Goal: Task Accomplishment & Management: Manage account settings

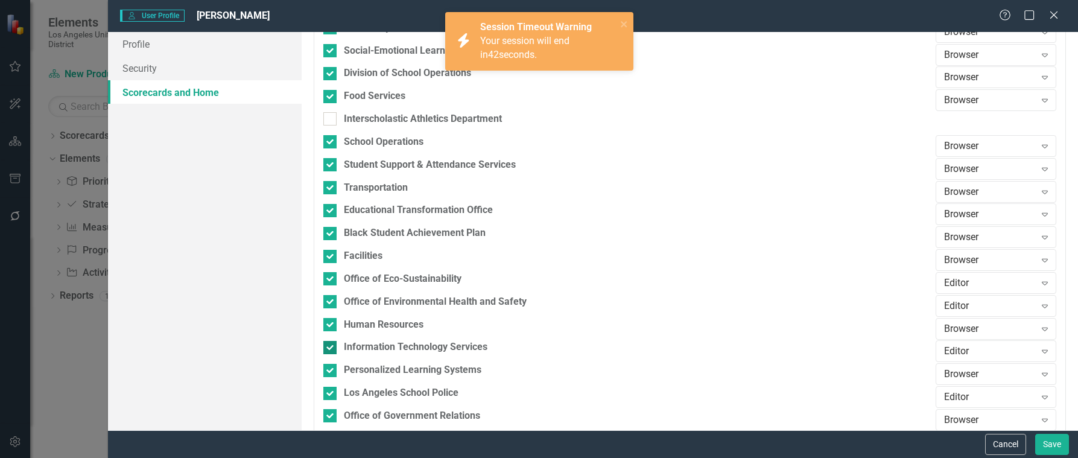
scroll to position [1207, 0]
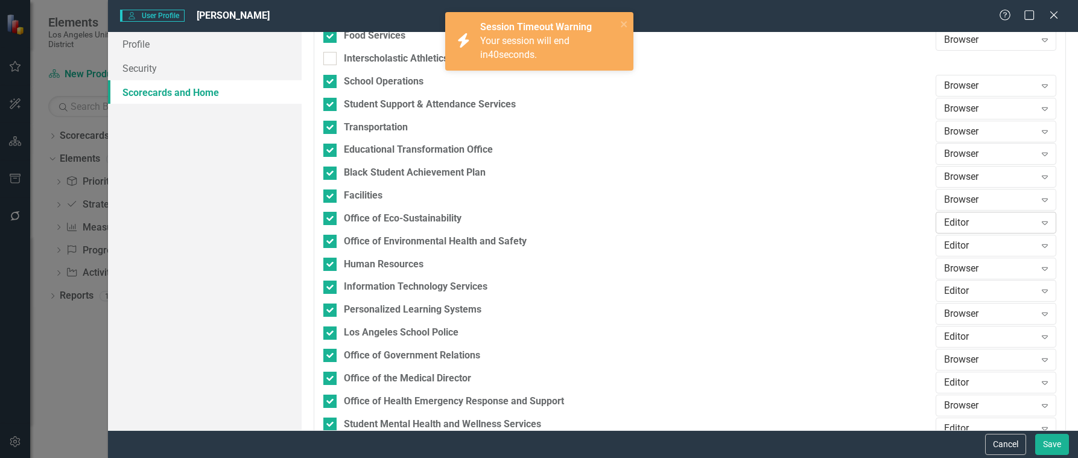
click at [1039, 225] on icon "Expand" at bounding box center [1045, 223] width 12 height 10
click at [974, 243] on div "Browser" at bounding box center [989, 244] width 101 height 14
click at [1021, 245] on div "Editor" at bounding box center [989, 245] width 91 height 14
click at [961, 265] on div "Browser" at bounding box center [989, 267] width 101 height 14
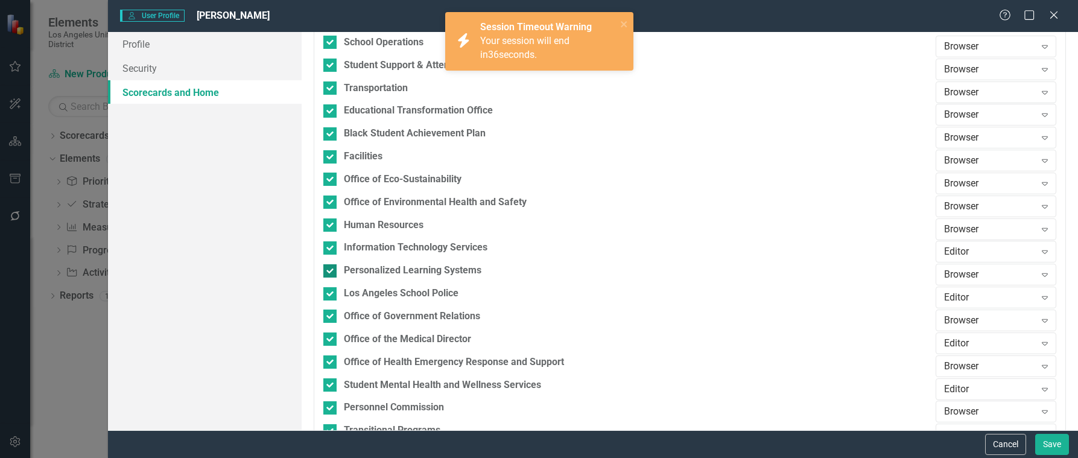
scroll to position [1267, 0]
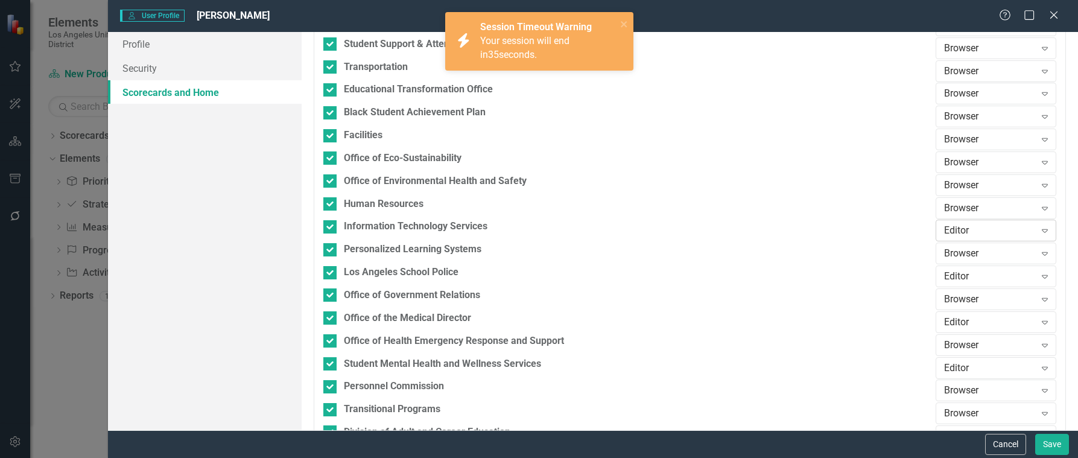
click at [973, 225] on div "Editor" at bounding box center [989, 231] width 91 height 14
click at [957, 249] on div "Browser" at bounding box center [989, 252] width 101 height 14
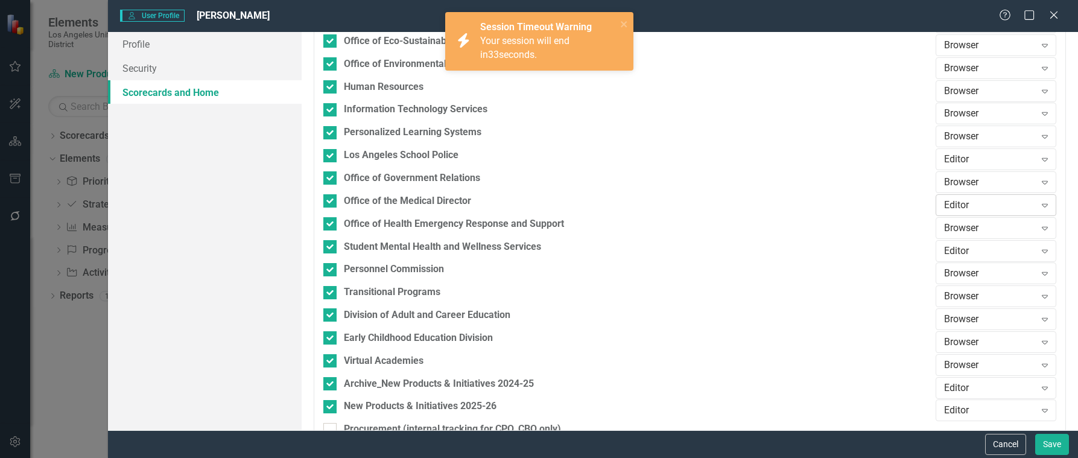
scroll to position [1388, 0]
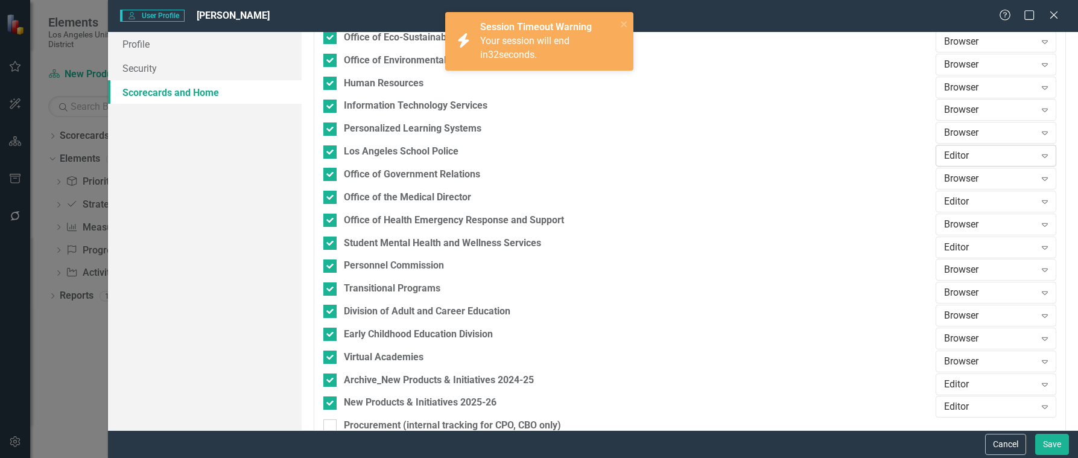
click at [1022, 153] on div "Editor" at bounding box center [989, 156] width 91 height 14
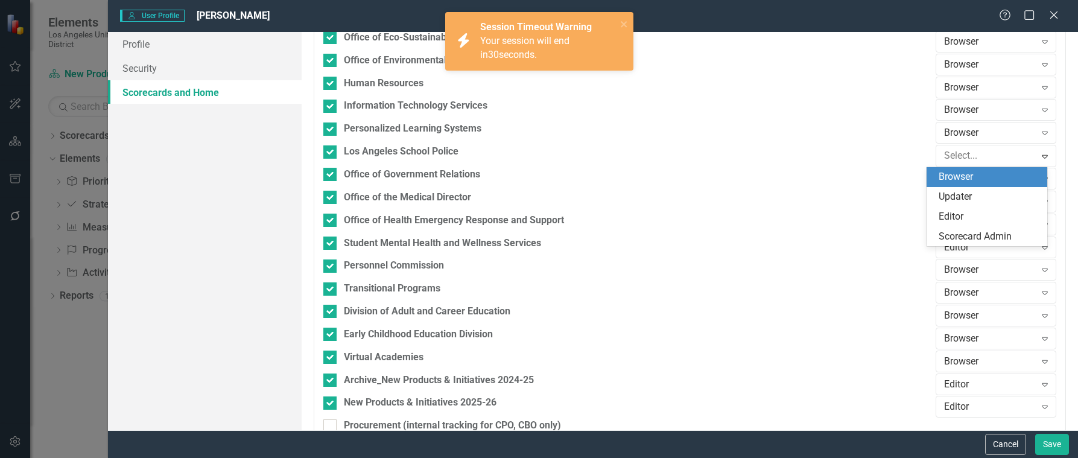
click at [970, 177] on div "Browser" at bounding box center [989, 177] width 101 height 14
click at [1026, 199] on div "Editor" at bounding box center [989, 201] width 91 height 14
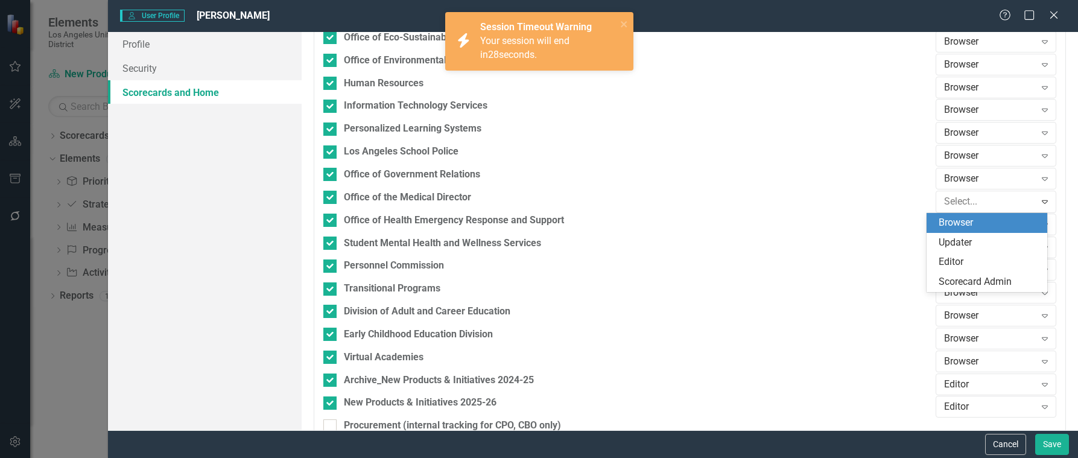
click at [963, 221] on div "Browser" at bounding box center [989, 223] width 101 height 14
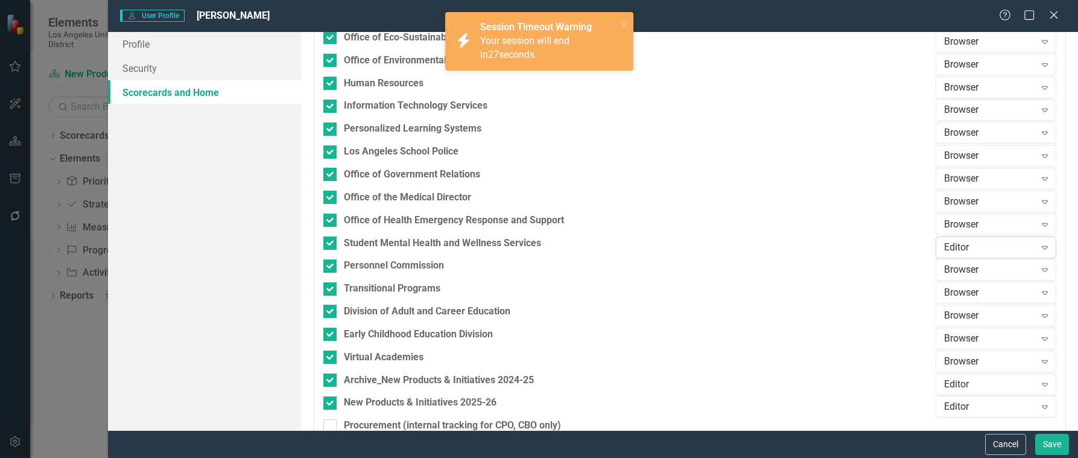
click at [989, 253] on div "Editor" at bounding box center [989, 247] width 91 height 14
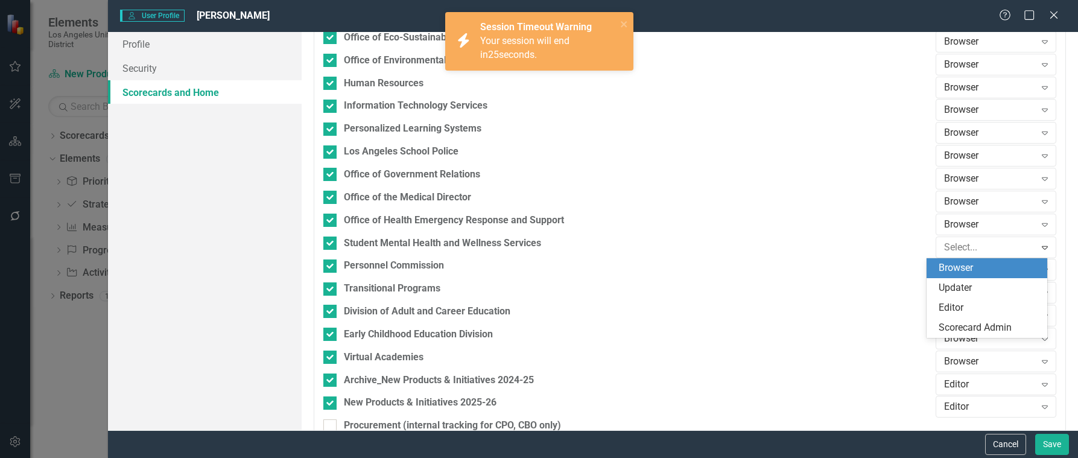
click at [962, 267] on div "Browser" at bounding box center [989, 268] width 101 height 14
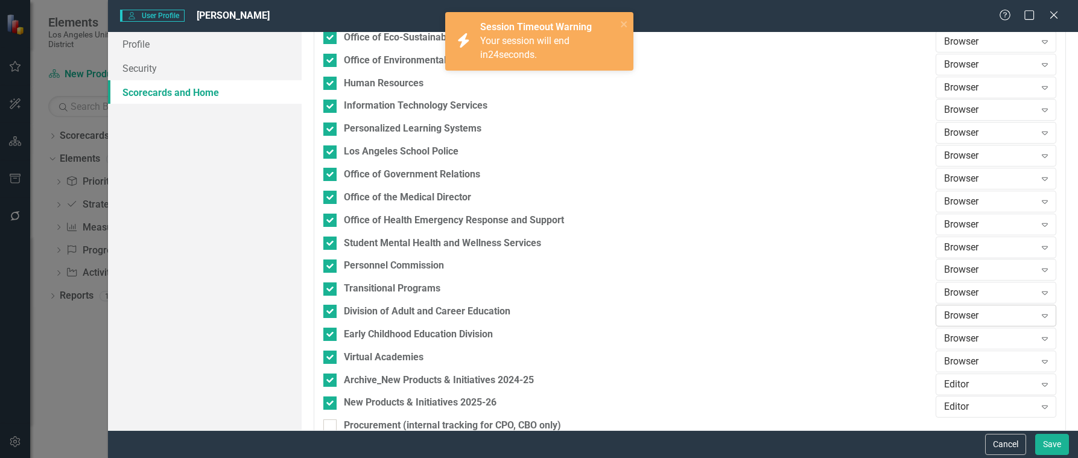
scroll to position [1448, 0]
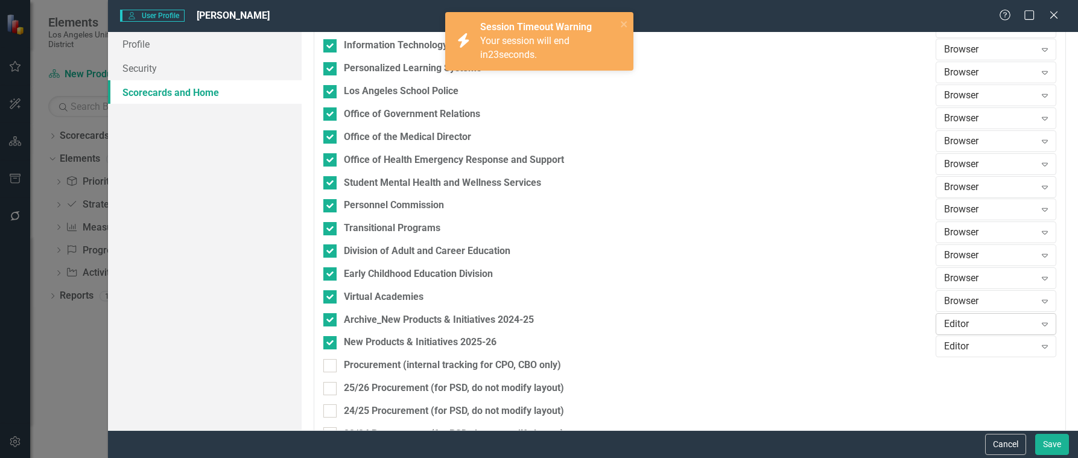
click at [998, 324] on div "Editor" at bounding box center [989, 324] width 91 height 14
click at [952, 244] on div "Browser" at bounding box center [989, 244] width 101 height 14
click at [951, 345] on div "Editor" at bounding box center [989, 347] width 91 height 14
click at [958, 264] on div "Browser" at bounding box center [989, 267] width 101 height 14
click at [327, 343] on input "New Products & Initiatives 2025-26" at bounding box center [327, 340] width 8 height 8
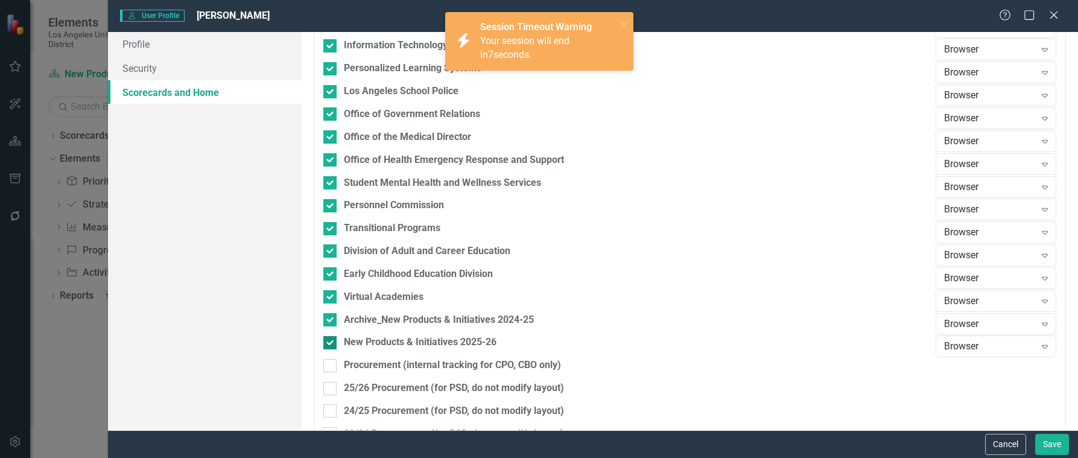
checkbox input "false"
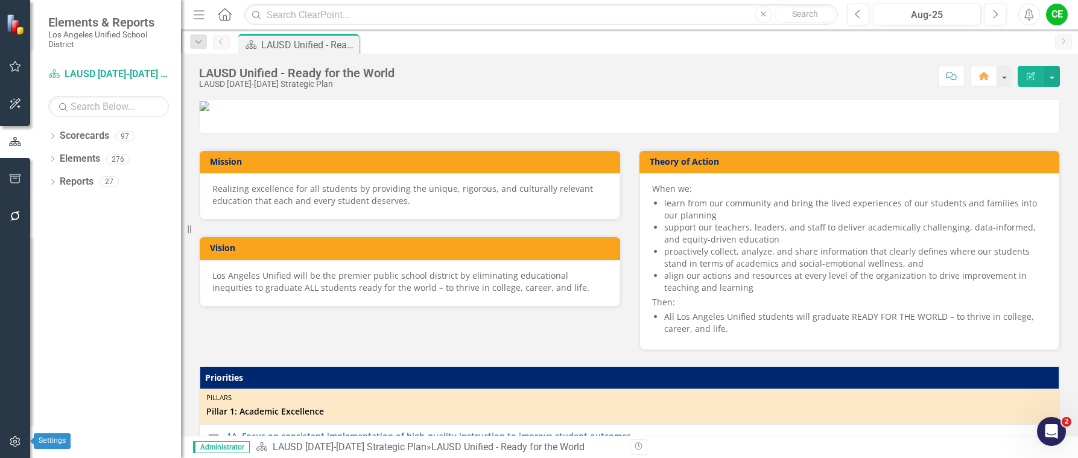
click at [13, 445] on icon "button" at bounding box center [15, 442] width 13 height 10
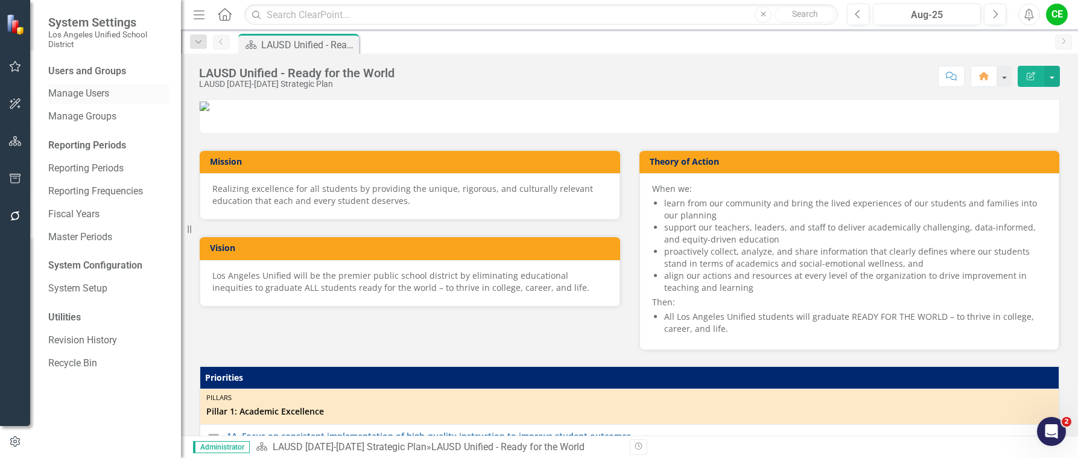
click at [69, 86] on div "Manage Users" at bounding box center [108, 94] width 121 height 20
click at [72, 96] on link "Manage Users" at bounding box center [108, 94] width 121 height 14
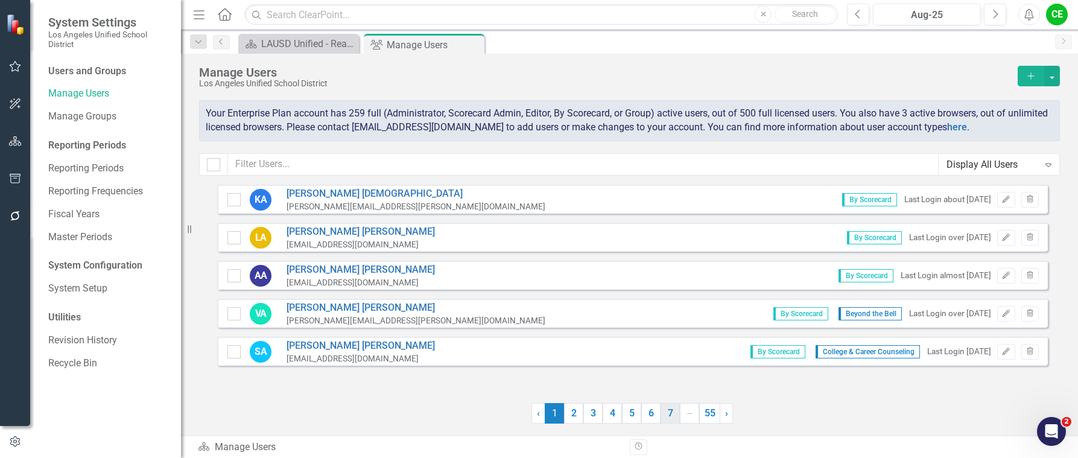
click at [674, 414] on link "7" at bounding box center [670, 413] width 19 height 21
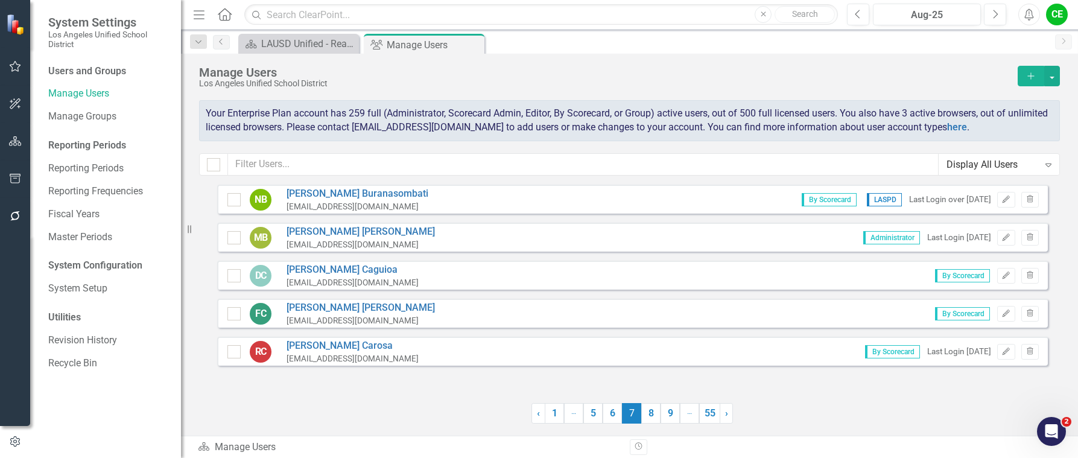
click at [674, 414] on link "9" at bounding box center [670, 413] width 19 height 21
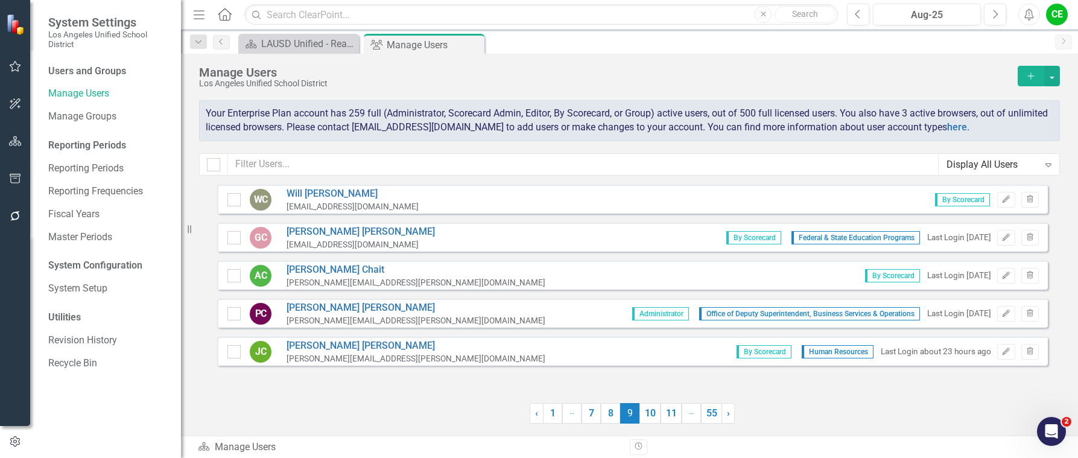
click at [674, 414] on link "11" at bounding box center [671, 413] width 21 height 21
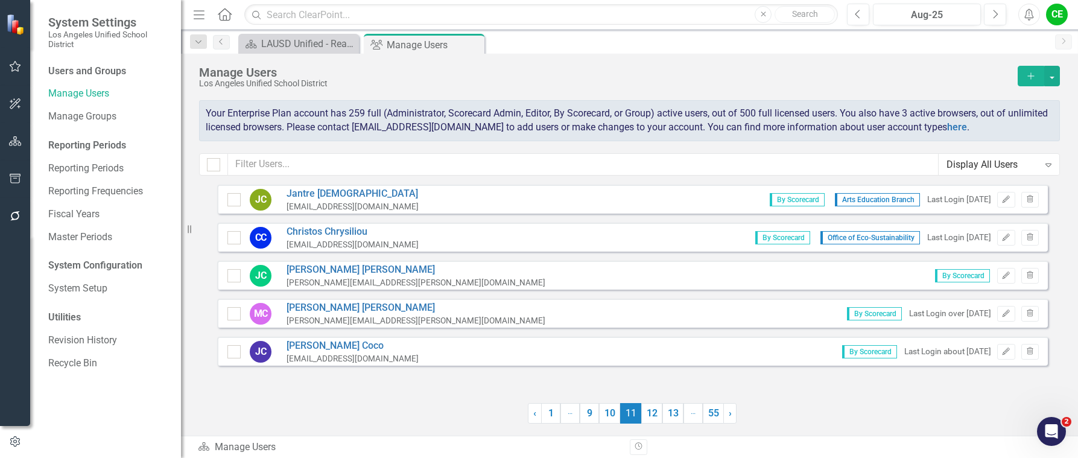
click at [674, 414] on link "13" at bounding box center [673, 413] width 21 height 21
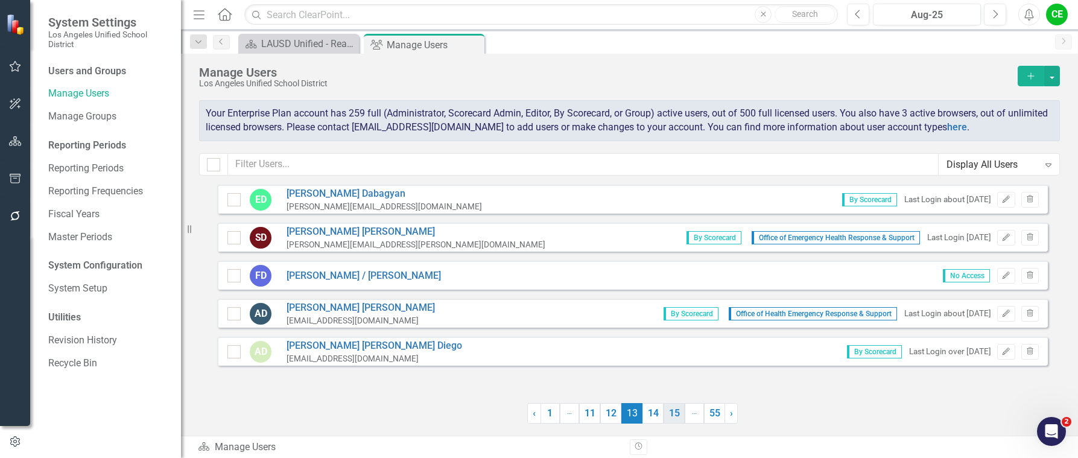
click at [677, 417] on link "15" at bounding box center [674, 413] width 21 height 21
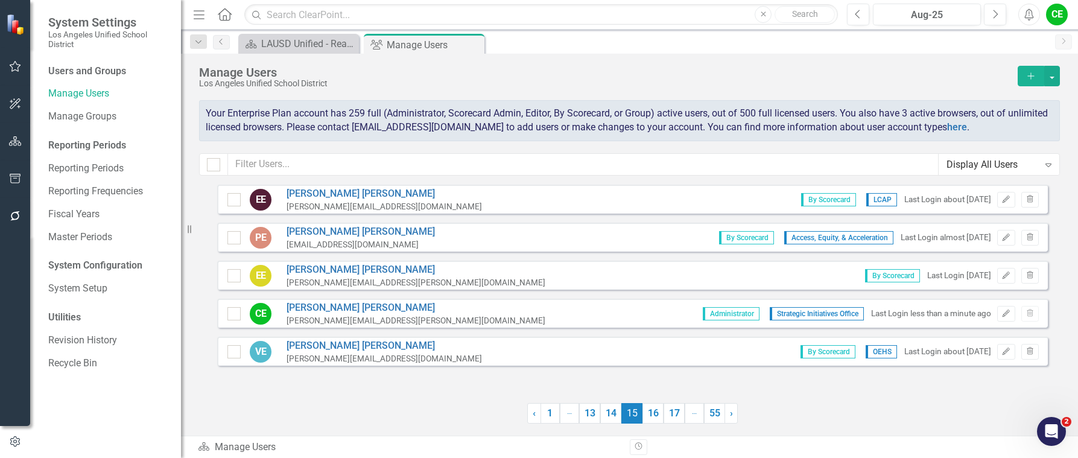
click at [677, 417] on link "17" at bounding box center [674, 413] width 21 height 21
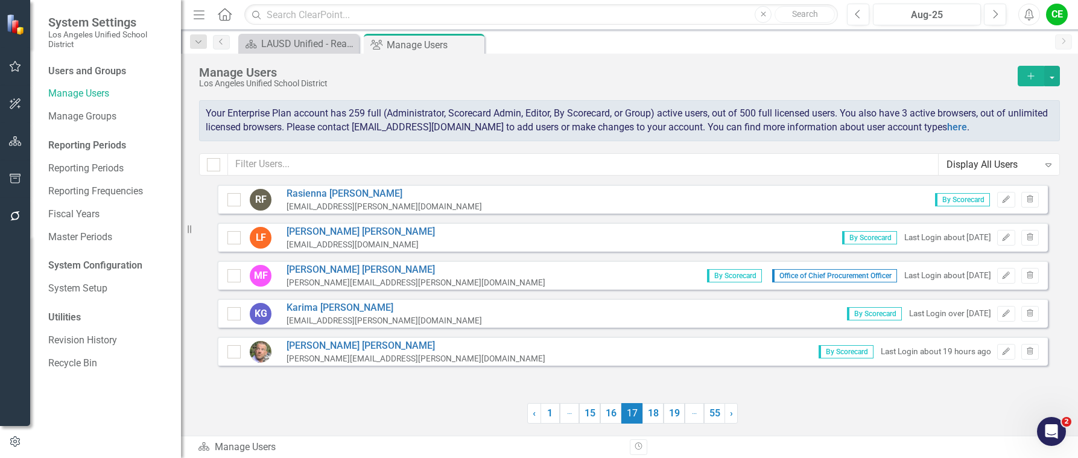
click at [677, 417] on link "19" at bounding box center [674, 413] width 21 height 21
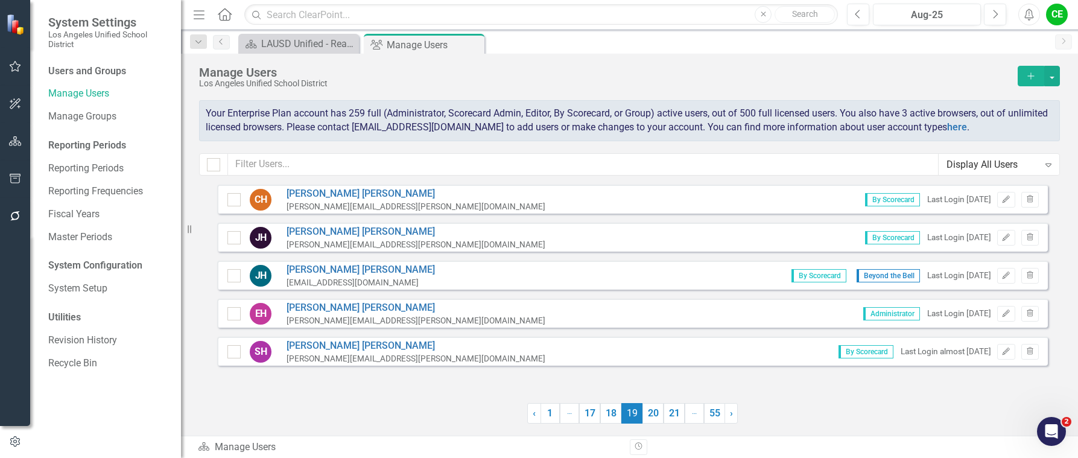
click at [677, 417] on link "21" at bounding box center [674, 413] width 21 height 21
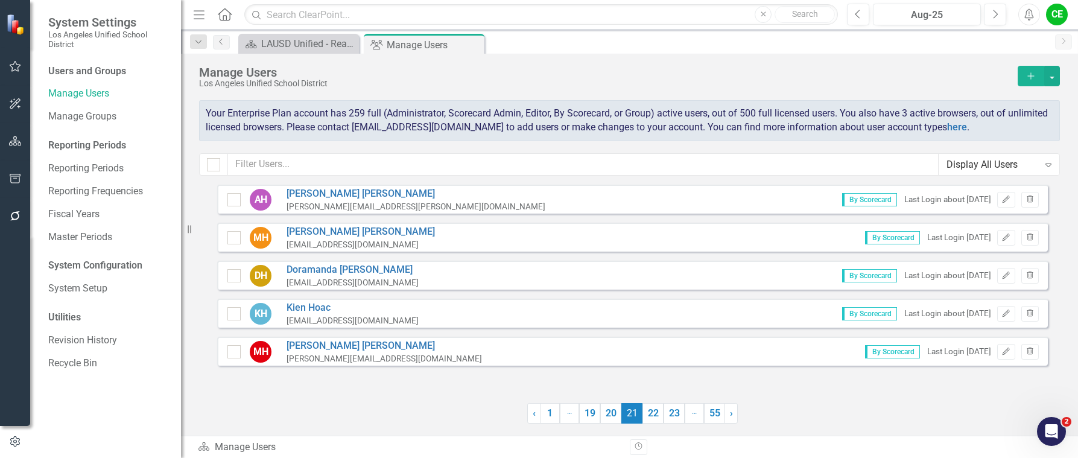
click at [677, 417] on link "23" at bounding box center [674, 413] width 21 height 21
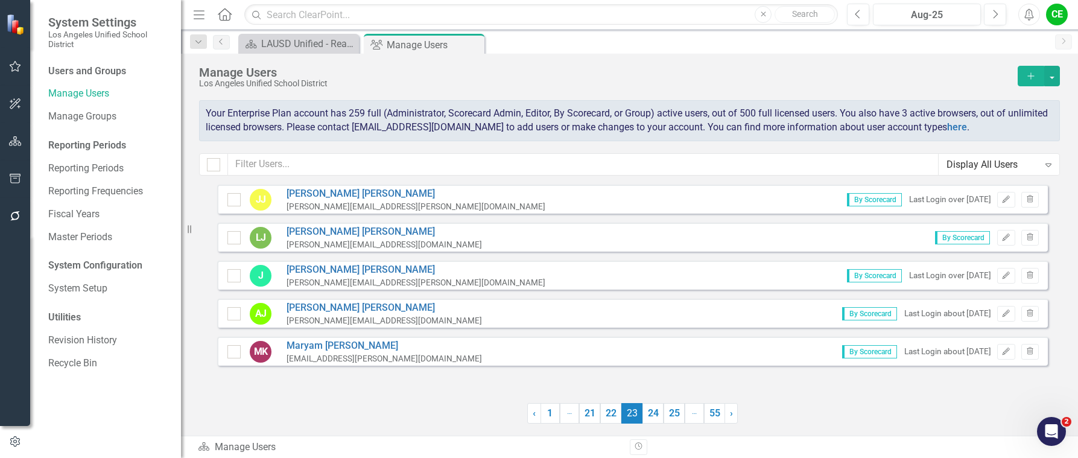
click at [677, 417] on link "25" at bounding box center [674, 413] width 21 height 21
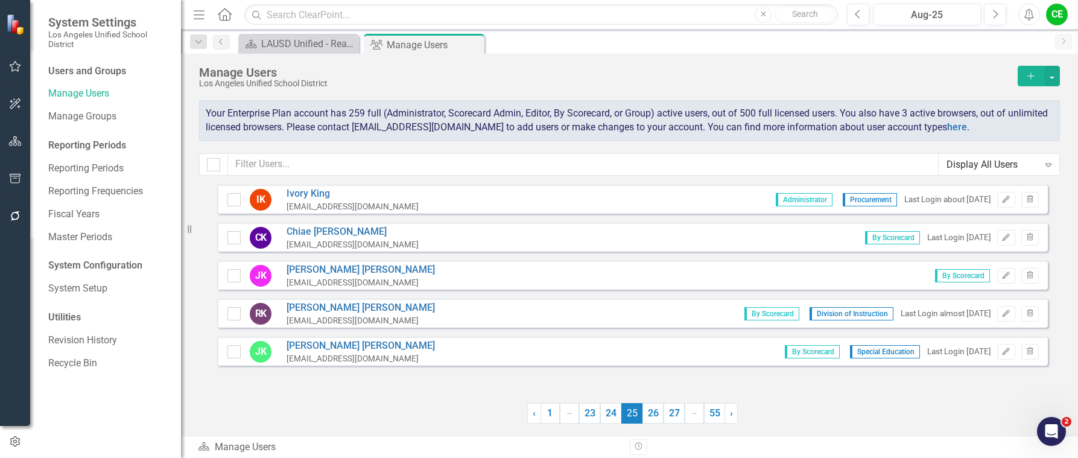
click at [677, 417] on link "27" at bounding box center [674, 413] width 21 height 21
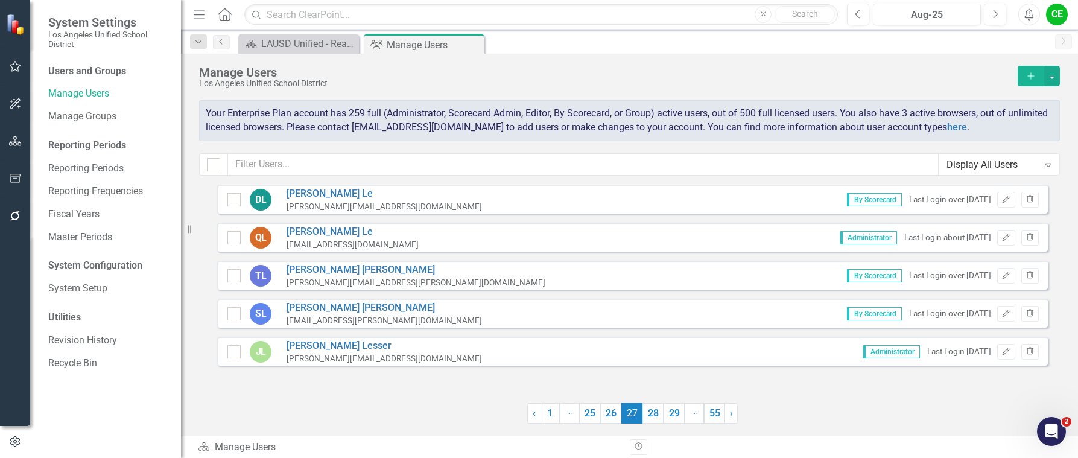
click at [677, 417] on link "29" at bounding box center [674, 413] width 21 height 21
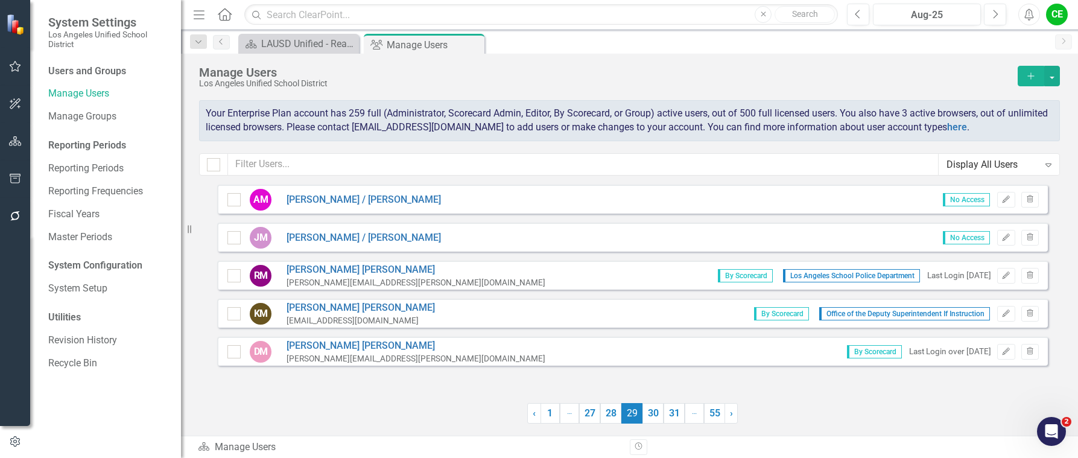
click at [677, 417] on link "31" at bounding box center [674, 413] width 21 height 21
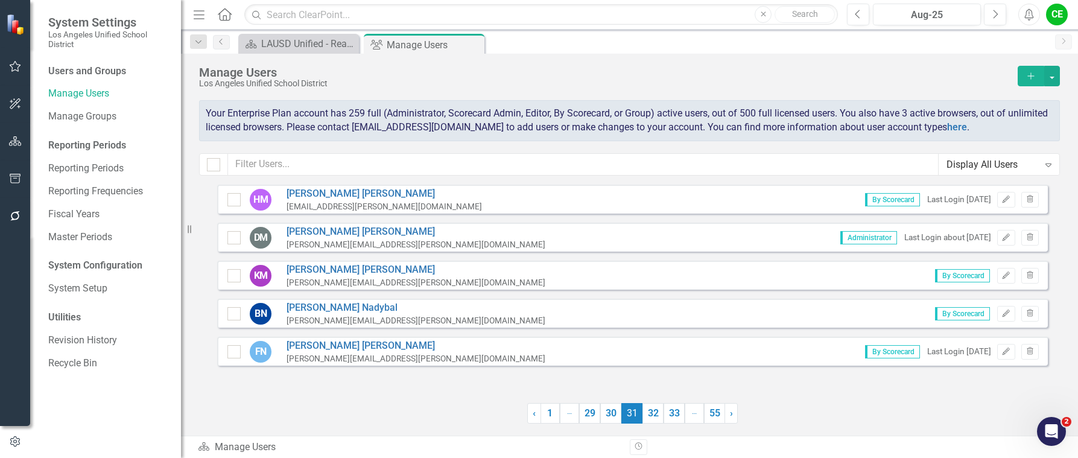
click at [677, 417] on link "33" at bounding box center [674, 413] width 21 height 21
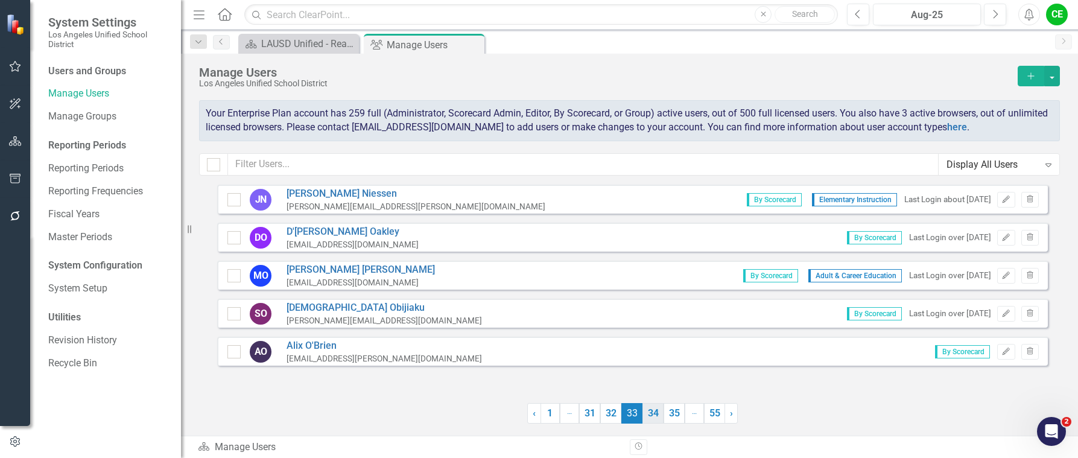
click at [651, 415] on link "34" at bounding box center [653, 413] width 21 height 21
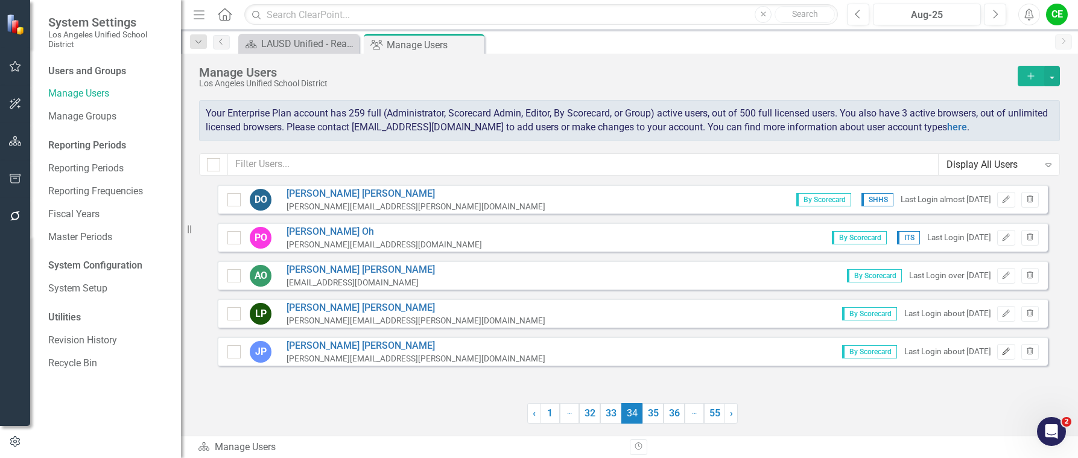
click at [1005, 350] on icon "Edit" at bounding box center [1006, 351] width 9 height 7
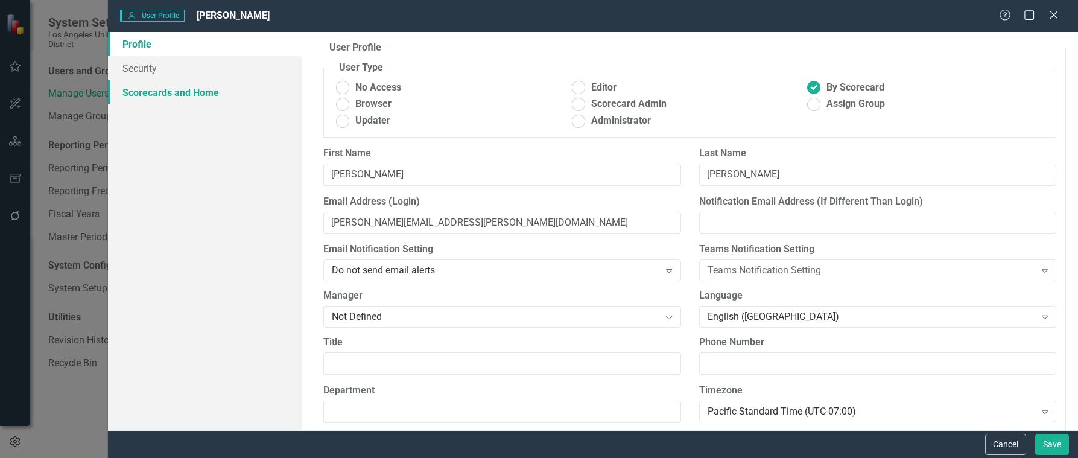
click at [152, 94] on link "Scorecards and Home" at bounding box center [205, 92] width 194 height 24
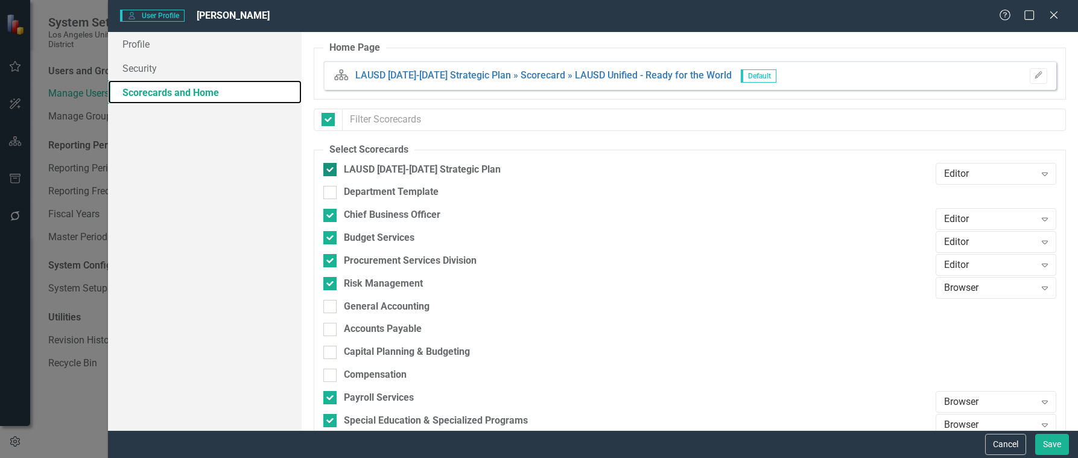
checkbox input "false"
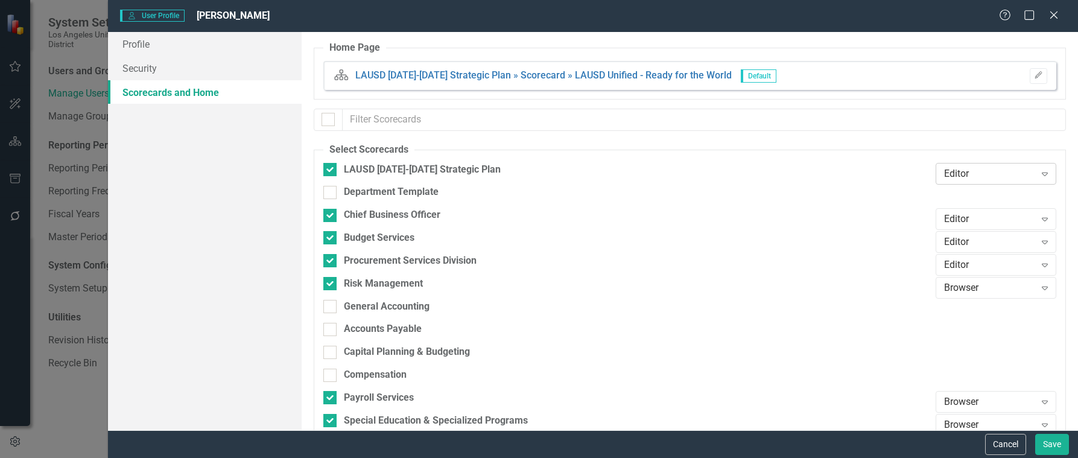
click at [1026, 178] on div "Editor" at bounding box center [989, 174] width 91 height 14
click at [958, 192] on div "Browser" at bounding box center [989, 195] width 101 height 14
click at [1017, 214] on div "Editor" at bounding box center [989, 219] width 91 height 14
click at [953, 243] on div "Browser" at bounding box center [989, 241] width 101 height 14
click at [1034, 241] on div "Expand" at bounding box center [1045, 241] width 22 height 19
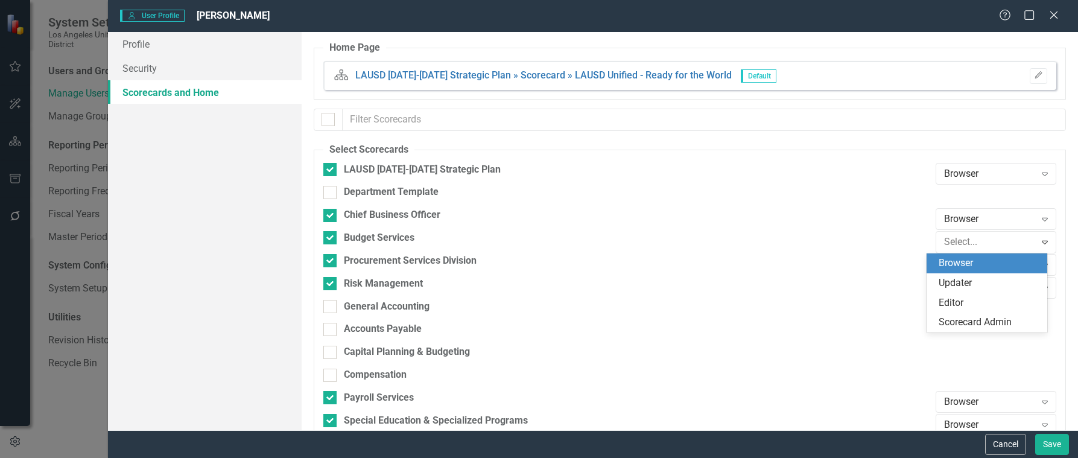
click at [960, 265] on div "Browser" at bounding box center [989, 263] width 101 height 14
click at [1024, 266] on div "Editor" at bounding box center [989, 265] width 91 height 14
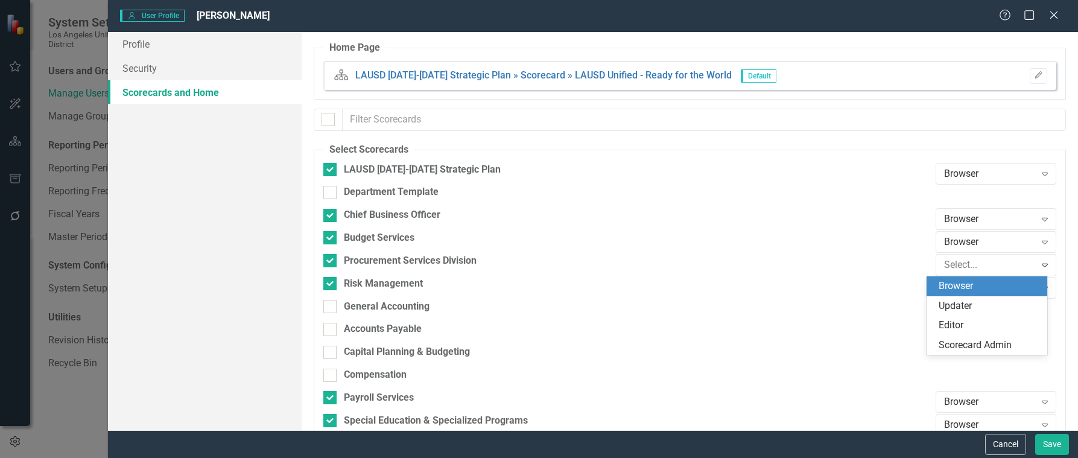
click at [960, 284] on div "Browser" at bounding box center [989, 286] width 101 height 14
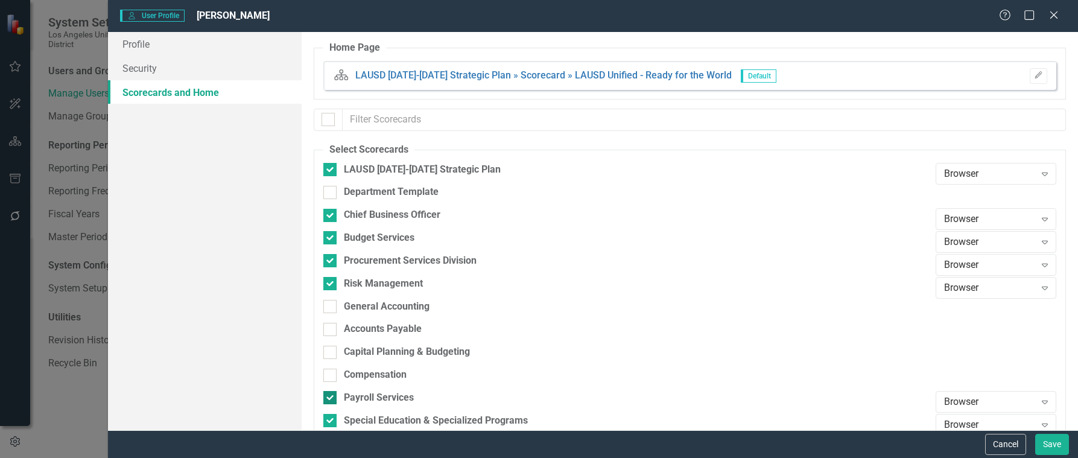
click at [330, 401] on div at bounding box center [329, 397] width 13 height 13
click at [330, 399] on input "Payroll Services" at bounding box center [327, 395] width 8 height 8
checkbox input "false"
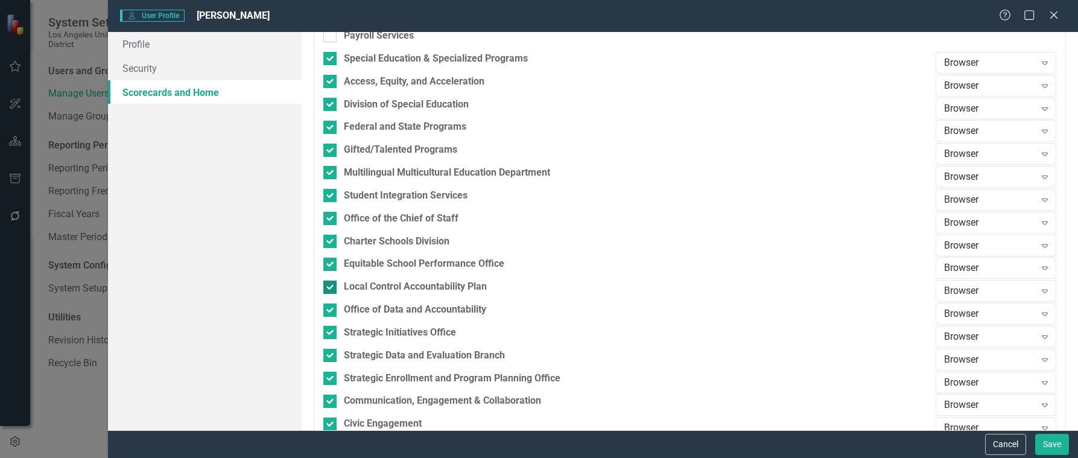
scroll to position [422, 0]
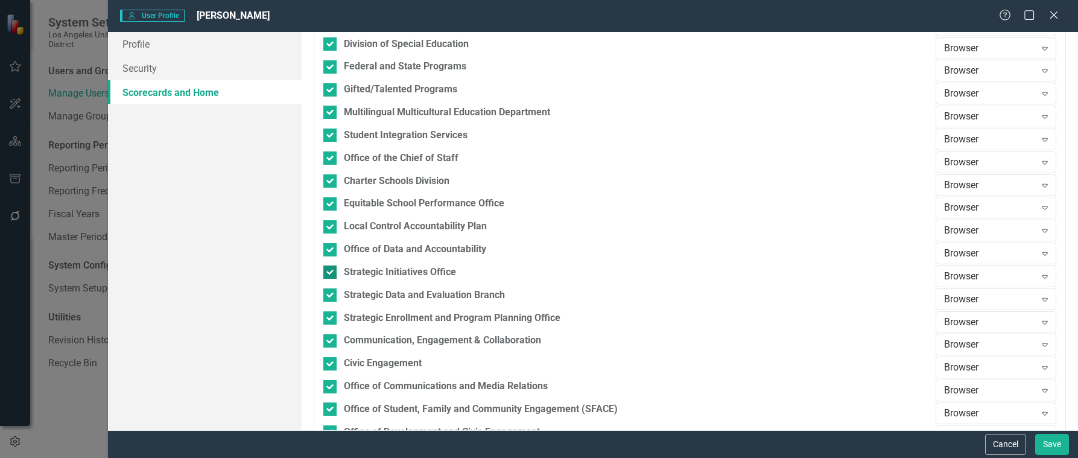
click at [331, 273] on input "Strategic Initiatives Office" at bounding box center [327, 270] width 8 height 8
checkbox input "false"
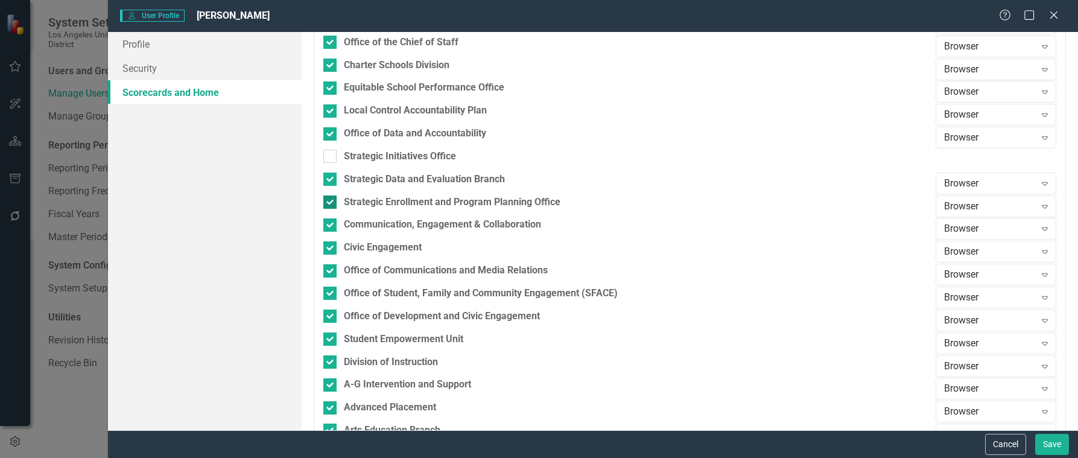
scroll to position [543, 0]
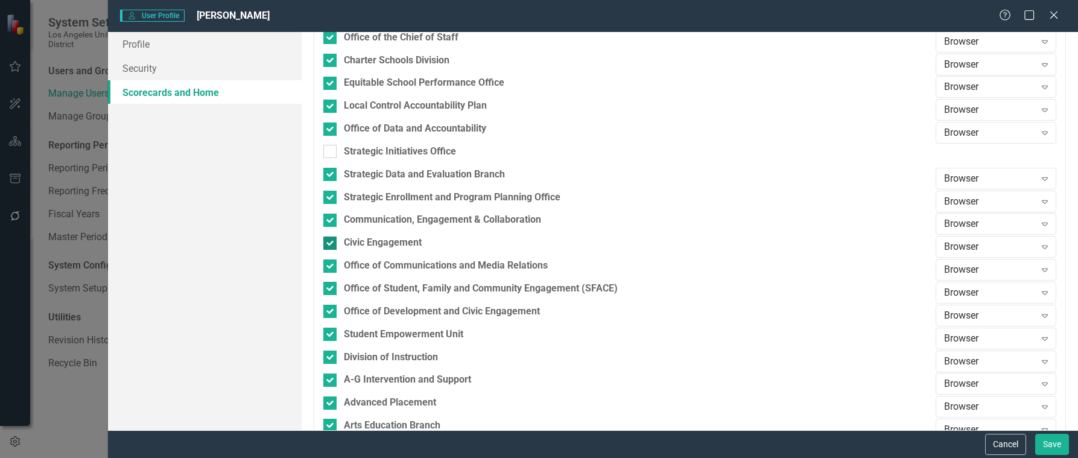
click at [328, 243] on input "Civic Engagement" at bounding box center [327, 241] width 8 height 8
checkbox input "false"
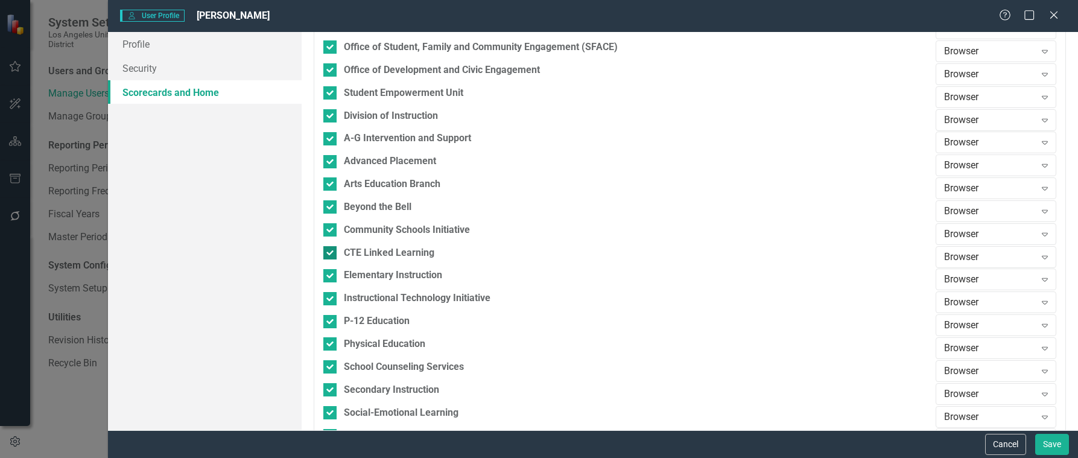
scroll to position [845, 0]
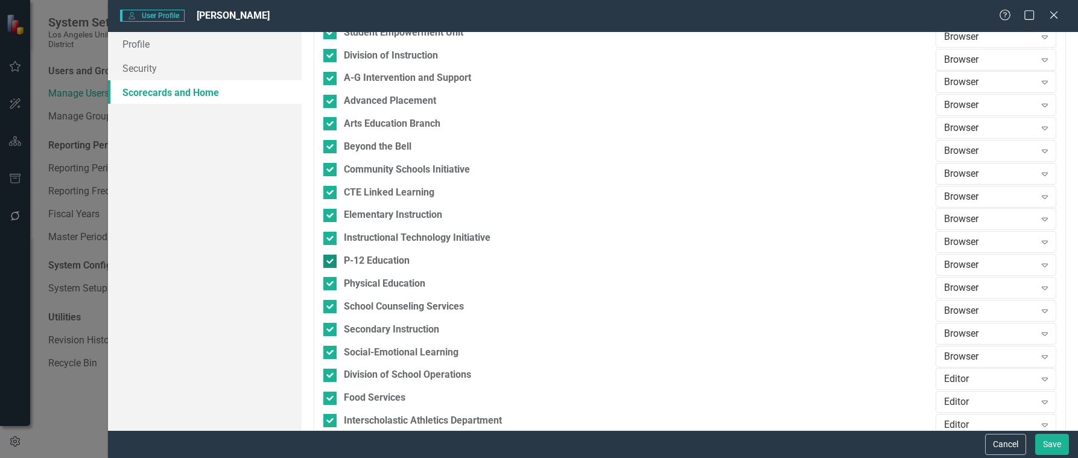
click at [328, 261] on input "P-12 Education" at bounding box center [327, 259] width 8 height 8
checkbox input "false"
click at [328, 281] on input "Physical Education" at bounding box center [327, 281] width 8 height 8
checkbox input "false"
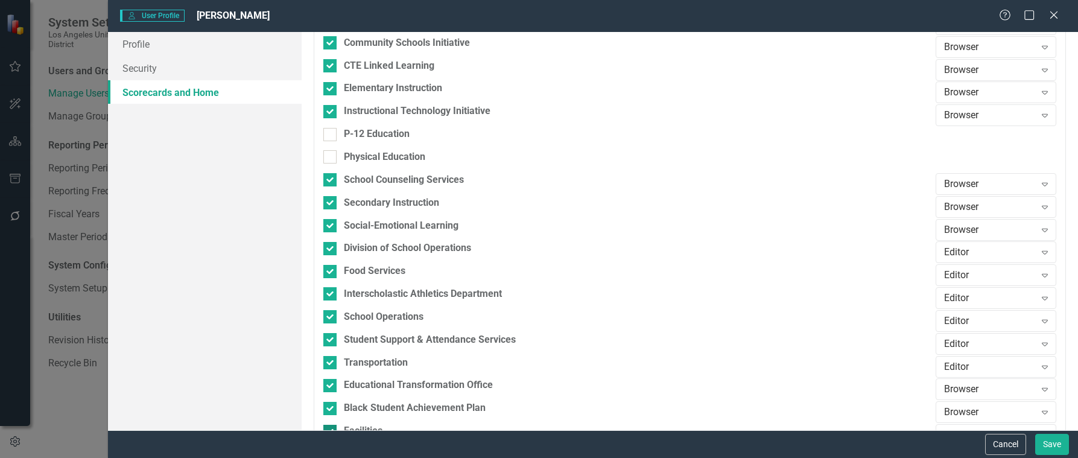
scroll to position [1086, 0]
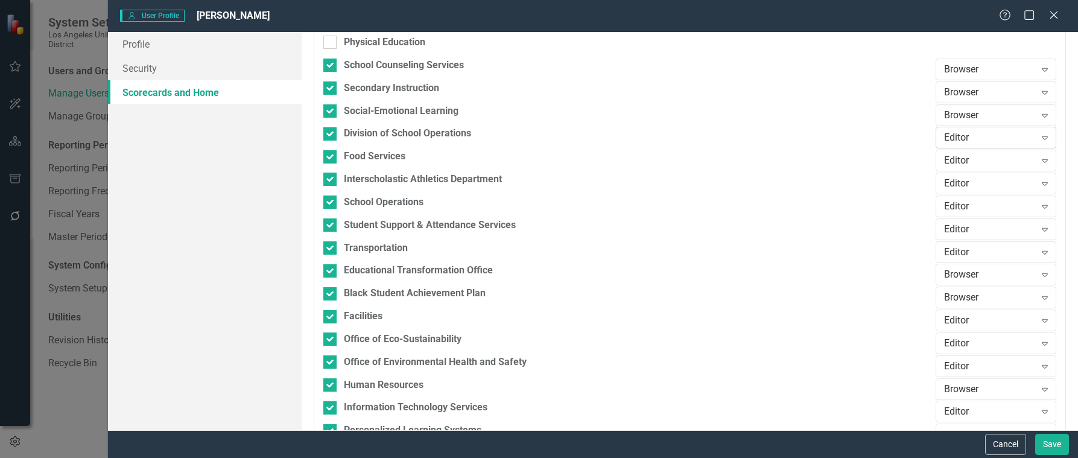
click at [996, 137] on div "Editor" at bounding box center [989, 138] width 91 height 14
click at [969, 155] on div "Browser" at bounding box center [989, 159] width 101 height 14
click at [1015, 159] on div "Editor" at bounding box center [989, 161] width 91 height 14
click at [946, 176] on div "Browser" at bounding box center [989, 182] width 101 height 14
click at [328, 182] on div at bounding box center [329, 179] width 13 height 13
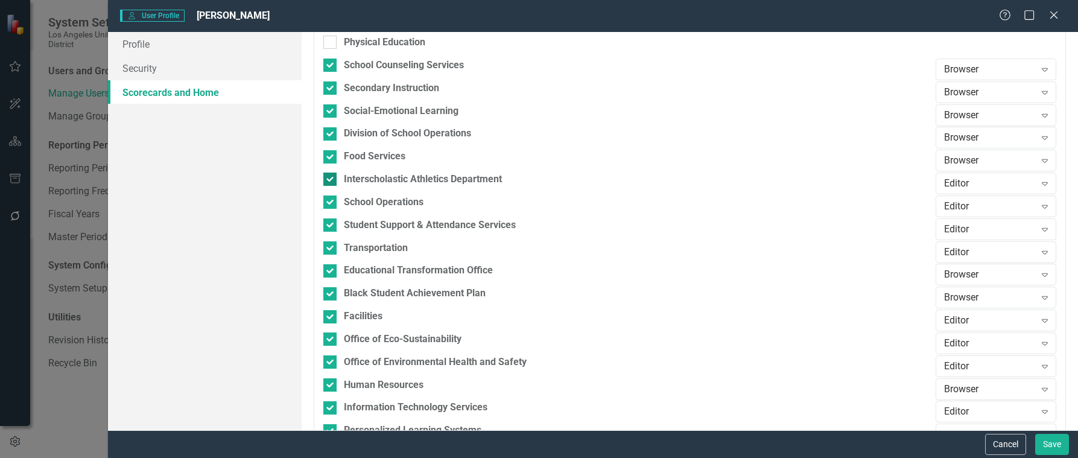
click at [328, 180] on input "Interscholastic Athletics Department" at bounding box center [327, 177] width 8 height 8
checkbox input "false"
click at [984, 207] on div "Editor" at bounding box center [989, 207] width 91 height 14
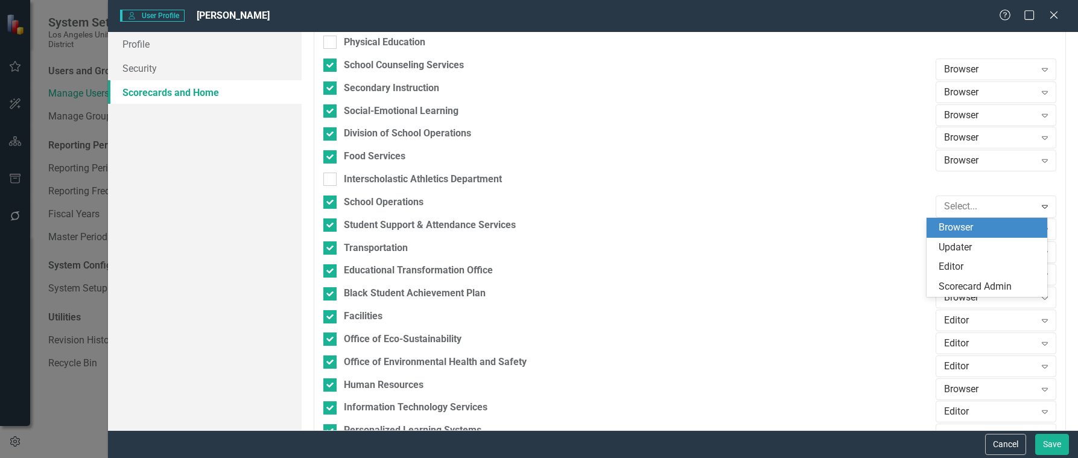
click at [969, 230] on div "Browser" at bounding box center [989, 228] width 101 height 14
click at [969, 230] on div "Editor" at bounding box center [989, 229] width 91 height 14
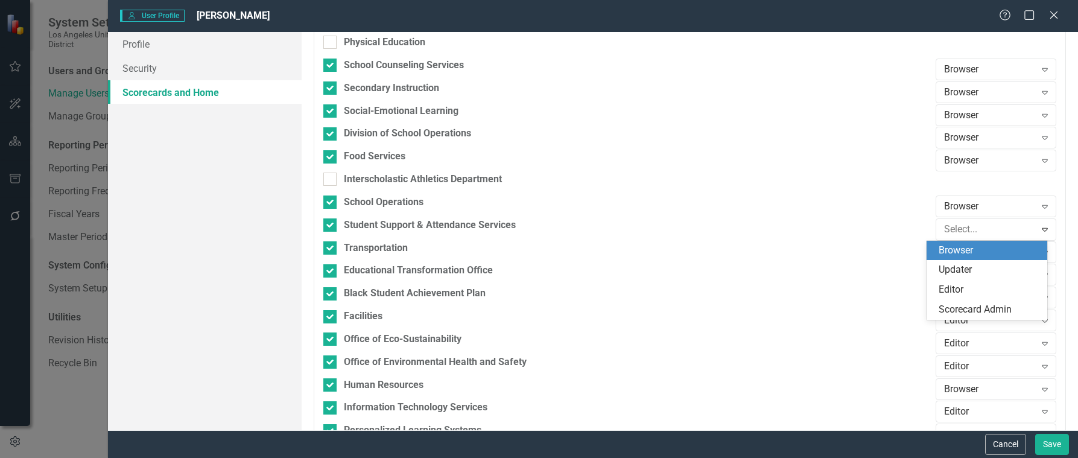
click at [944, 246] on div "Browser" at bounding box center [989, 251] width 101 height 14
click at [988, 254] on div "Editor" at bounding box center [989, 252] width 91 height 14
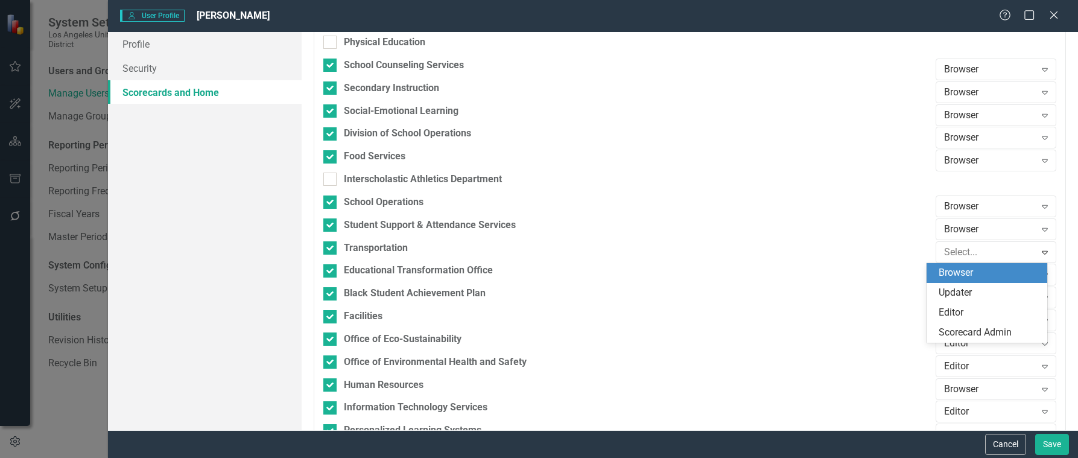
click at [967, 275] on div "Browser" at bounding box center [989, 273] width 101 height 14
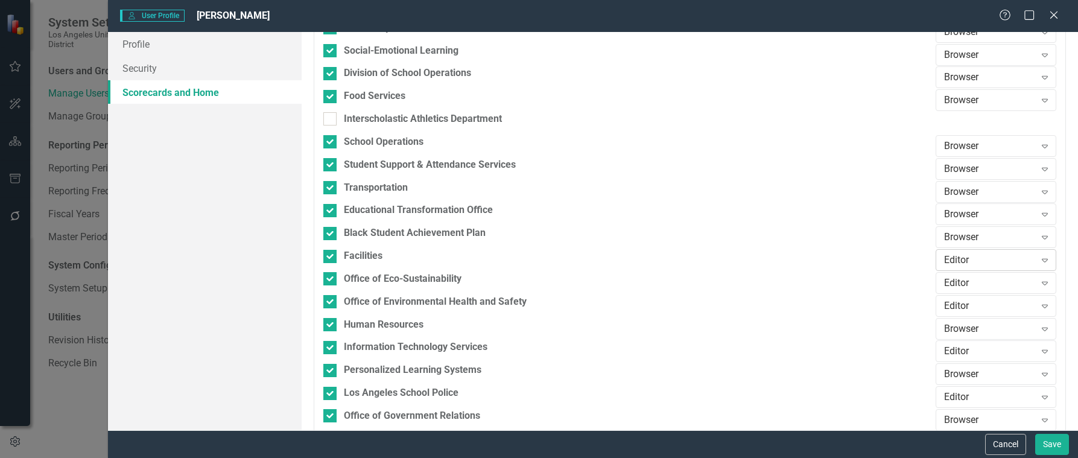
click at [978, 260] on div "Editor" at bounding box center [989, 260] width 91 height 14
click at [969, 279] on div "Browser" at bounding box center [989, 282] width 101 height 14
click at [991, 283] on div "Editor" at bounding box center [989, 283] width 91 height 14
click at [961, 206] on div "Browser" at bounding box center [989, 203] width 101 height 14
click at [1004, 301] on div "Editor" at bounding box center [989, 306] width 91 height 14
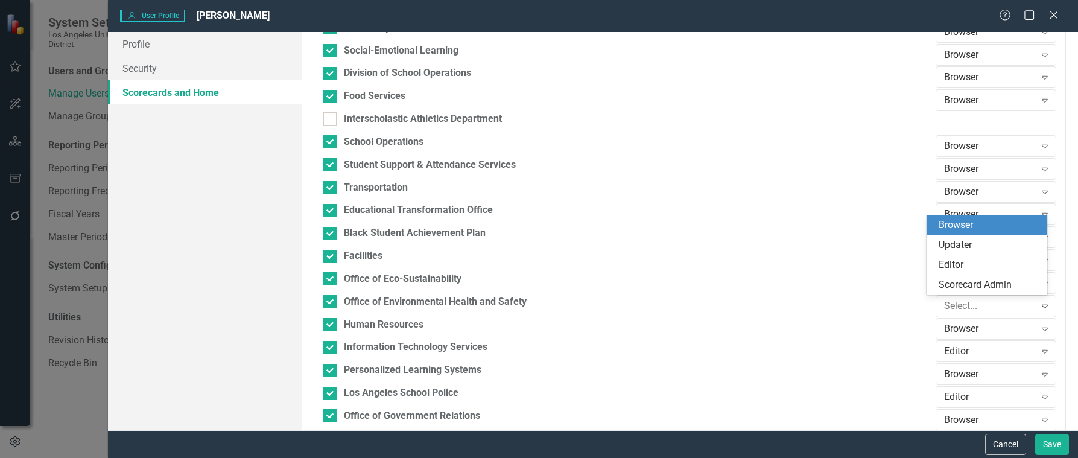
click at [966, 225] on div "Browser" at bounding box center [989, 225] width 101 height 14
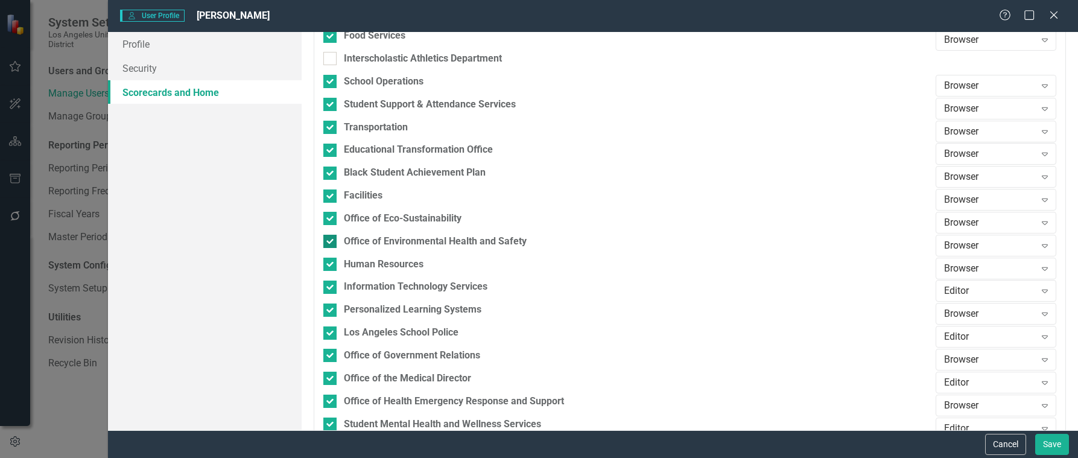
scroll to position [1267, 0]
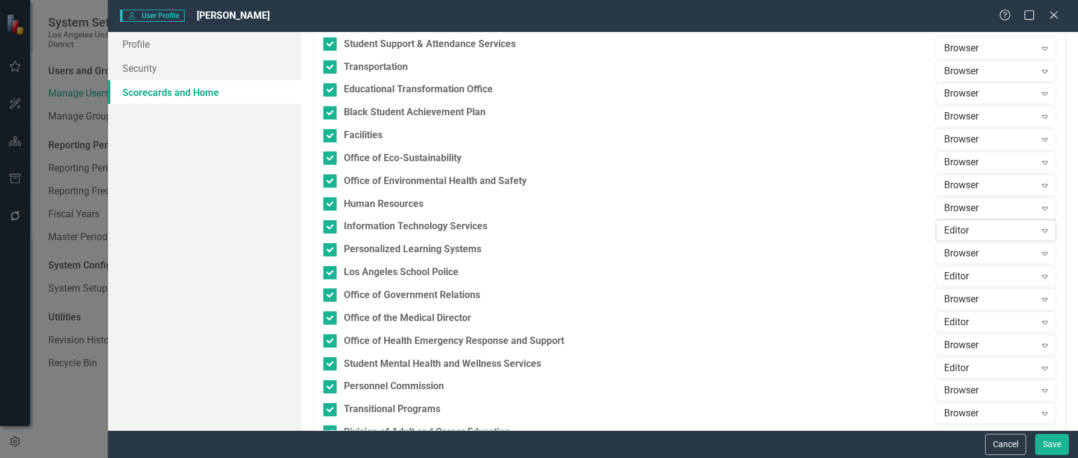
click at [966, 232] on div "Editor" at bounding box center [989, 231] width 91 height 14
click at [965, 256] on div "Browser" at bounding box center [989, 252] width 101 height 14
click at [330, 251] on div at bounding box center [329, 249] width 13 height 13
click at [330, 251] on input "Personalized Learning Systems" at bounding box center [327, 247] width 8 height 8
checkbox input "false"
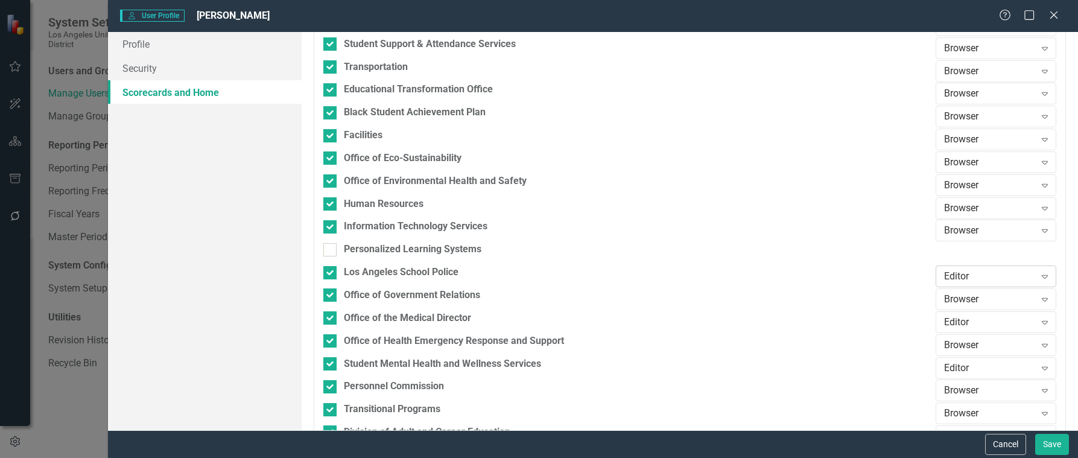
click at [1011, 277] on div "Editor" at bounding box center [989, 277] width 91 height 14
click at [967, 196] on div "Browser" at bounding box center [989, 196] width 101 height 14
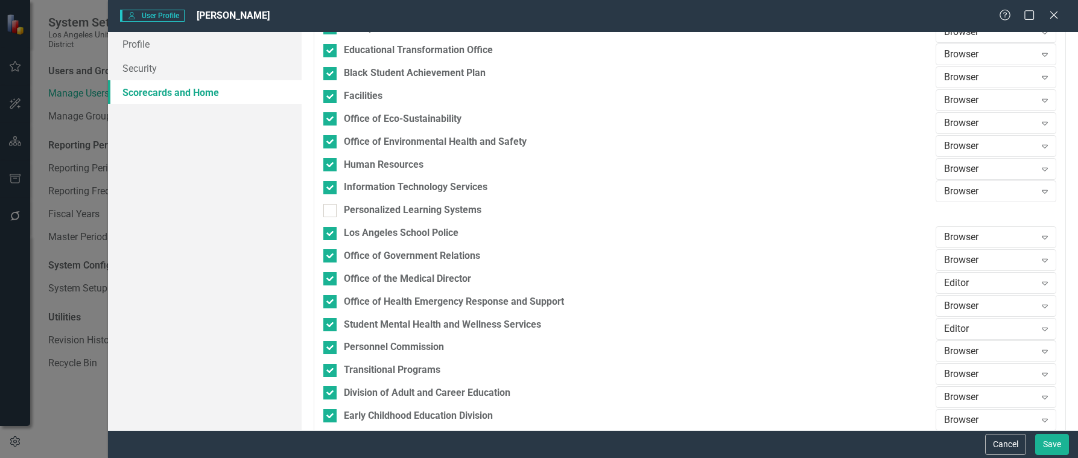
scroll to position [1328, 0]
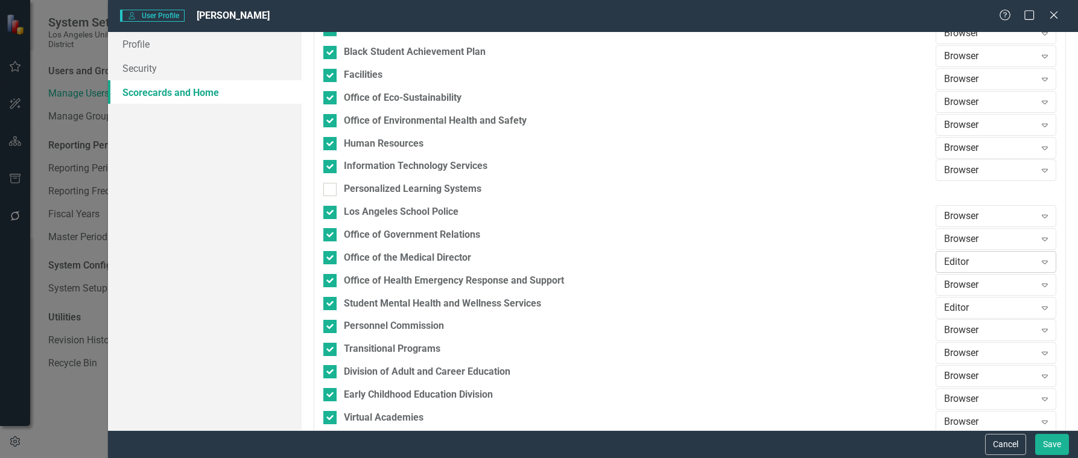
click at [976, 255] on div "Editor" at bounding box center [989, 262] width 91 height 14
click at [955, 282] on div "Browser" at bounding box center [989, 283] width 101 height 14
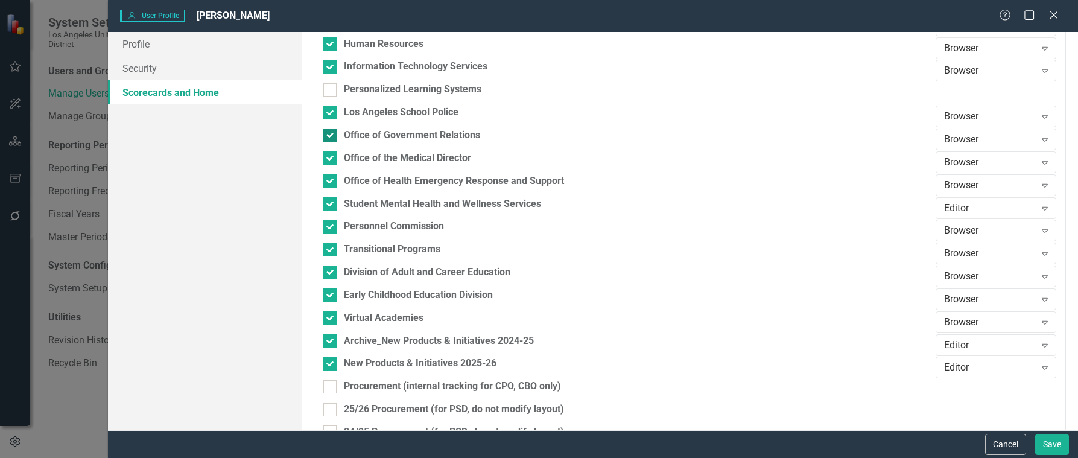
scroll to position [1448, 0]
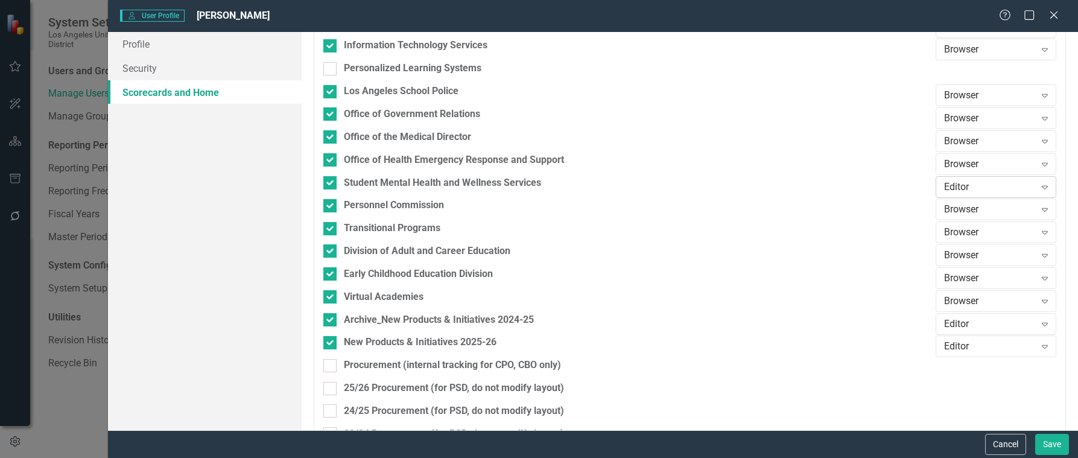
click at [996, 185] on div "Editor" at bounding box center [989, 187] width 91 height 14
click at [970, 214] on div "Browser" at bounding box center [989, 208] width 101 height 14
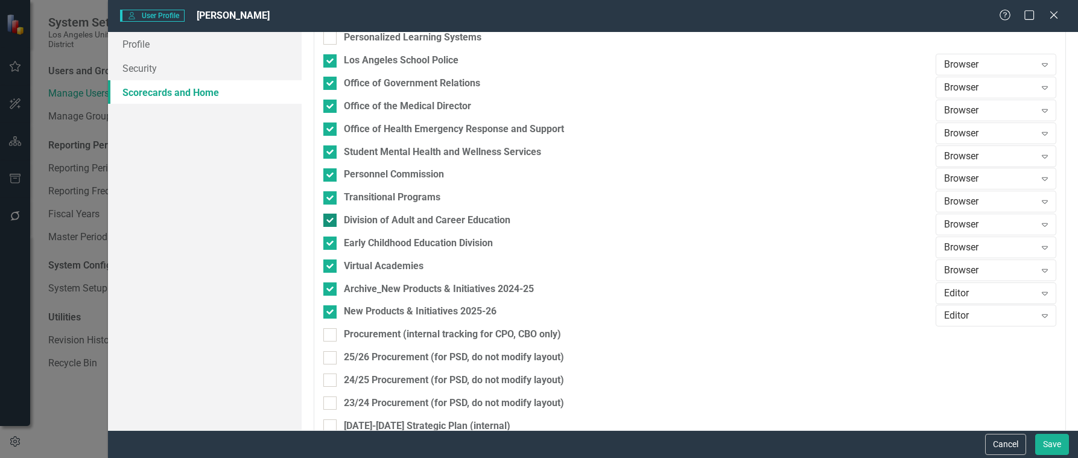
scroll to position [1509, 0]
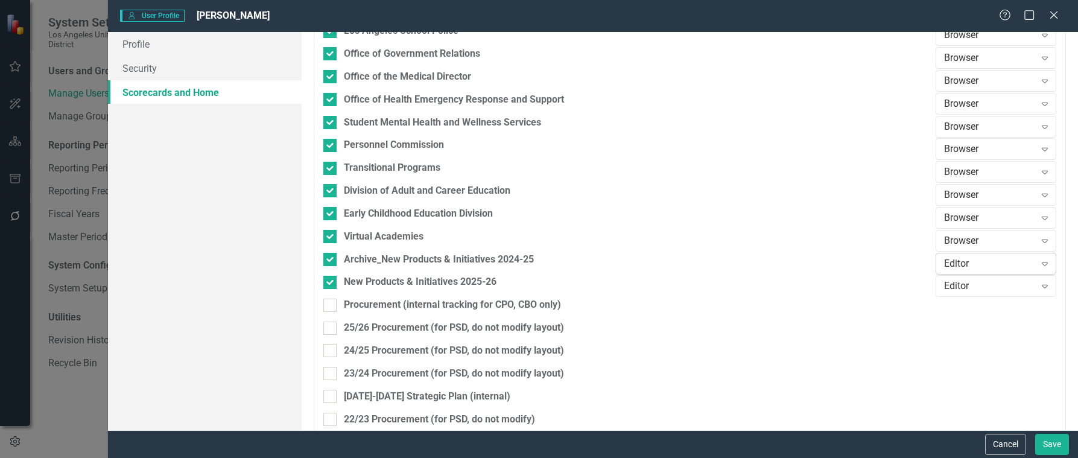
click at [1005, 264] on div "Editor" at bounding box center [989, 263] width 91 height 14
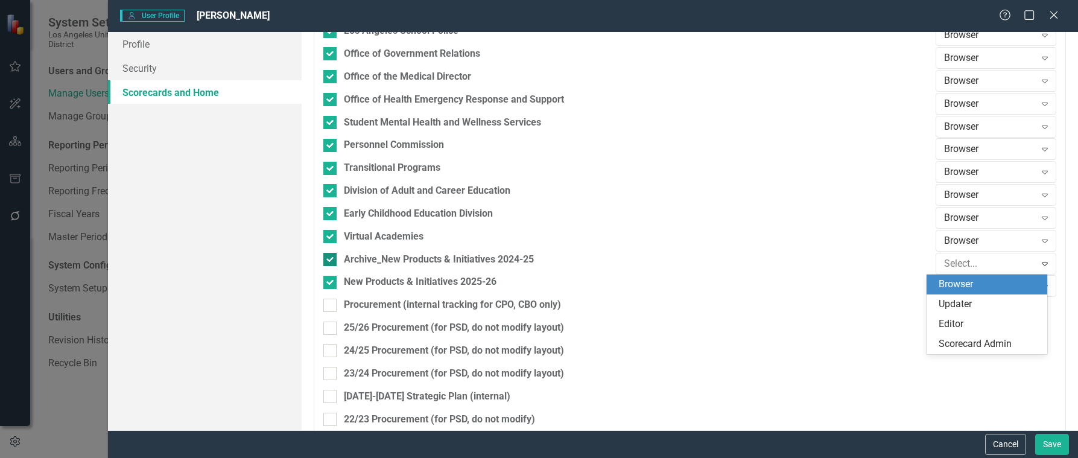
drag, startPoint x: 975, startPoint y: 284, endPoint x: 476, endPoint y: 263, distance: 498.9
click at [974, 284] on div "Browser" at bounding box center [989, 285] width 101 height 14
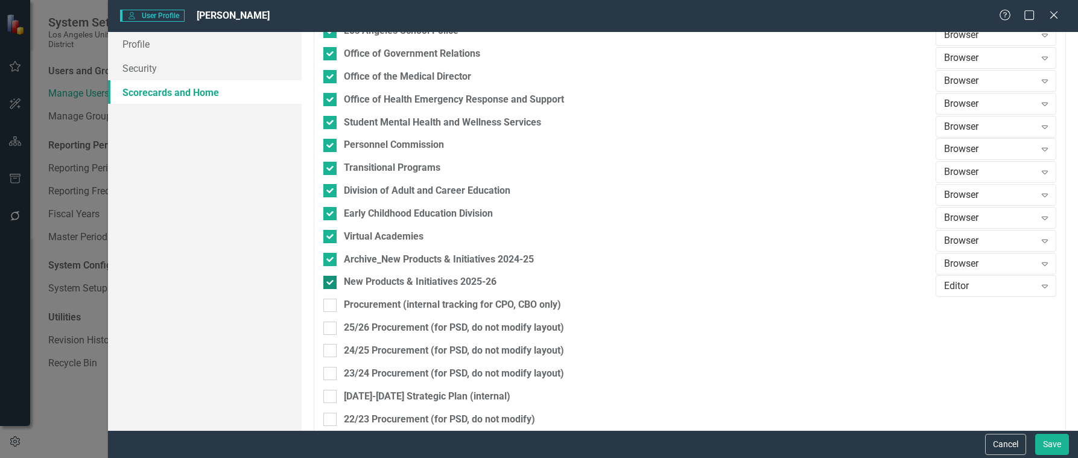
click at [330, 280] on input "New Products & Initiatives 2025-26" at bounding box center [327, 280] width 8 height 8
checkbox input "false"
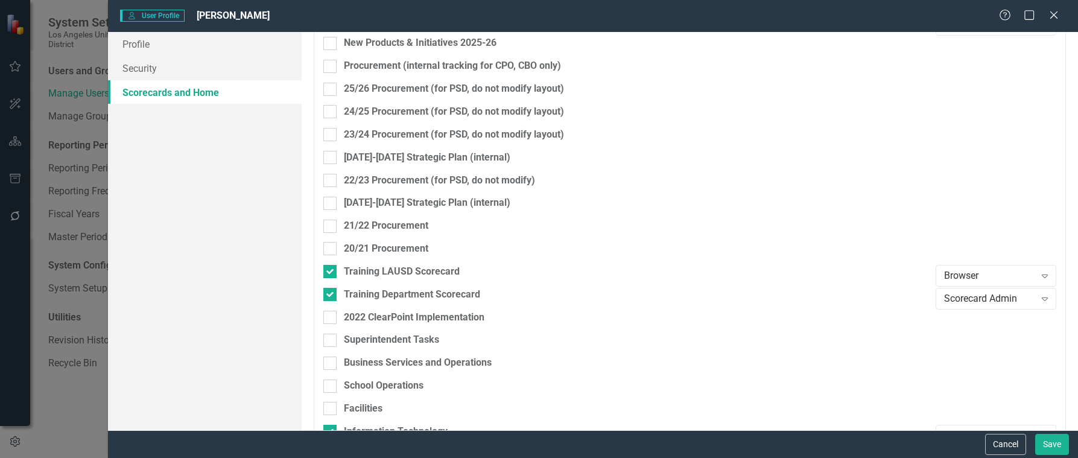
scroll to position [1750, 0]
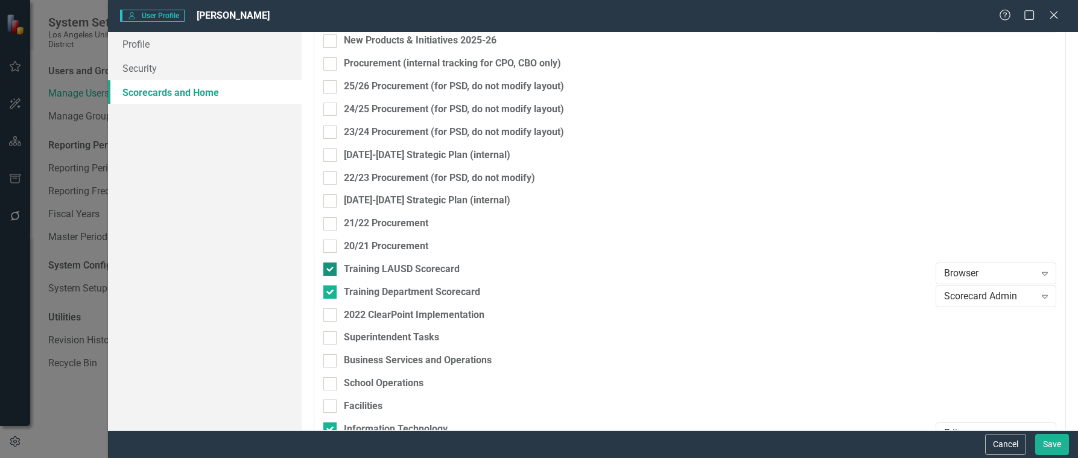
click at [332, 270] on div at bounding box center [329, 269] width 13 height 13
click at [331, 270] on input "Training LAUSD Scorecard" at bounding box center [327, 267] width 8 height 8
checkbox input "false"
click at [331, 291] on input "Training Department Scorecard" at bounding box center [327, 289] width 8 height 8
checkbox input "false"
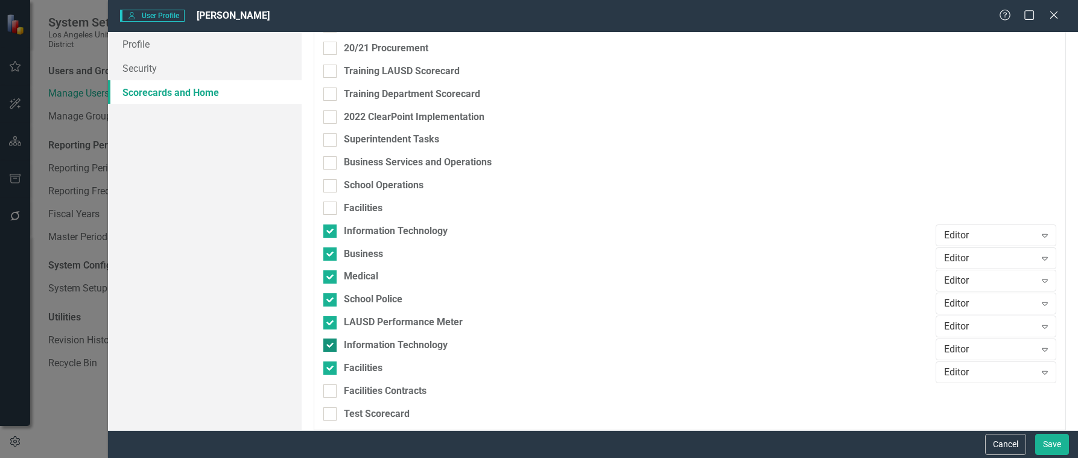
scroll to position [1957, 0]
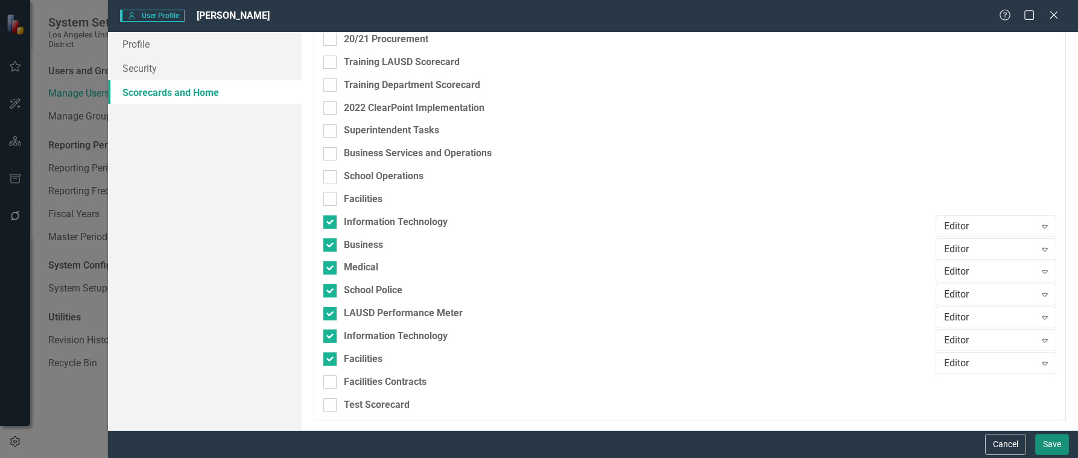
click at [1056, 444] on button "Save" at bounding box center [1053, 444] width 34 height 21
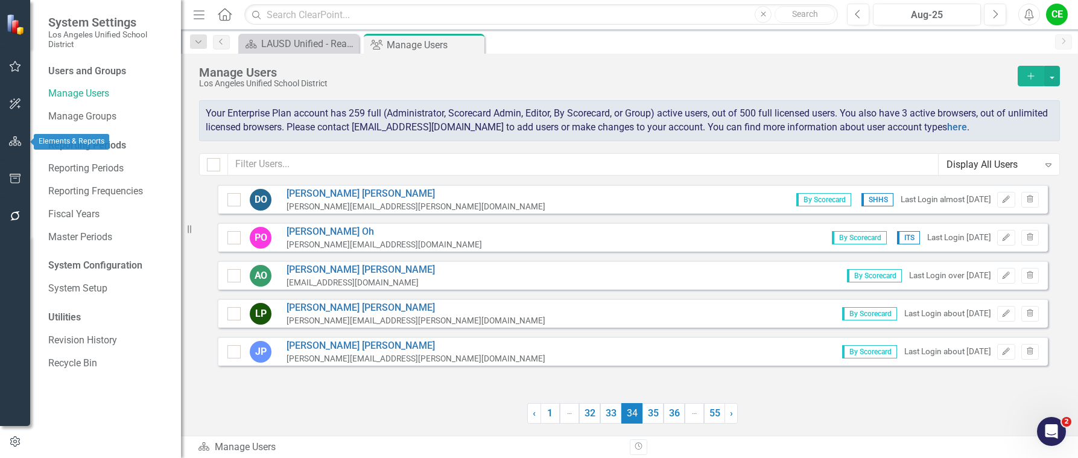
click at [13, 141] on icon "button" at bounding box center [15, 141] width 13 height 10
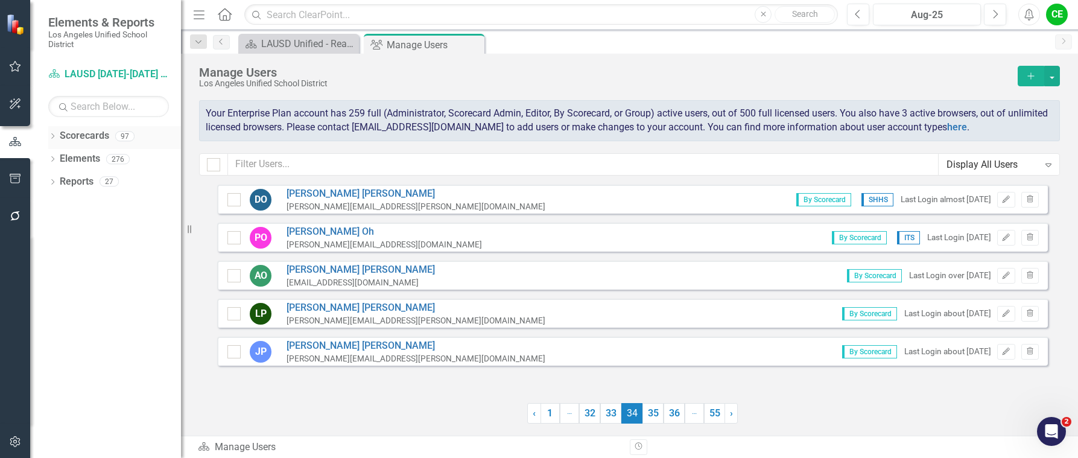
click at [53, 134] on icon "Dropdown" at bounding box center [52, 137] width 8 height 7
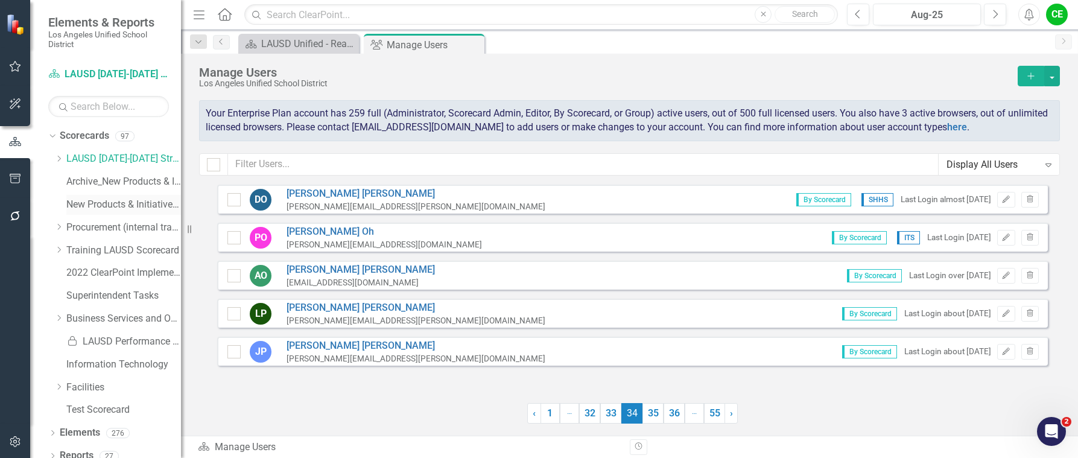
click at [89, 202] on link "New Products & Initiatives 2025-26" at bounding box center [123, 205] width 115 height 14
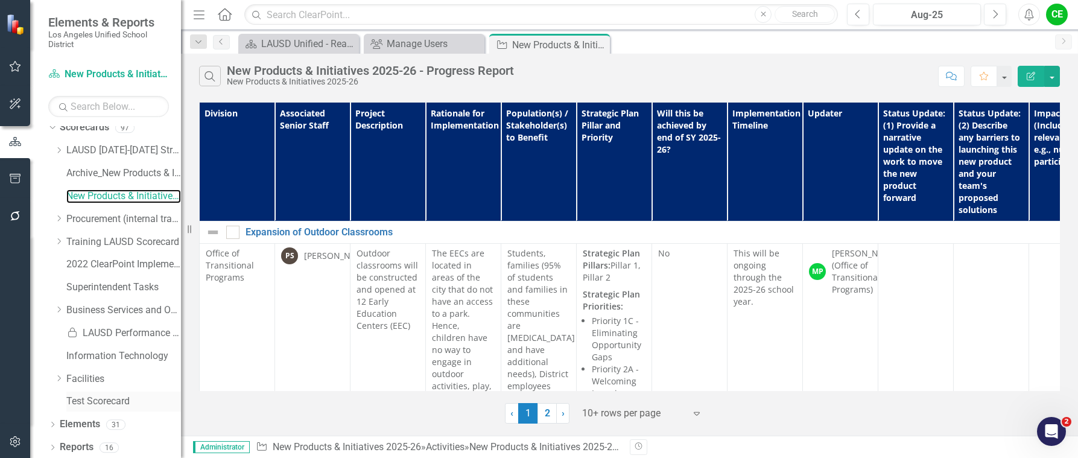
scroll to position [11, 0]
click at [79, 421] on link "Elements" at bounding box center [80, 422] width 40 height 14
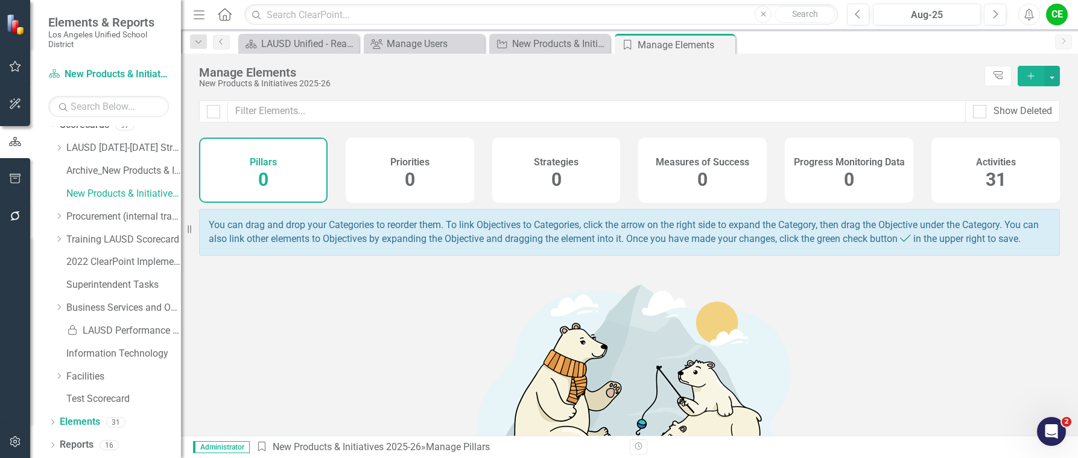
click at [1003, 176] on div "Activities 31" at bounding box center [996, 170] width 129 height 65
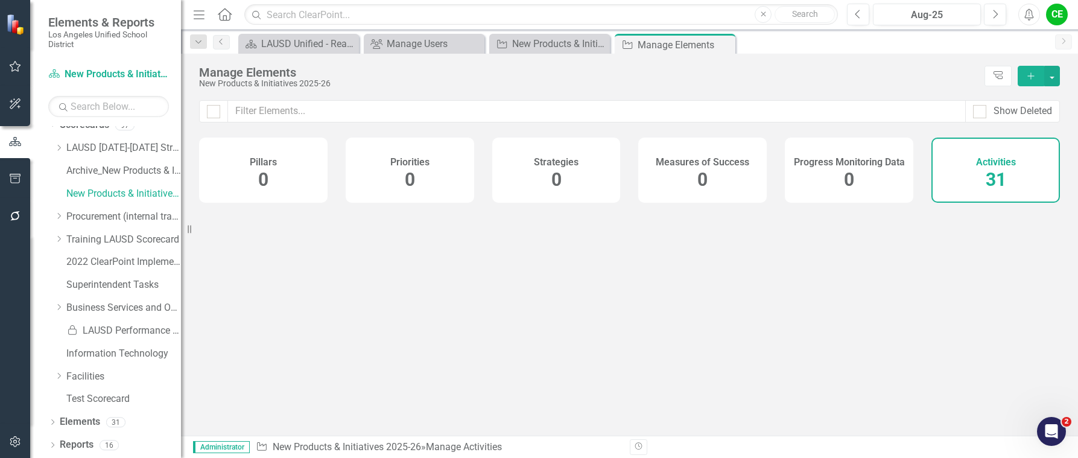
checkbox input "false"
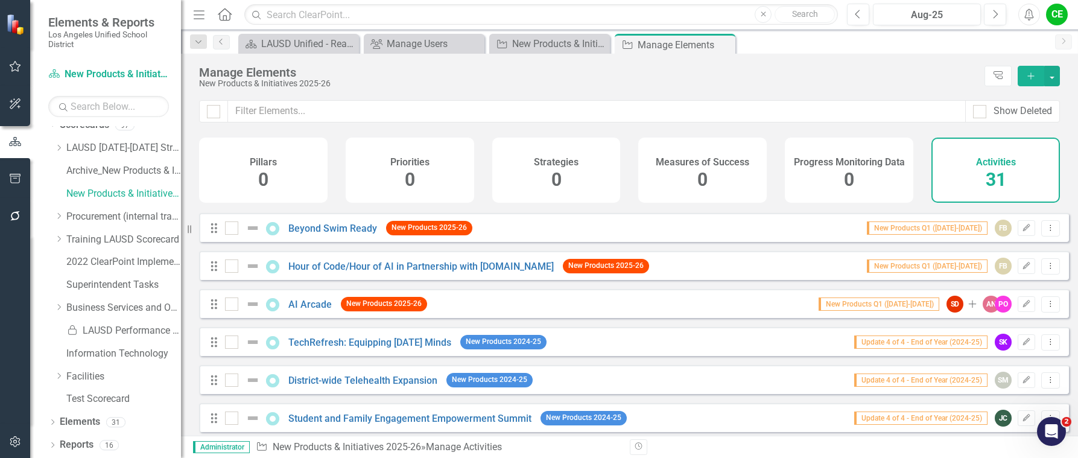
scroll to position [543, 0]
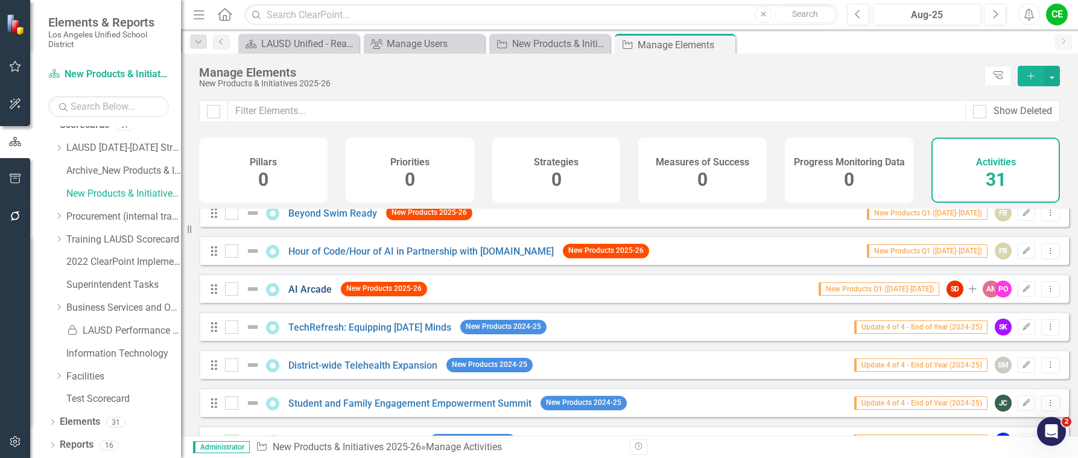
click at [301, 295] on link "AI Arcade" at bounding box center [309, 289] width 43 height 11
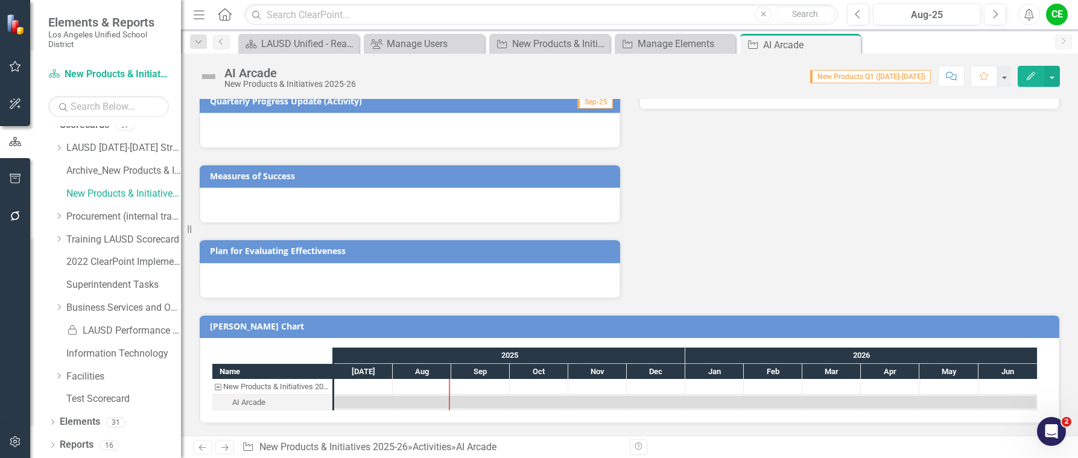
scroll to position [168, 0]
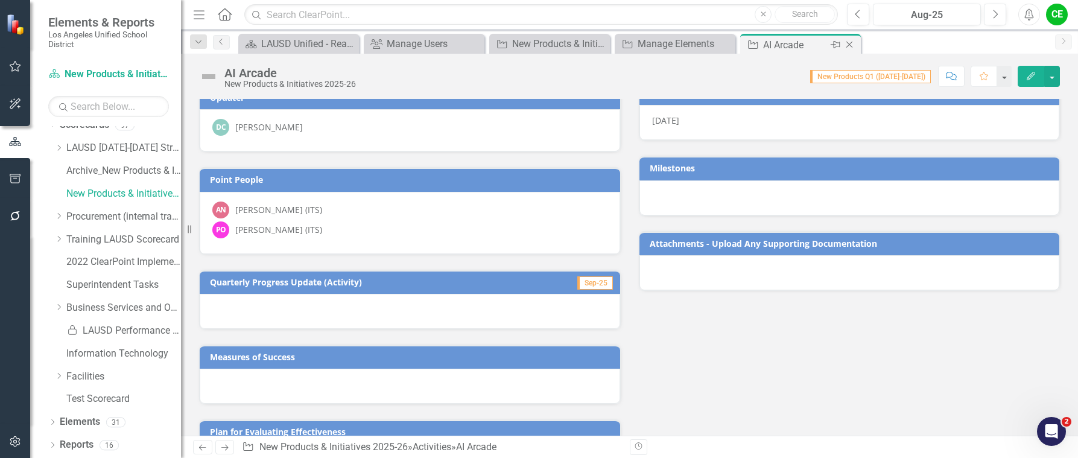
click at [849, 44] on icon at bounding box center [850, 45] width 7 height 7
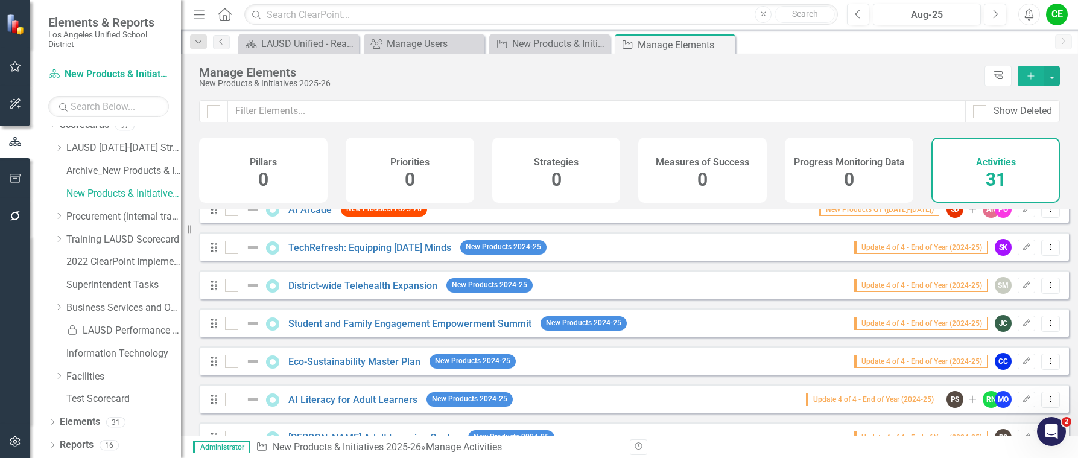
scroll to position [604, 0]
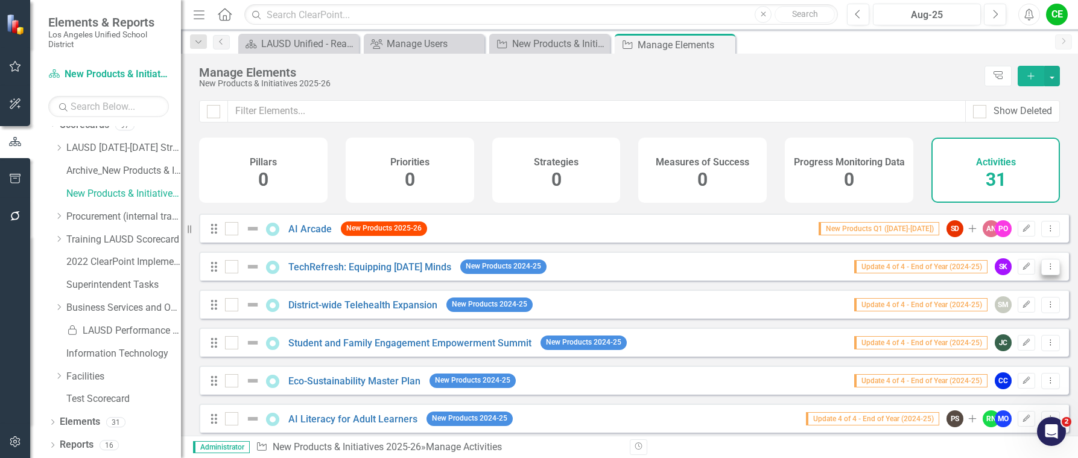
click at [1046, 270] on icon "Dropdown Menu" at bounding box center [1051, 267] width 10 height 8
click at [990, 357] on link "Trash Delete Activity" at bounding box center [998, 363] width 103 height 22
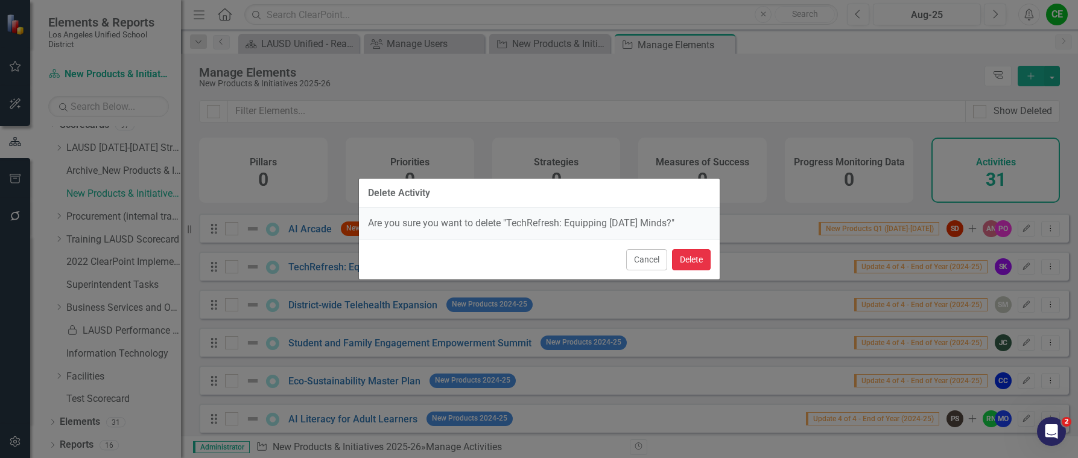
click at [696, 255] on button "Delete" at bounding box center [691, 259] width 39 height 21
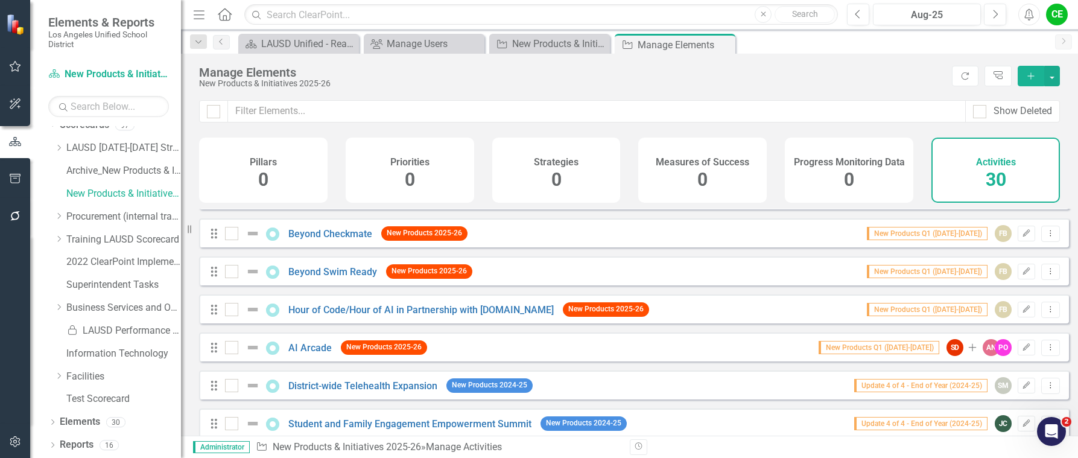
scroll to position [543, 0]
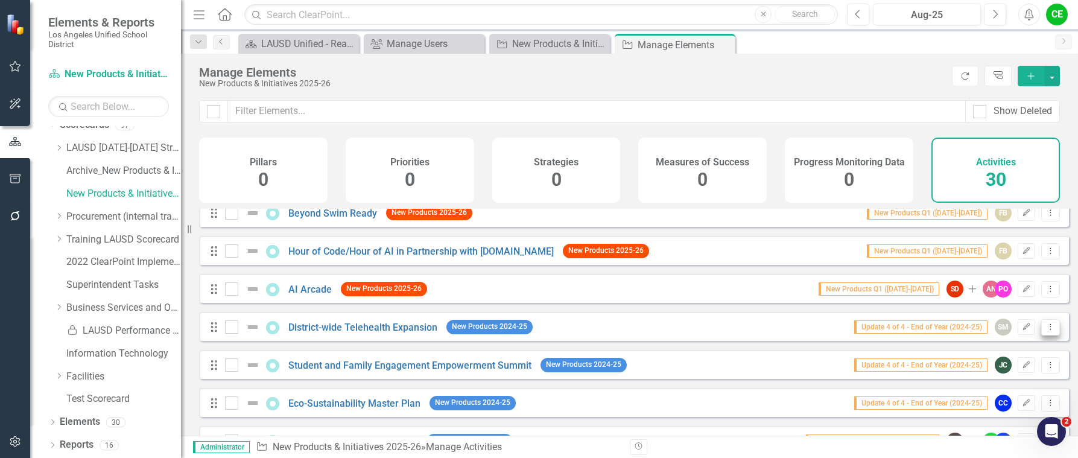
click at [1046, 336] on button "Dropdown Menu" at bounding box center [1051, 327] width 19 height 16
click at [994, 419] on link "Trash Delete Activity" at bounding box center [998, 423] width 103 height 22
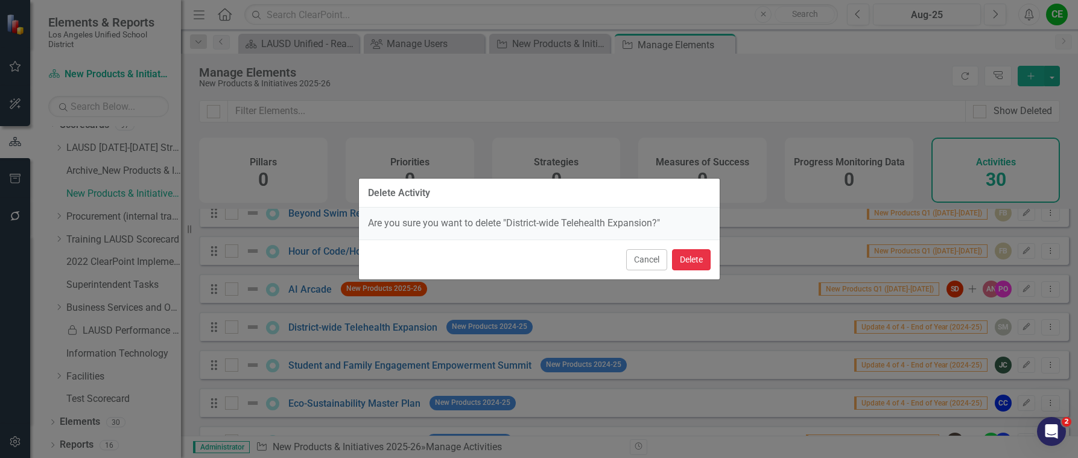
click at [698, 260] on button "Delete" at bounding box center [691, 259] width 39 height 21
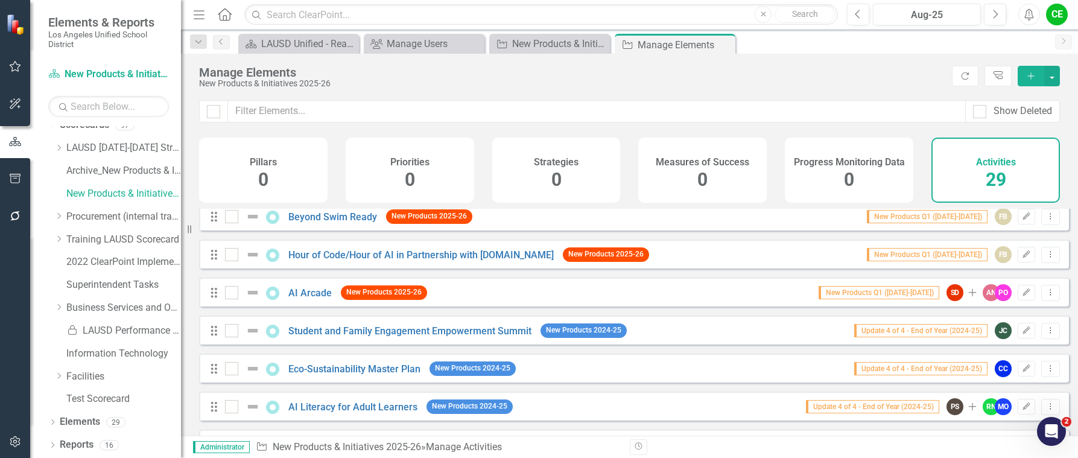
scroll to position [604, 0]
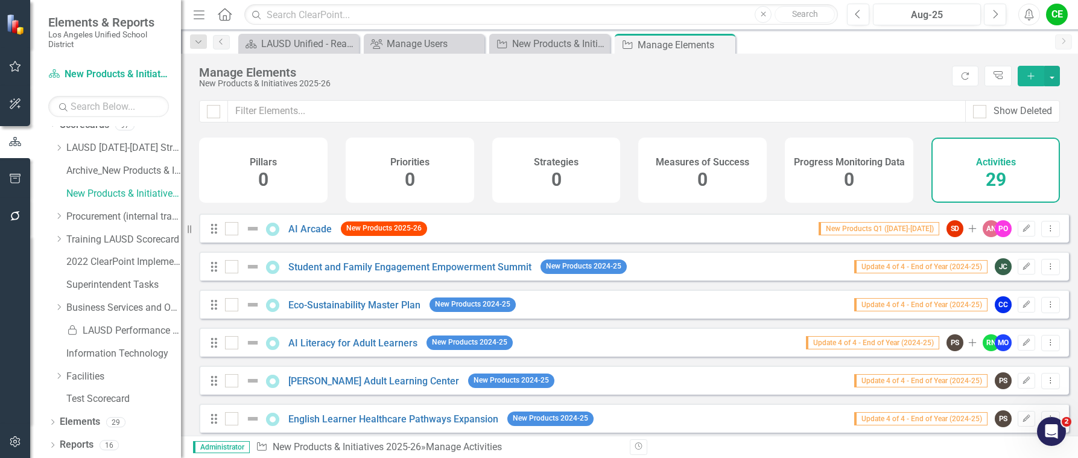
click at [1031, 72] on icon "Add" at bounding box center [1031, 76] width 11 height 8
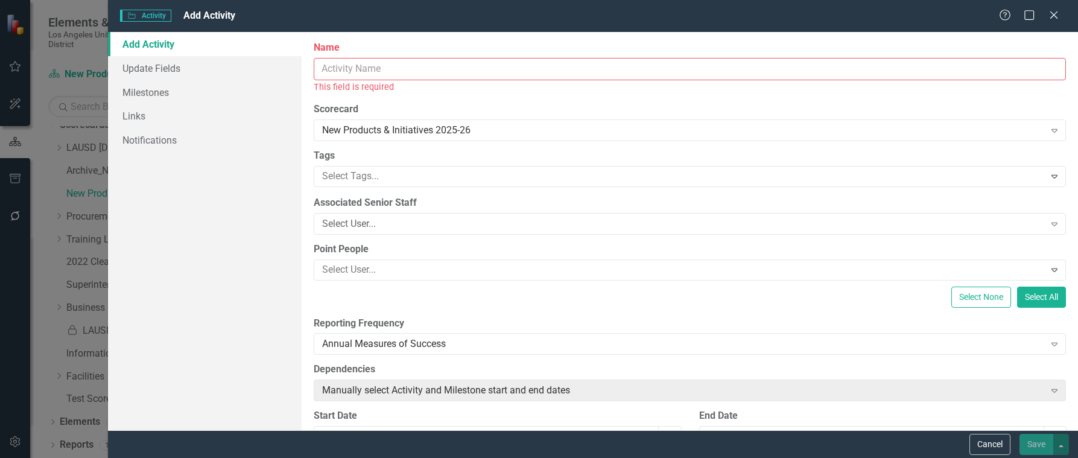
click at [432, 65] on input "Name" at bounding box center [690, 69] width 753 height 22
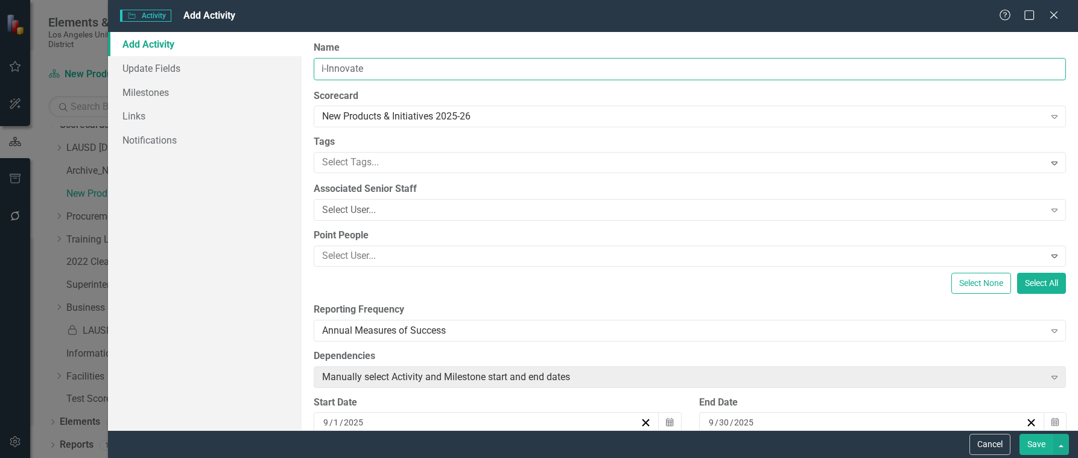
click at [412, 67] on input "i-Innovate" at bounding box center [690, 69] width 753 height 22
type input "i-Innovate Campaign and Innovation Hubs"
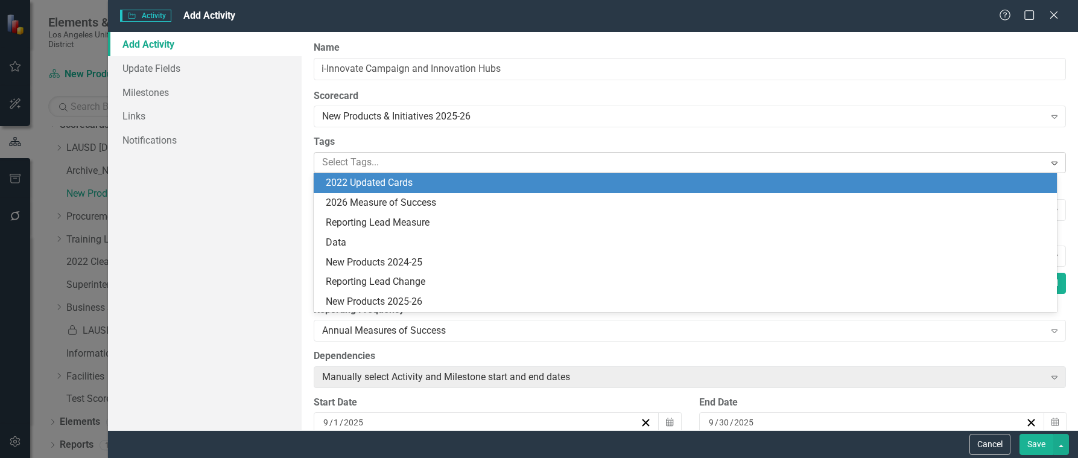
click at [427, 159] on div at bounding box center [680, 162] width 727 height 16
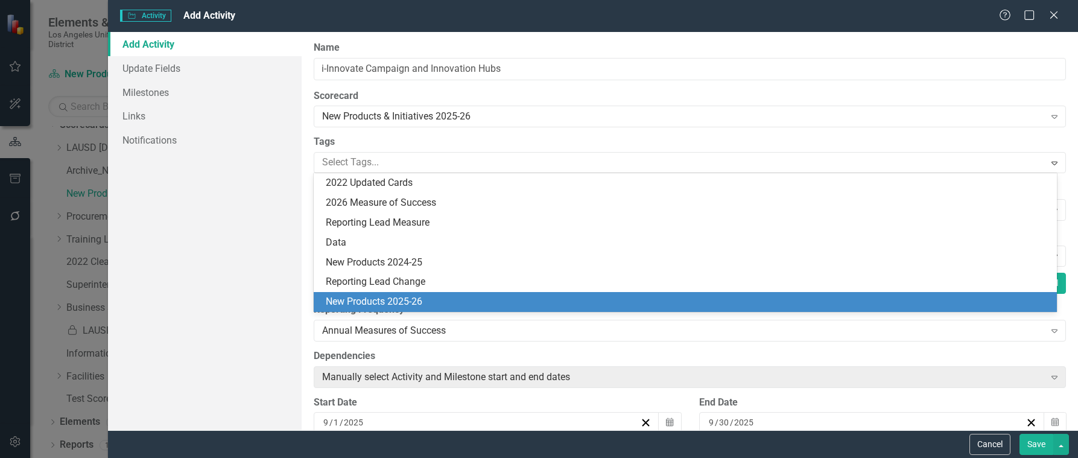
click at [407, 302] on span "New Products 2025-26" at bounding box center [374, 301] width 97 height 11
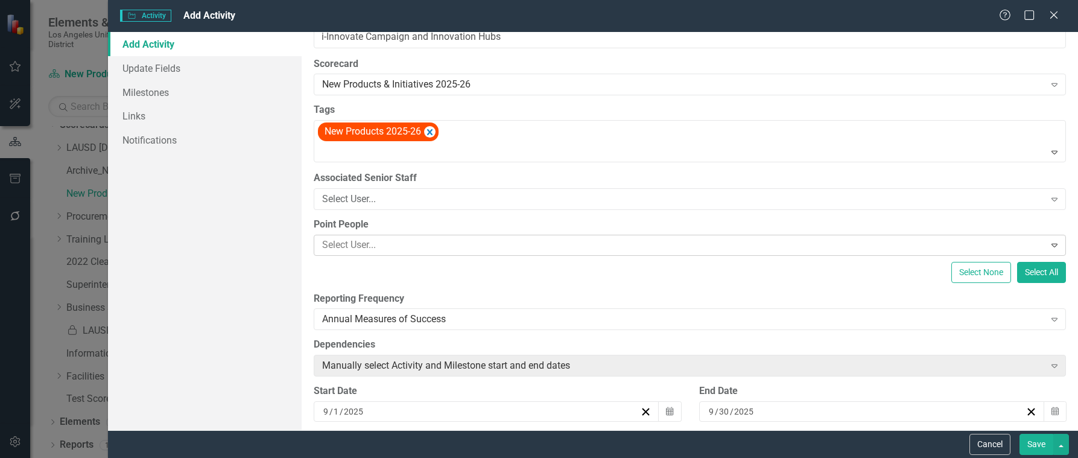
scroll to position [60, 0]
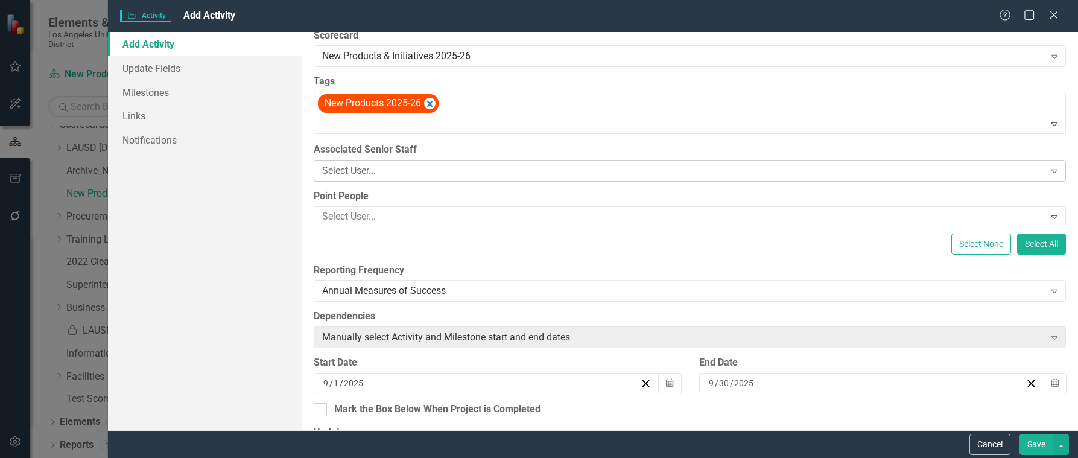
click at [515, 170] on div "Select User..." at bounding box center [683, 171] width 722 height 14
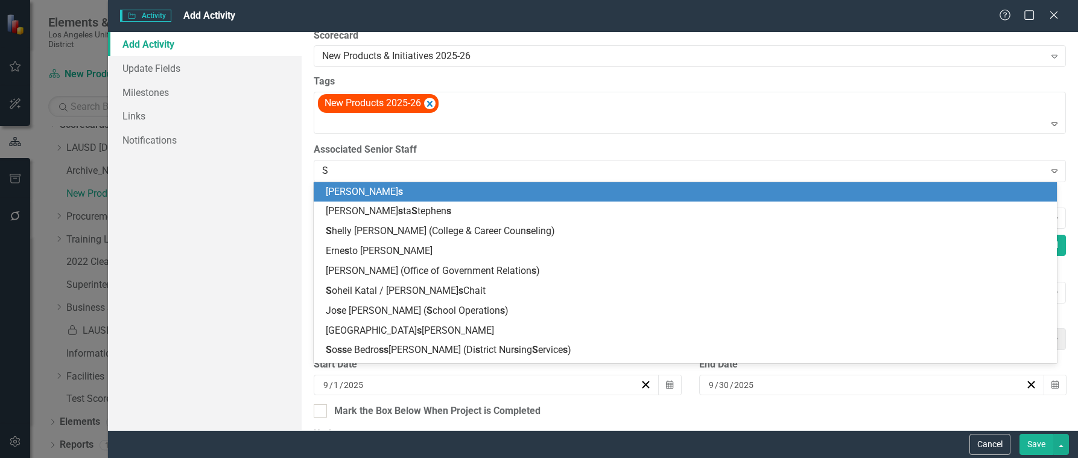
type input "So"
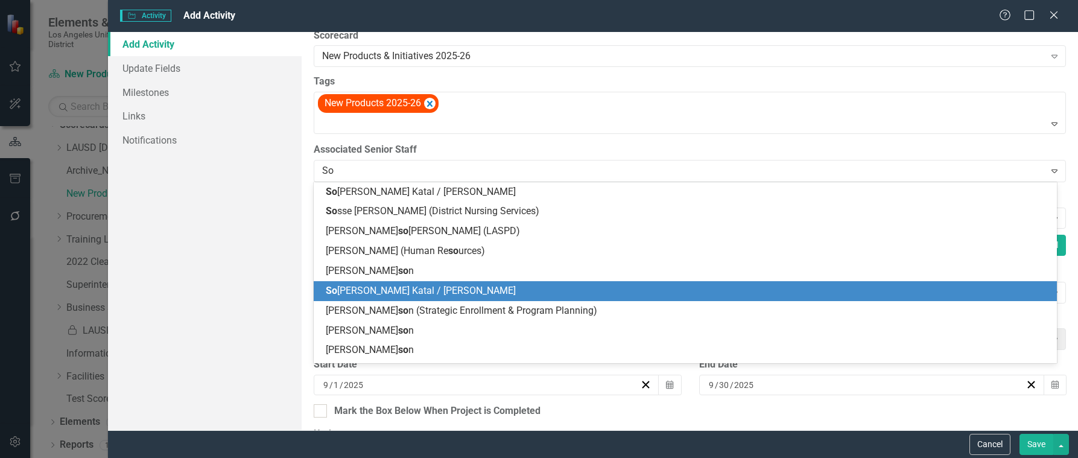
click at [432, 288] on span "So [PERSON_NAME] Katal / [PERSON_NAME]" at bounding box center [421, 290] width 190 height 11
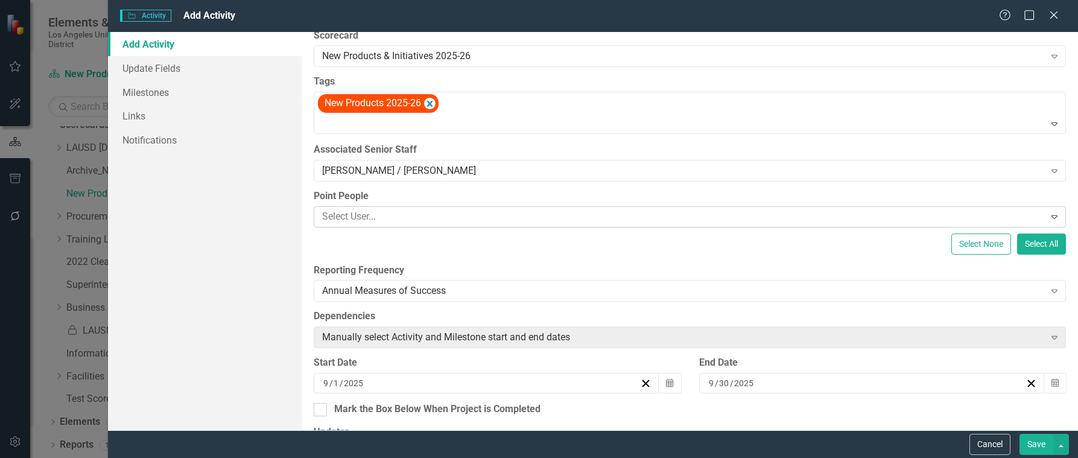
scroll to position [121, 0]
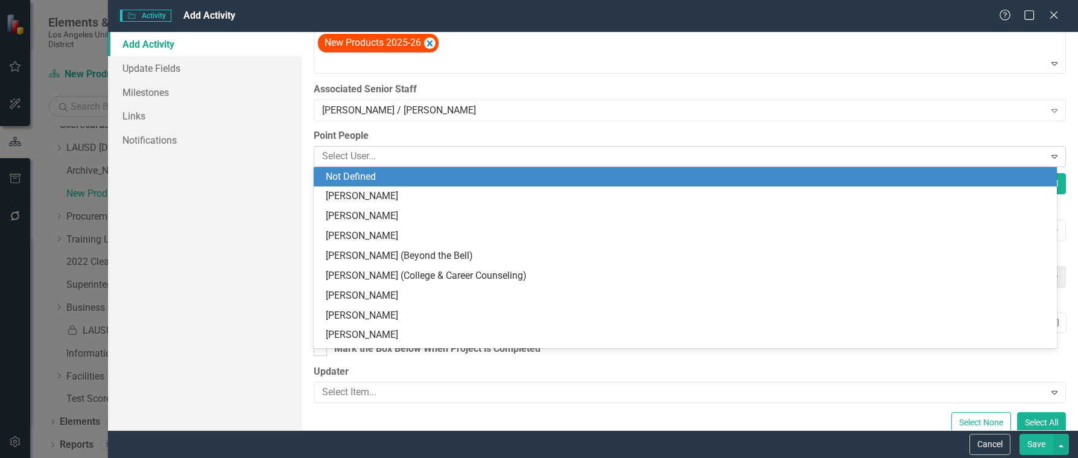
click at [400, 156] on div at bounding box center [680, 156] width 727 height 16
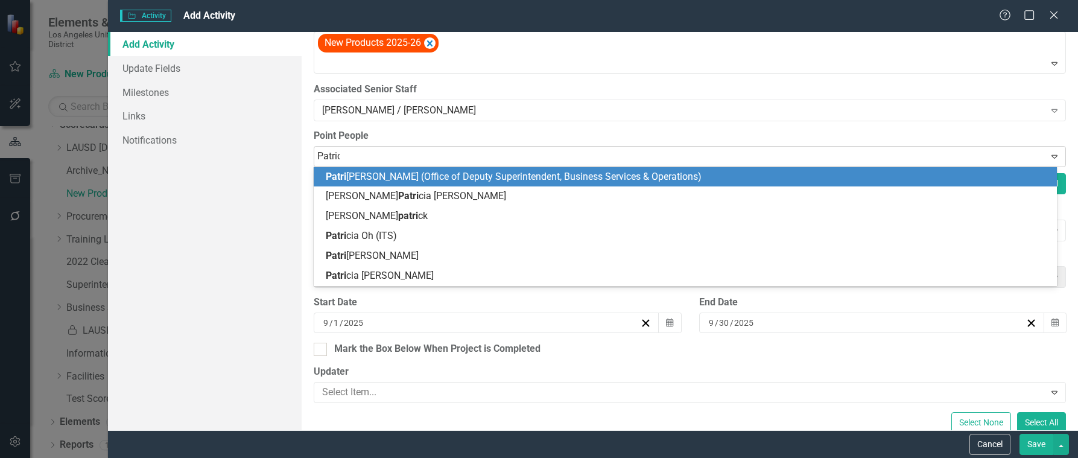
type input "[PERSON_NAME]"
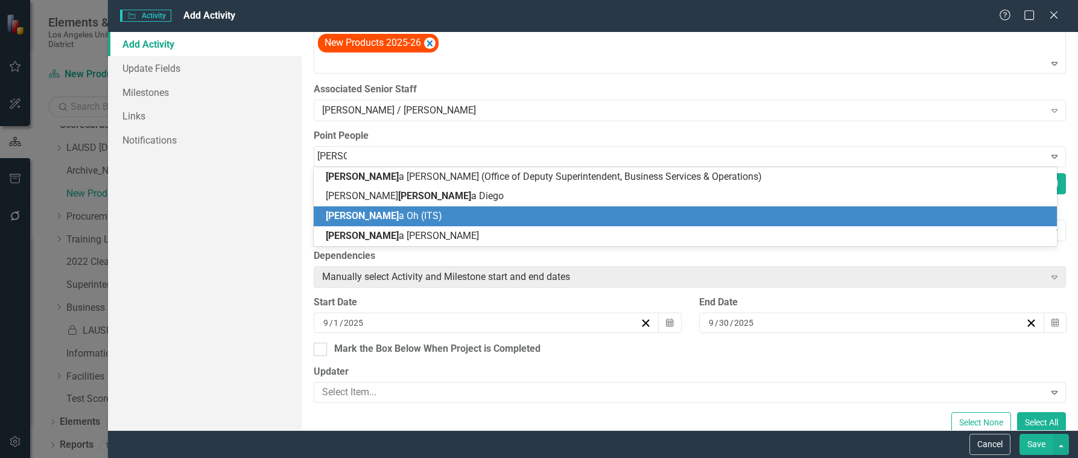
click at [400, 211] on div "[PERSON_NAME] a Oh (ITS)" at bounding box center [688, 216] width 724 height 14
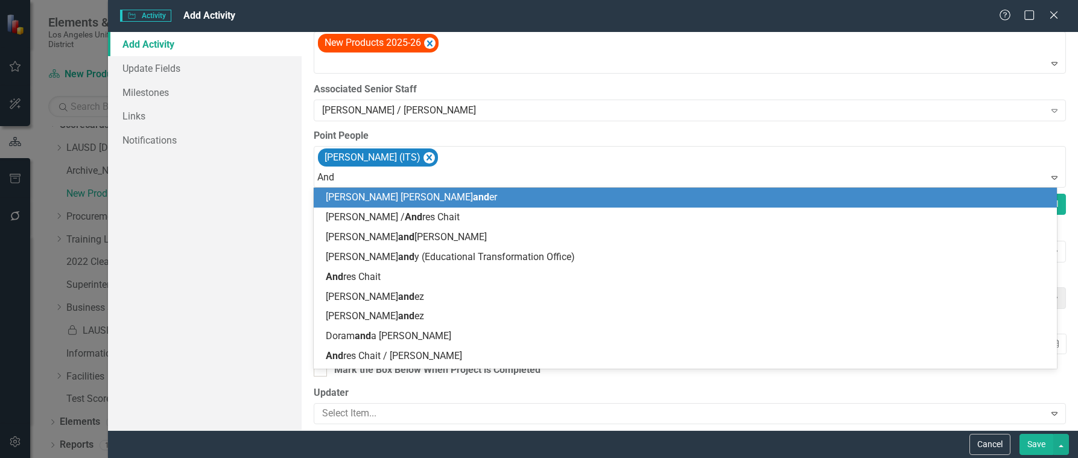
type input "[PERSON_NAME]"
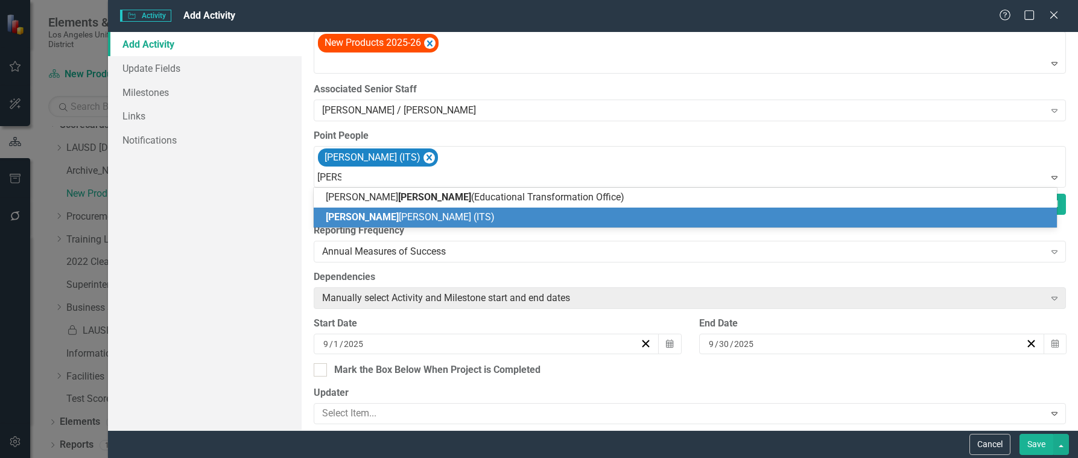
click at [395, 217] on span "[PERSON_NAME] (ITS)" at bounding box center [410, 216] width 169 height 11
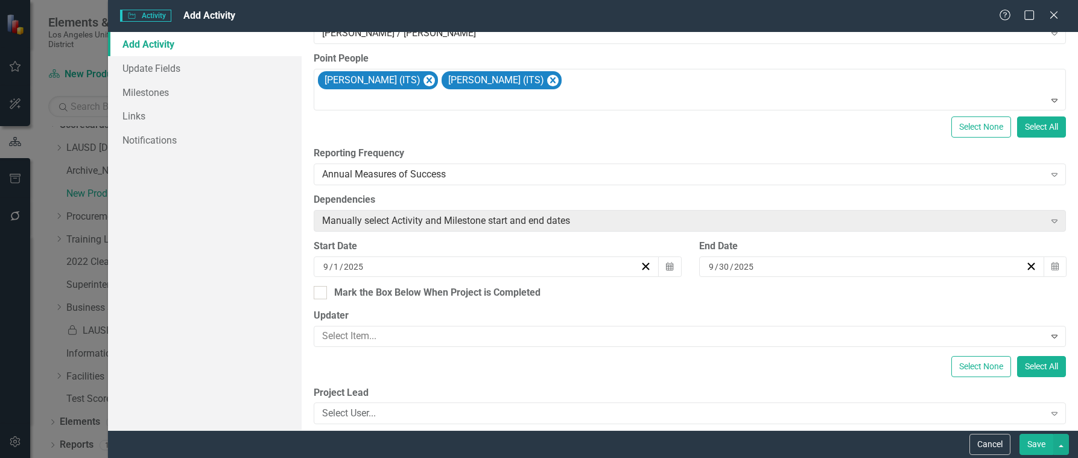
scroll to position [241, 0]
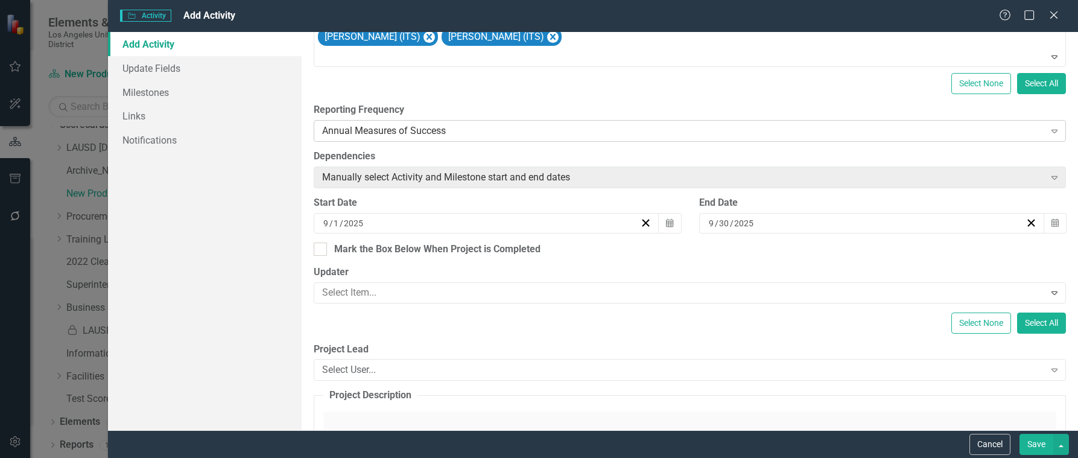
click at [451, 130] on div "Annual Measures of Success" at bounding box center [683, 131] width 722 height 14
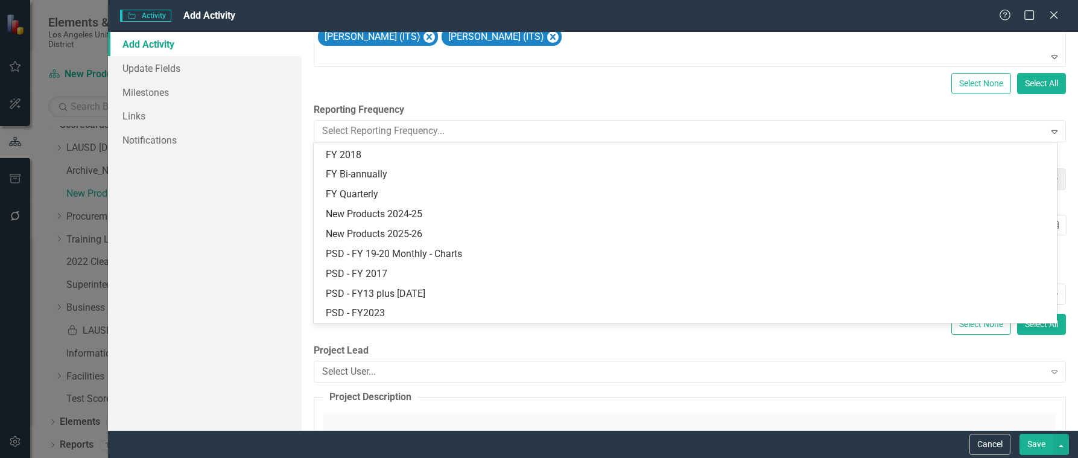
scroll to position [293, 0]
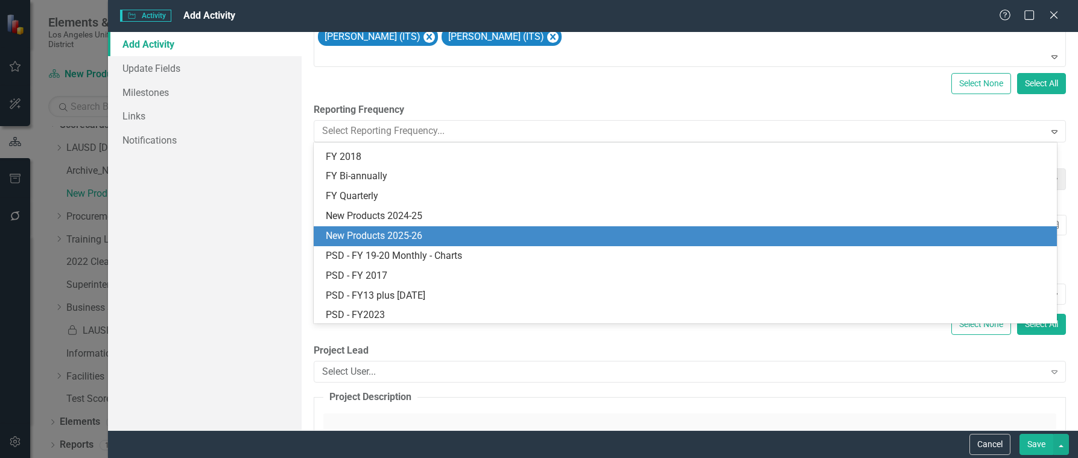
click at [381, 232] on div "New Products 2025-26" at bounding box center [688, 236] width 724 height 14
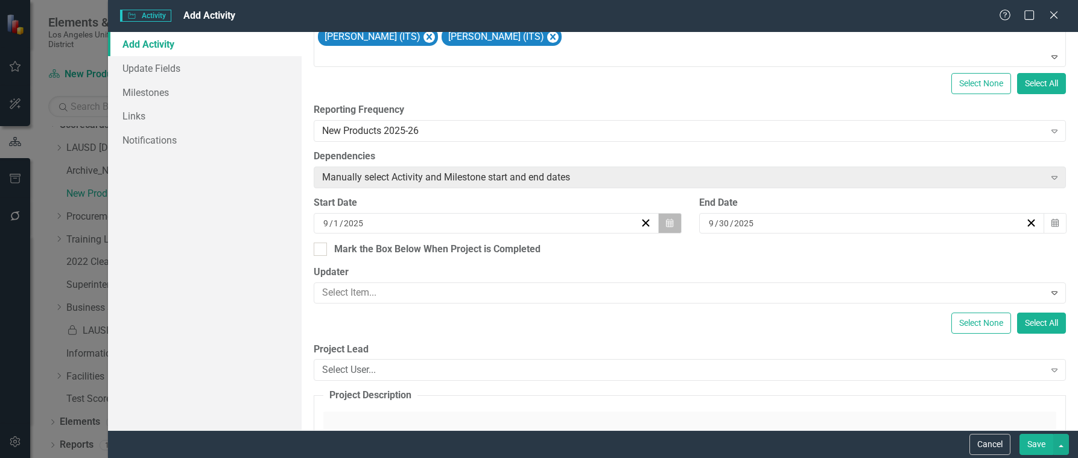
click at [666, 218] on icon "button" at bounding box center [669, 222] width 7 height 8
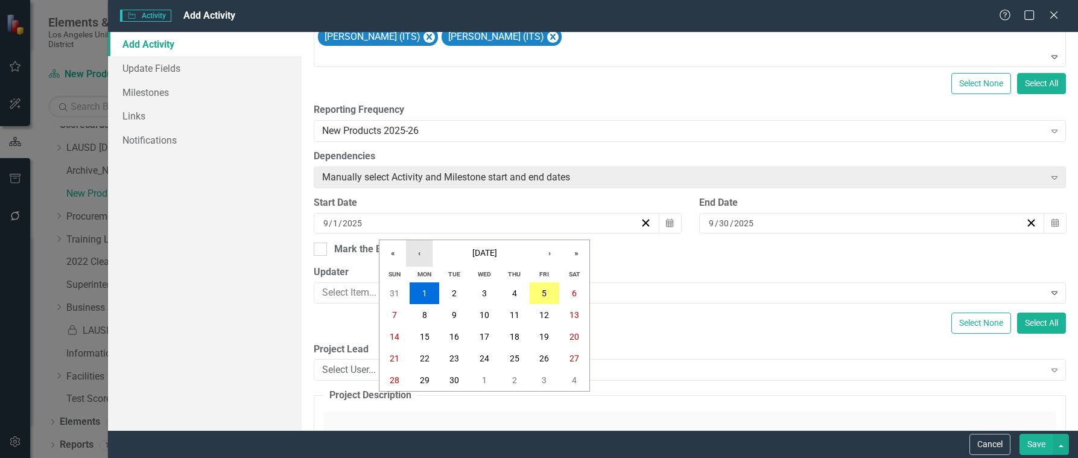
click at [422, 251] on button "‹" at bounding box center [419, 253] width 27 height 27
click at [453, 292] on abbr "1" at bounding box center [454, 293] width 5 height 10
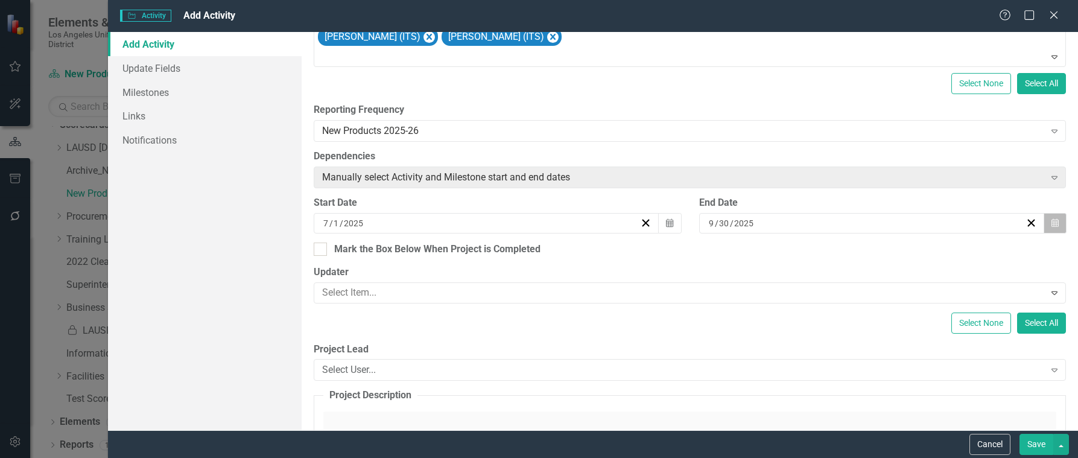
click at [1051, 221] on button "Calendar" at bounding box center [1055, 223] width 23 height 21
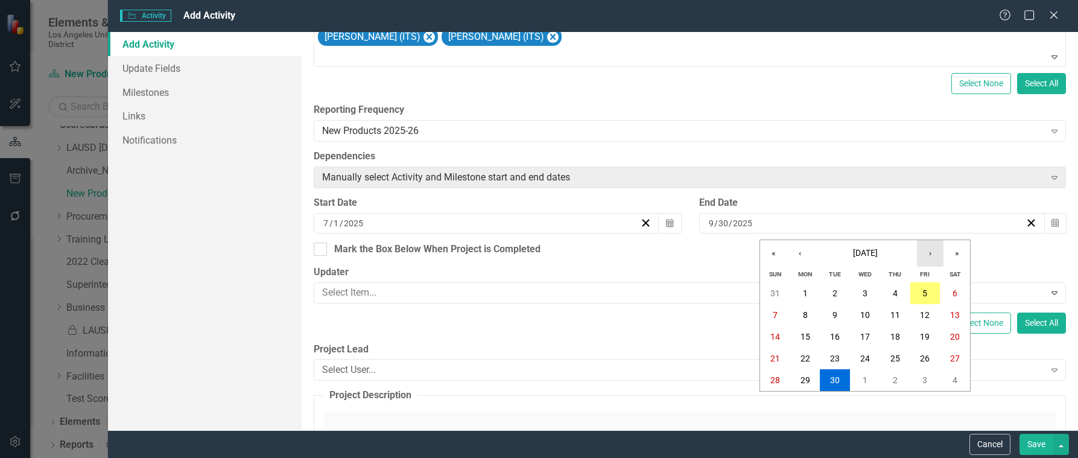
click at [936, 253] on button "›" at bounding box center [930, 253] width 27 height 27
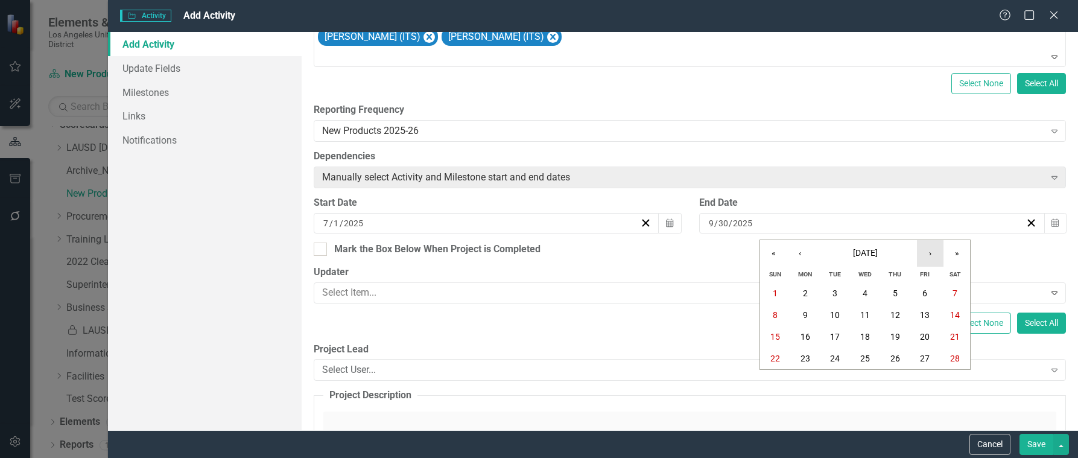
click at [936, 253] on button "›" at bounding box center [930, 253] width 27 height 27
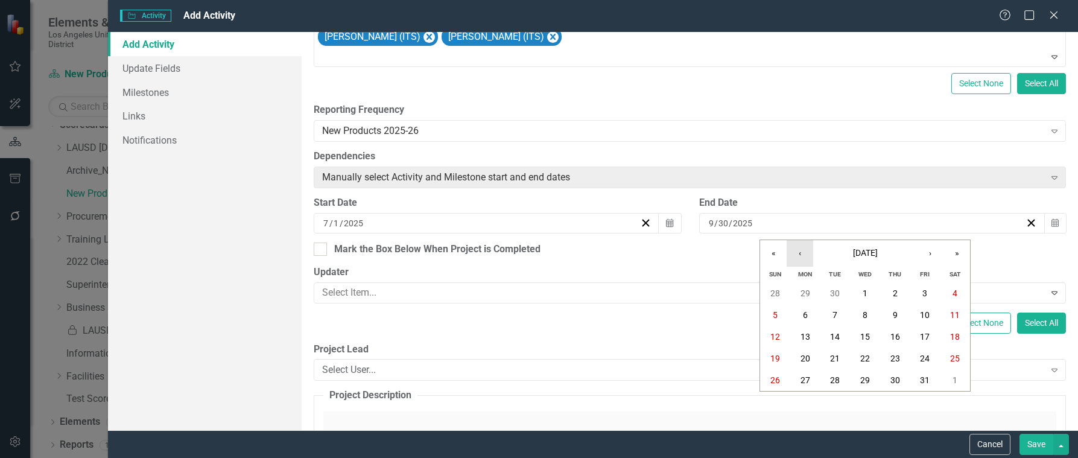
click at [797, 253] on button "‹" at bounding box center [800, 253] width 27 height 27
click at [839, 379] on abbr "30" at bounding box center [835, 380] width 10 height 10
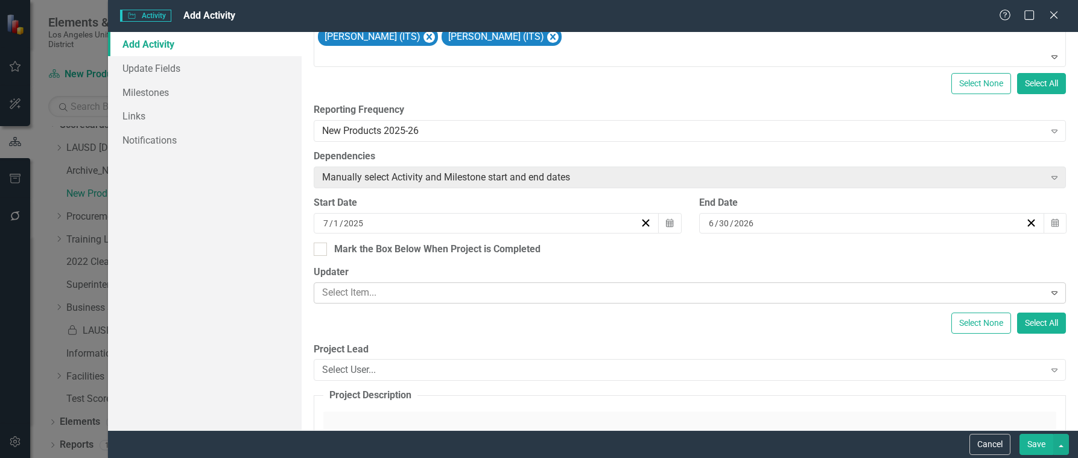
click at [424, 291] on div at bounding box center [680, 293] width 727 height 16
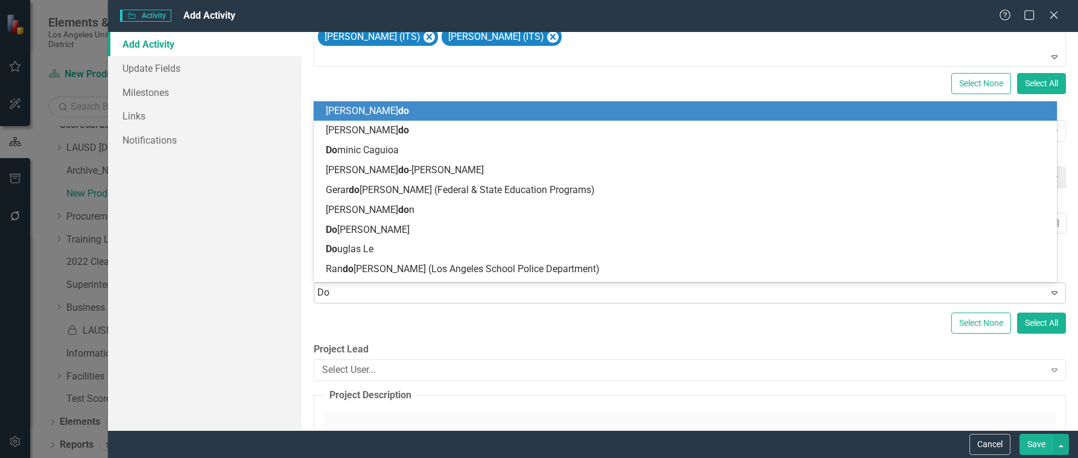
type input "Dom"
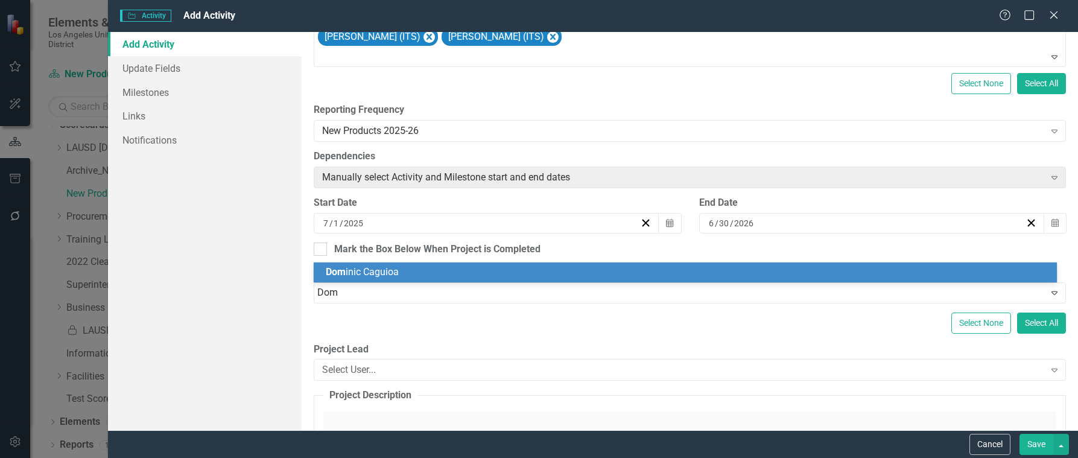
click at [422, 268] on div "Dom inic Caguioa" at bounding box center [688, 273] width 724 height 14
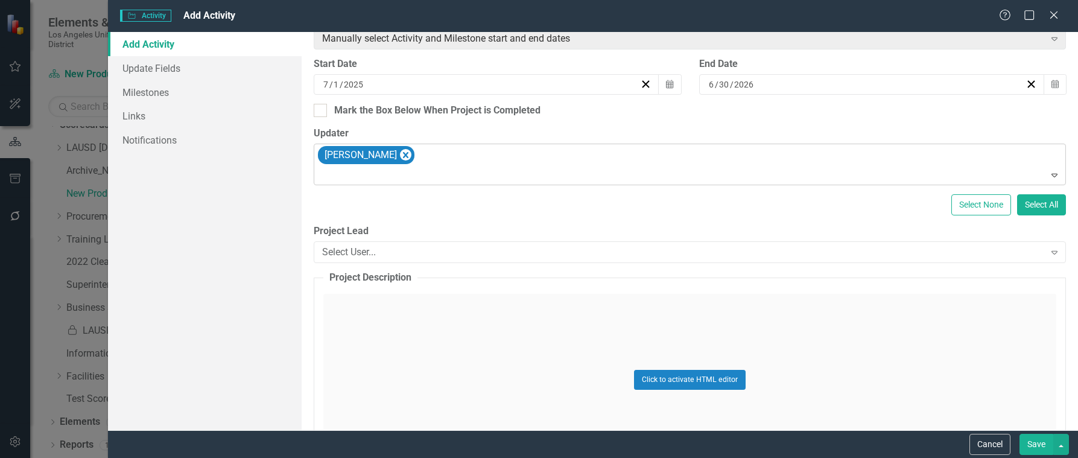
scroll to position [422, 0]
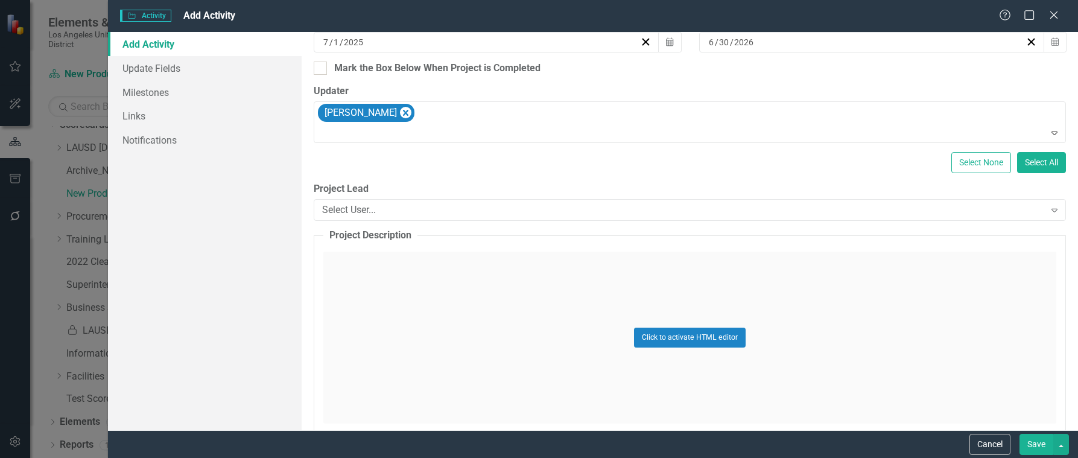
click at [410, 264] on div "Click to activate HTML editor" at bounding box center [689, 338] width 733 height 172
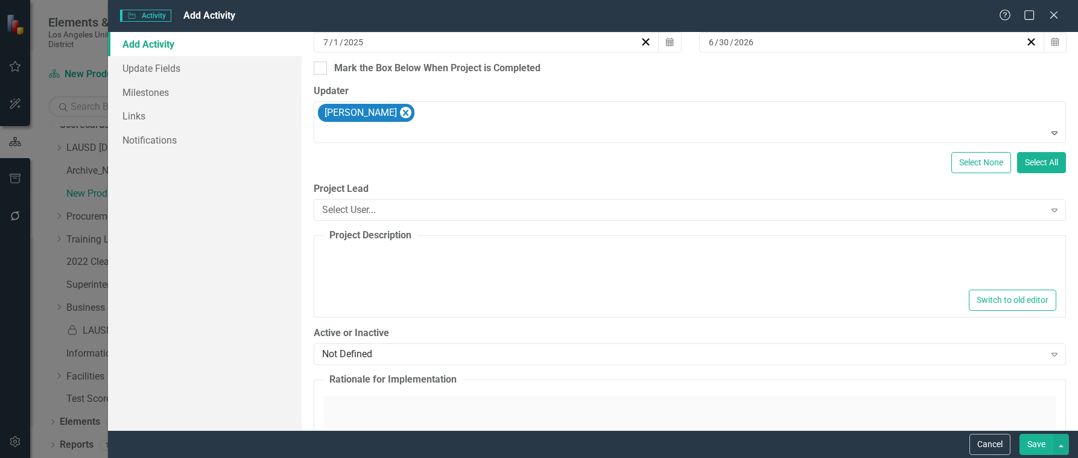
click at [415, 266] on div at bounding box center [689, 268] width 733 height 39
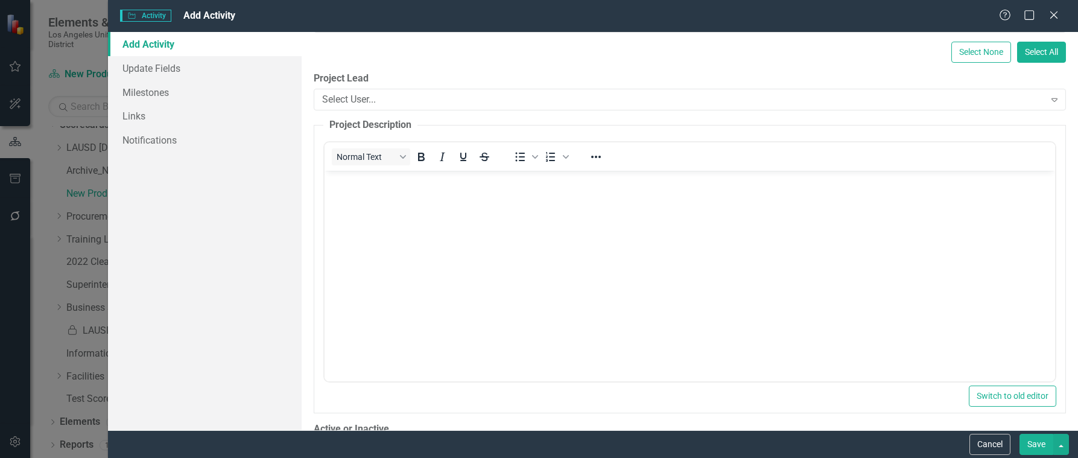
scroll to position [543, 0]
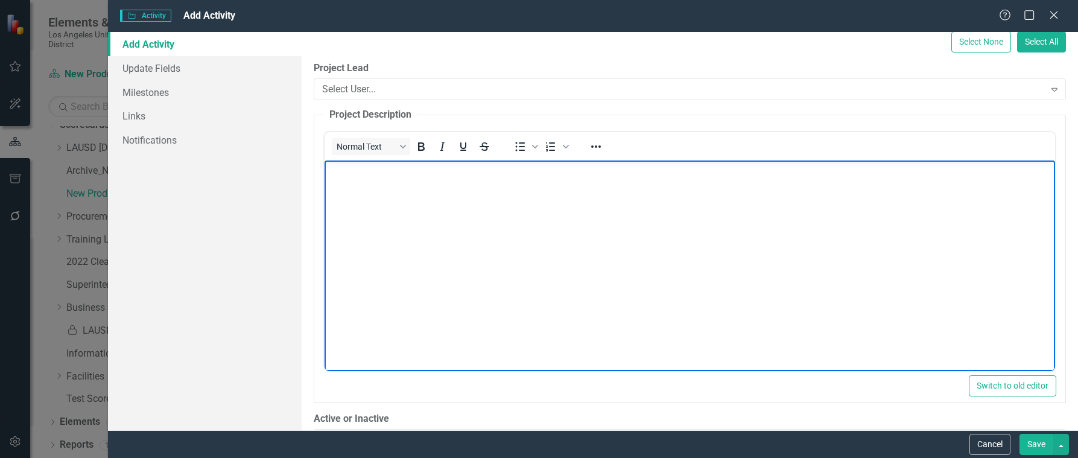
click at [364, 182] on body "Rich Text Area. Press ALT-0 for help." at bounding box center [690, 250] width 731 height 181
click at [351, 182] on body "Rich Text Area. Press ALT-0 for help." at bounding box center [690, 250] width 731 height 181
click at [351, 182] on body "i-Innovate" at bounding box center [690, 250] width 731 height 181
click at [579, 173] on p "i-Innovate is a districtwide campaign and innovation hub" at bounding box center [690, 170] width 725 height 14
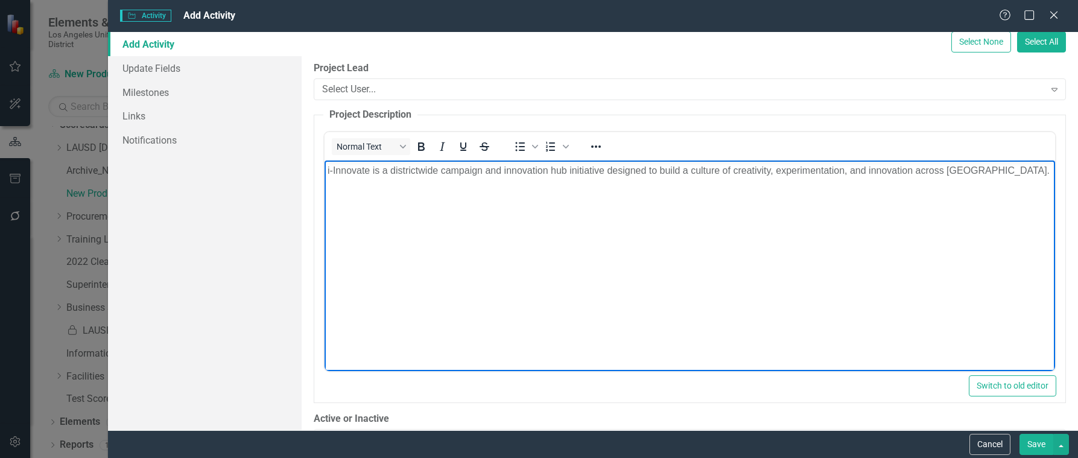
click at [990, 174] on p "i-Innovate is a districtwide campaign and innovation hub initiative designed to…" at bounding box center [690, 170] width 725 height 14
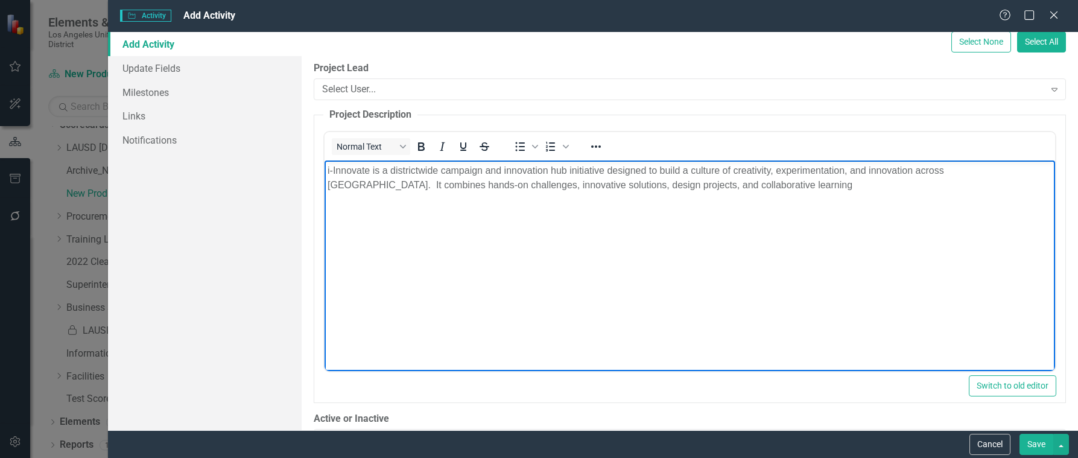
click at [704, 190] on p "i-Innovate is a districtwide campaign and innovation hub initiative designed to…" at bounding box center [690, 177] width 725 height 29
click at [393, 202] on p "i-Innovate is a districtwide campaign and innovation hub initiative designed to…" at bounding box center [690, 184] width 725 height 43
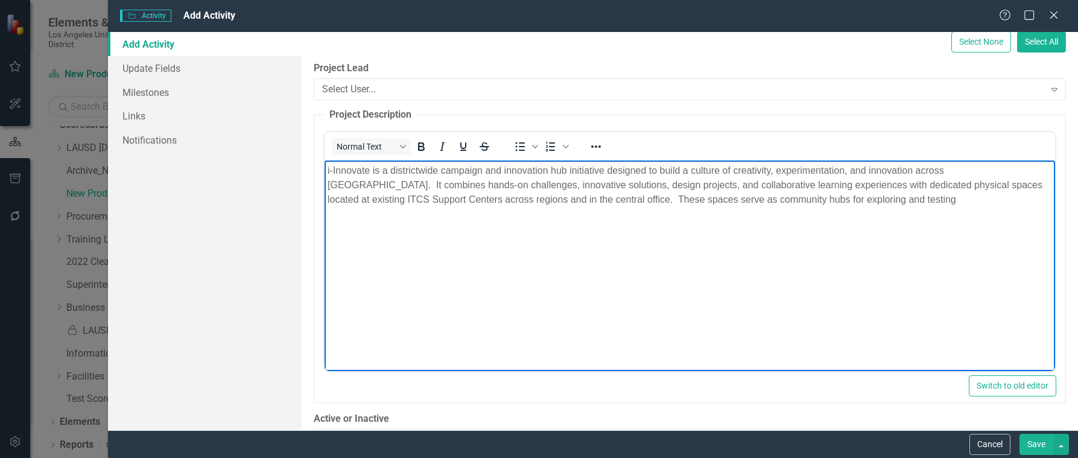
click at [830, 202] on p "i-Innovate is a districtwide campaign and innovation hub initiative designed to…" at bounding box center [690, 184] width 725 height 43
click at [489, 212] on p "i-Innovate is a districtwide campaign and innovation hub initiative designed to…" at bounding box center [690, 192] width 725 height 58
click at [498, 217] on p "i-Innovate is a districtwide campaign and innovation hub initiative designed to…" at bounding box center [690, 192] width 725 height 58
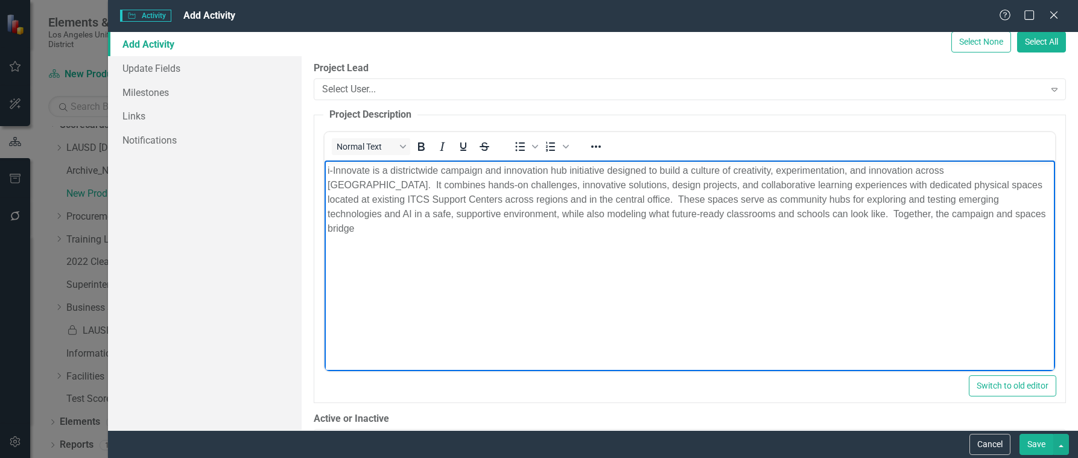
click at [922, 209] on p "i-Innovate is a districtwide campaign and innovation hub initiative designed to…" at bounding box center [690, 199] width 725 height 72
click at [623, 231] on p "i-Innovate is a districtwide campaign and innovation hub initiative designed to…" at bounding box center [690, 199] width 725 height 72
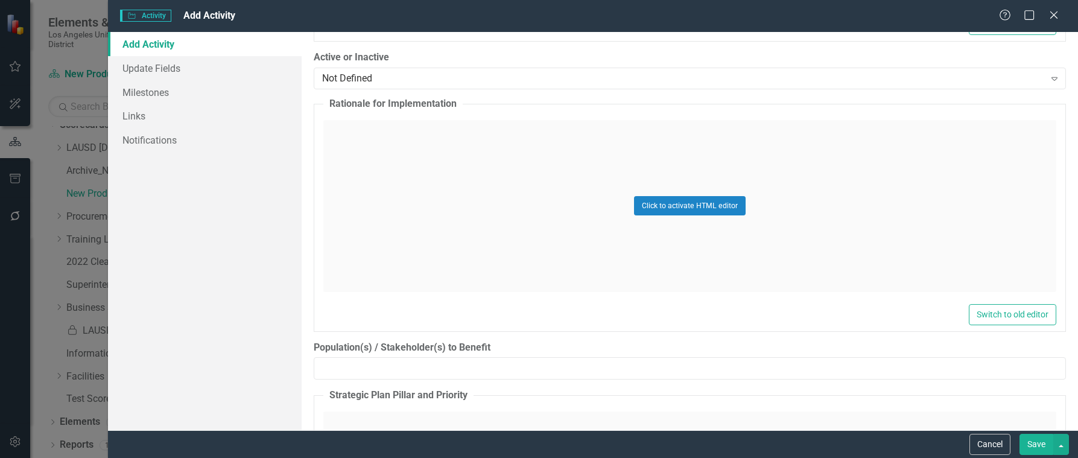
scroll to position [905, 0]
click at [329, 79] on div "Not Defined" at bounding box center [683, 78] width 722 height 14
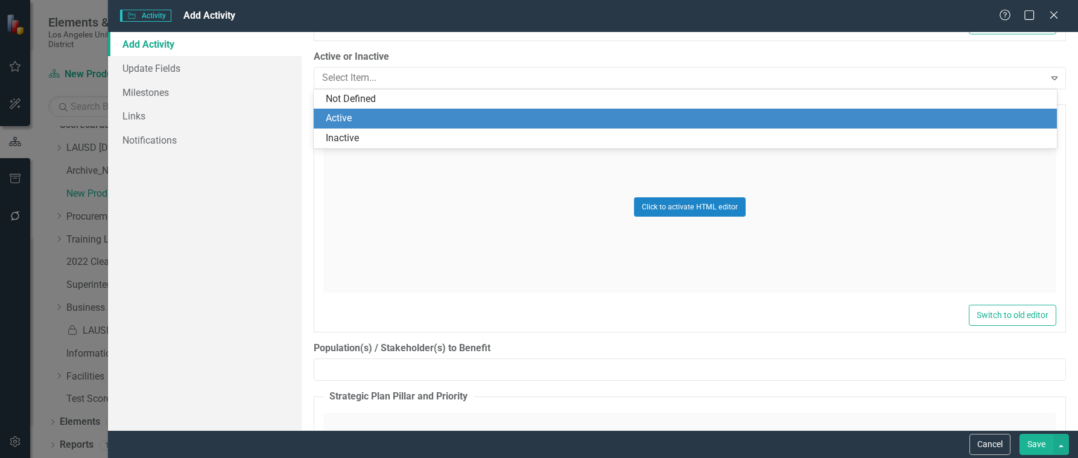
click at [331, 112] on div "Active" at bounding box center [688, 119] width 724 height 14
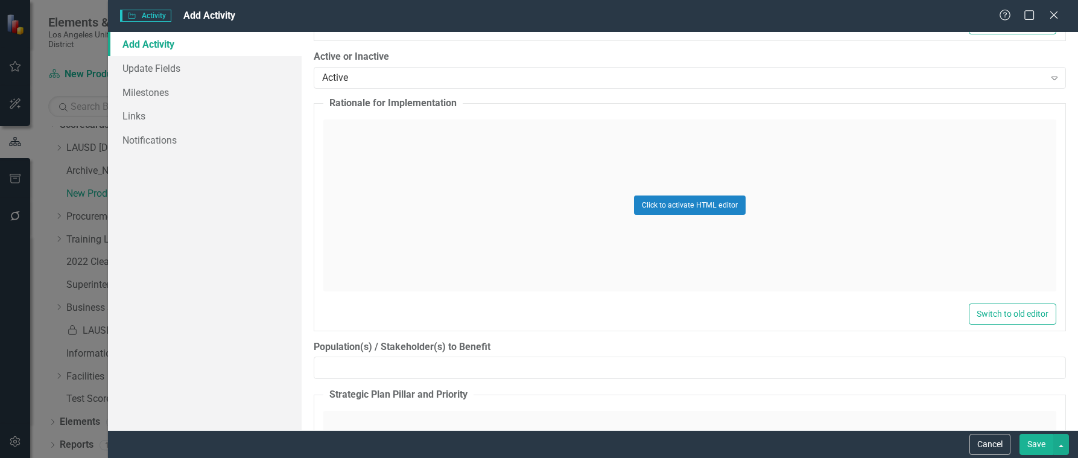
click at [356, 123] on div "Click to activate HTML editor" at bounding box center [689, 205] width 733 height 172
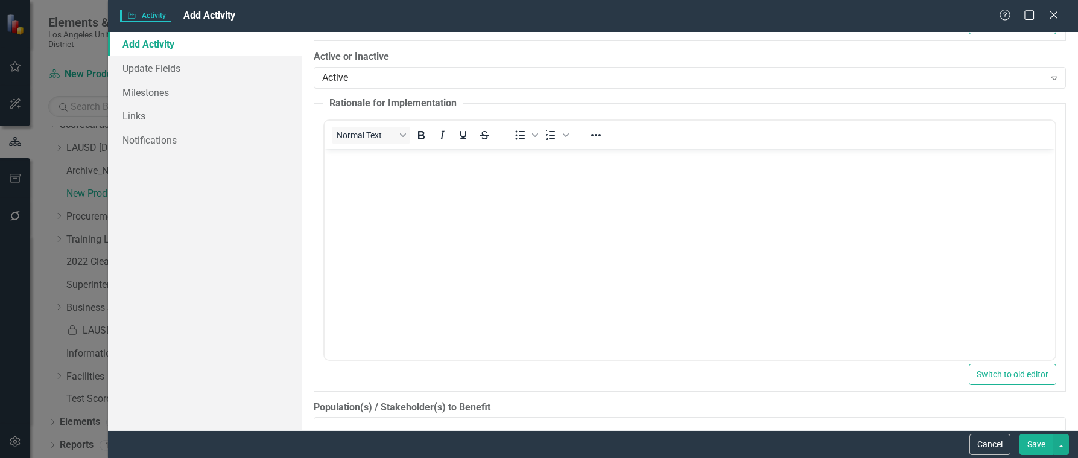
scroll to position [0, 0]
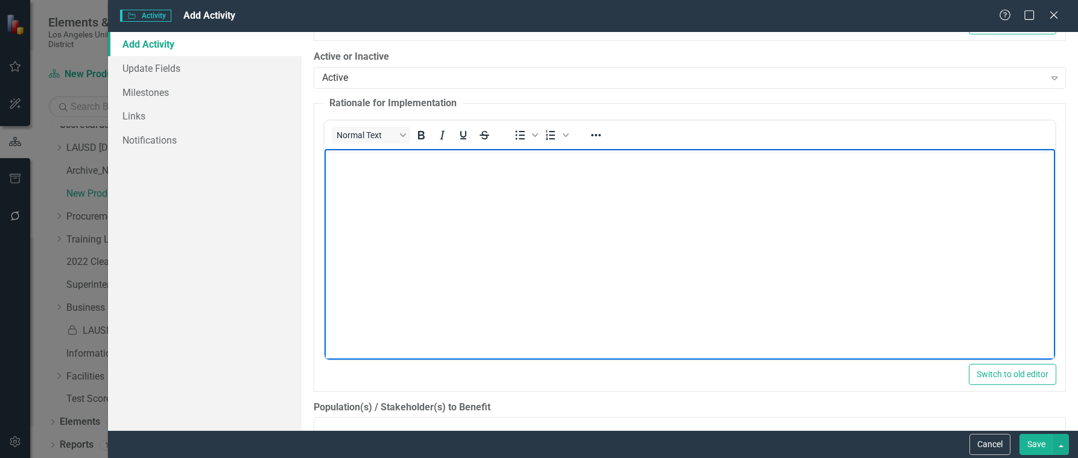
click at [347, 161] on p "Rich Text Area. Press ALT-0 for help." at bounding box center [690, 158] width 725 height 14
click at [608, 164] on p "i-Innovate is a strategic initiative to build a culture of creativity," at bounding box center [690, 158] width 725 height 14
click at [636, 160] on p "i-Innovate is a strategic initiative to build a culture of creativity, innovati…" at bounding box center [690, 158] width 725 height 14
click at [732, 158] on p "i-Innovate is a strategic initiative to build a culture of creativity, innovati…" at bounding box center [690, 158] width 725 height 14
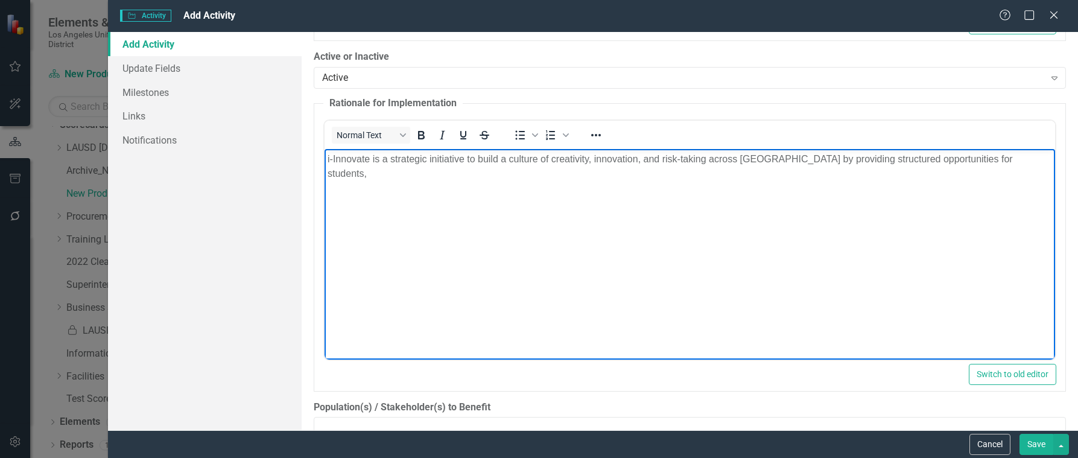
click at [1001, 159] on p "i-Innovate is a strategic initiative to build a culture of creativity, innovati…" at bounding box center [690, 165] width 725 height 29
click at [696, 176] on p "i-Innovate is a strategic initiative to build a culture of creativity, innovati…" at bounding box center [690, 165] width 725 height 29
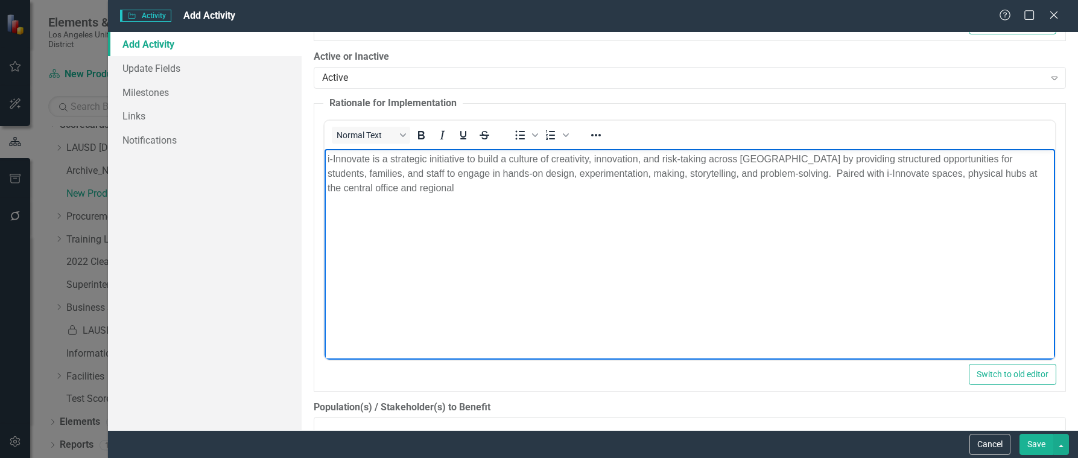
click at [407, 189] on p "i-Innovate is a strategic initiative to build a culture of creativity, innovati…" at bounding box center [690, 172] width 725 height 43
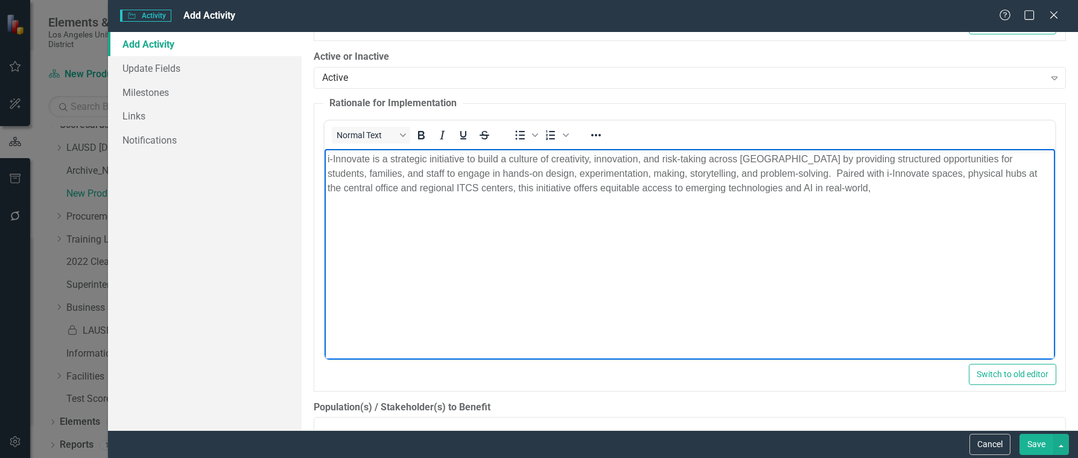
click at [804, 188] on p "i-Innovate is a strategic initiative to build a culture of creativity, innovati…" at bounding box center [690, 172] width 725 height 43
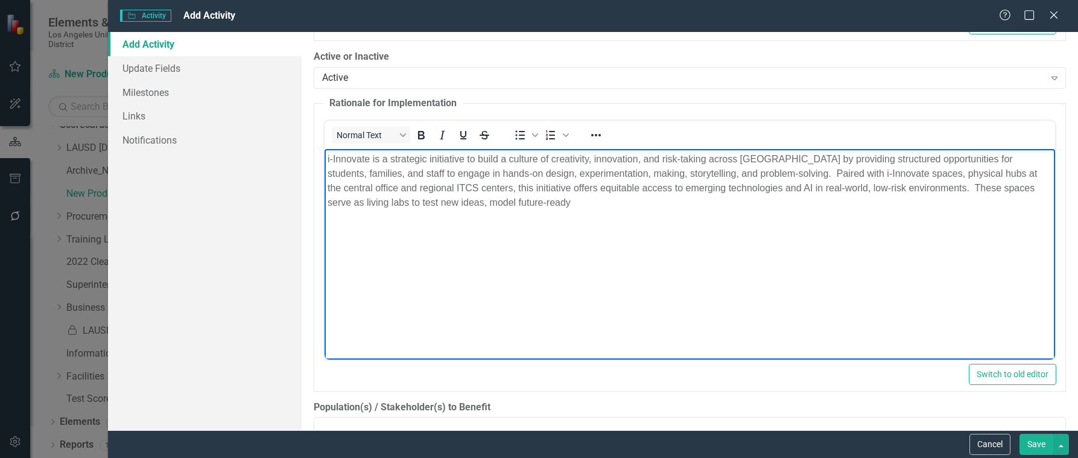
click at [527, 203] on p "i-Innovate is a strategic initiative to build a culture of creativity, innovati…" at bounding box center [690, 180] width 725 height 58
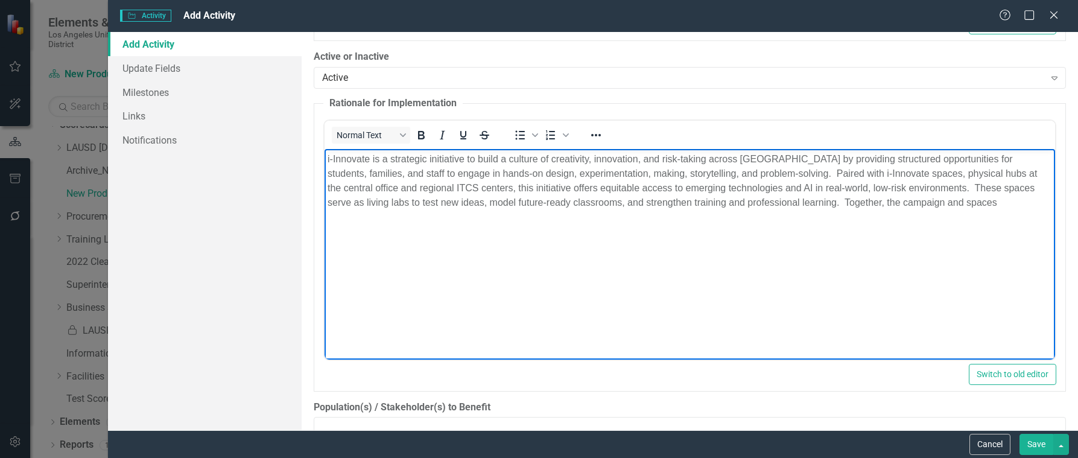
click at [937, 204] on p "i-Innovate is a strategic initiative to build a culture of creativity, innovati…" at bounding box center [690, 180] width 725 height 58
click at [650, 220] on p "i-Innovate is a strategic initiative to build a culture of creativity, innovati…" at bounding box center [690, 187] width 725 height 72
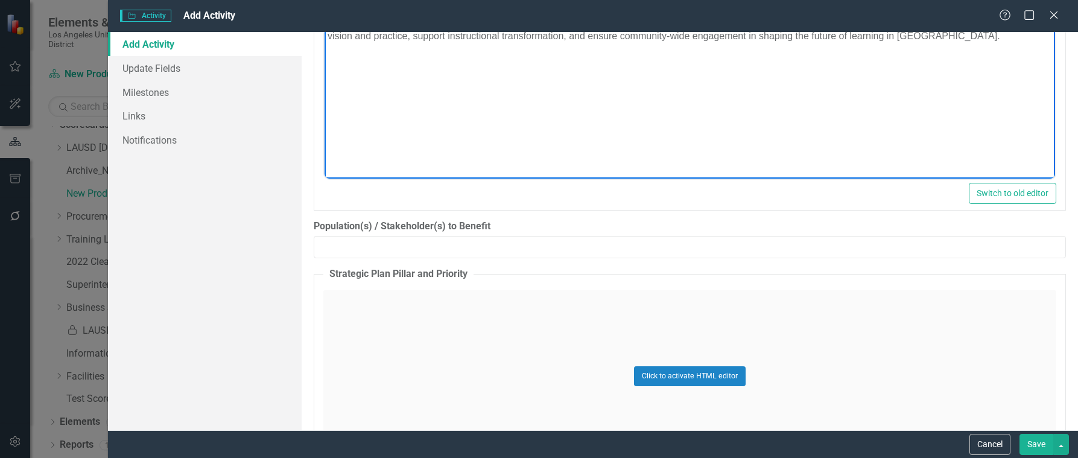
scroll to position [1207, 0]
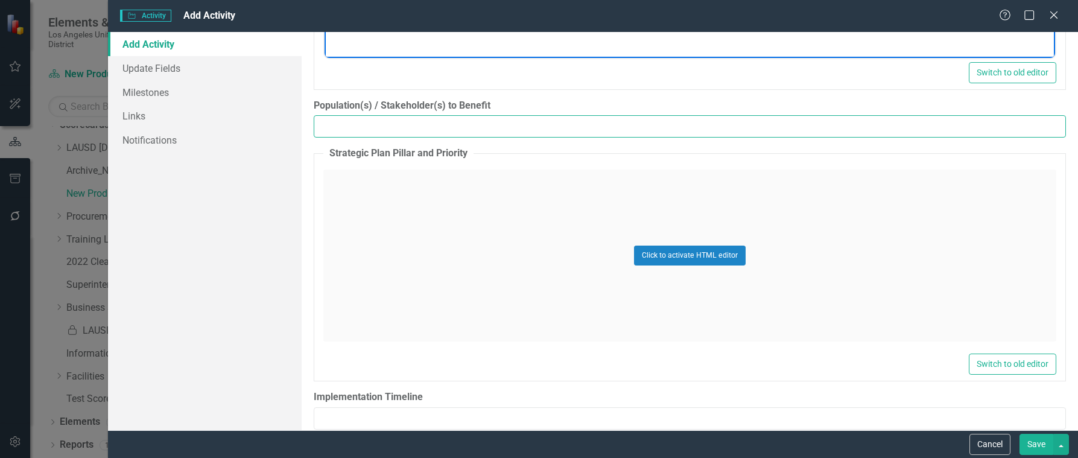
click at [369, 133] on input "Population(s) / Stakeholder(s) to Benefit" at bounding box center [690, 126] width 753 height 22
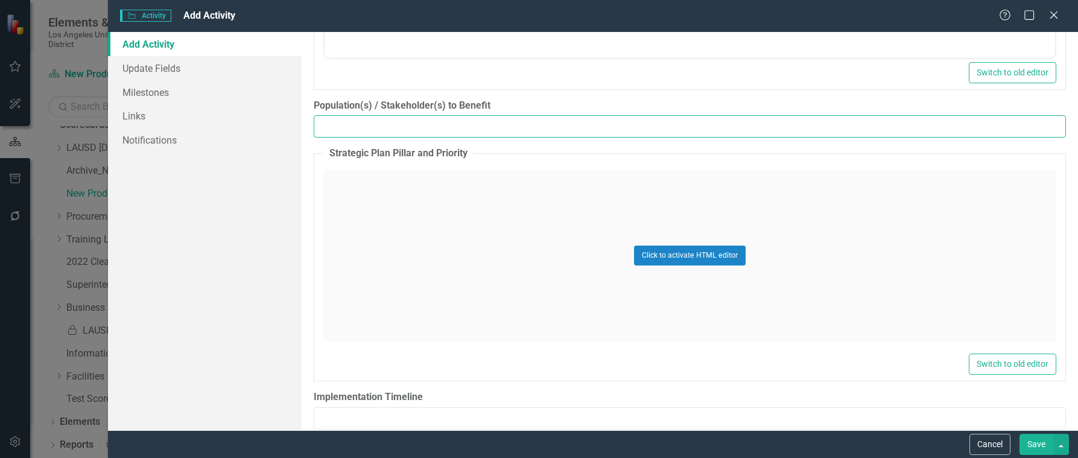
click at [406, 124] on input "Population(s) / Stakeholder(s) to Benefit" at bounding box center [690, 126] width 753 height 22
type input "Students, educators, parents, families, community members, all employees"
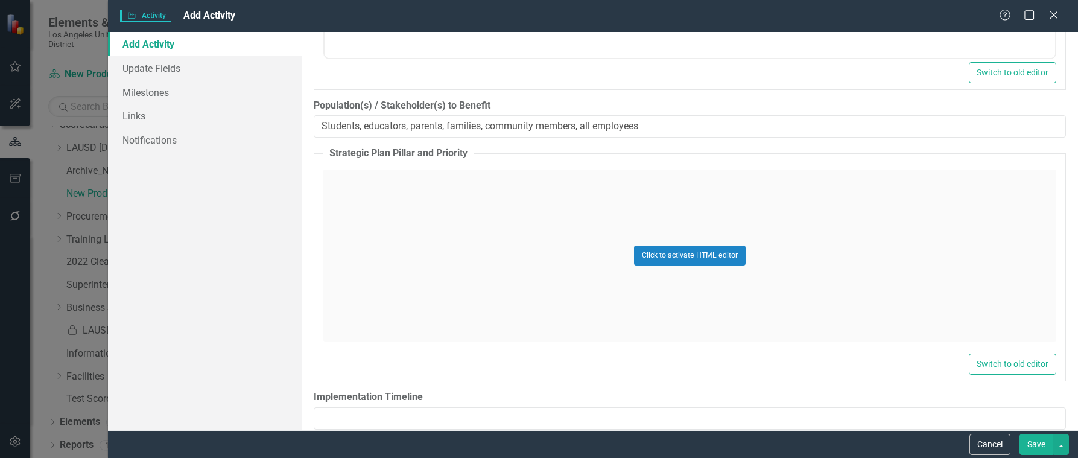
click at [450, 184] on div "Click to activate HTML editor" at bounding box center [689, 256] width 733 height 172
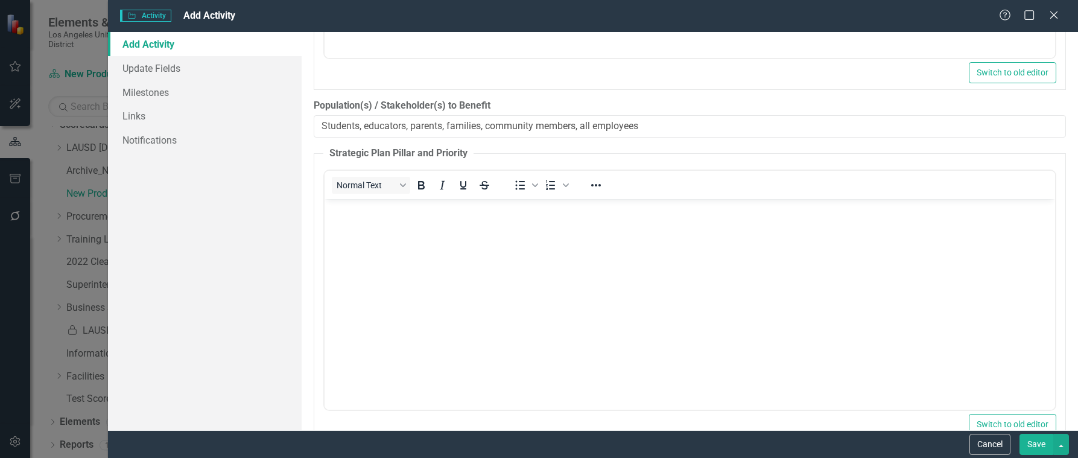
scroll to position [0, 0]
click at [384, 226] on body "Rich Text Area. Press ALT-0 for help." at bounding box center [690, 289] width 731 height 181
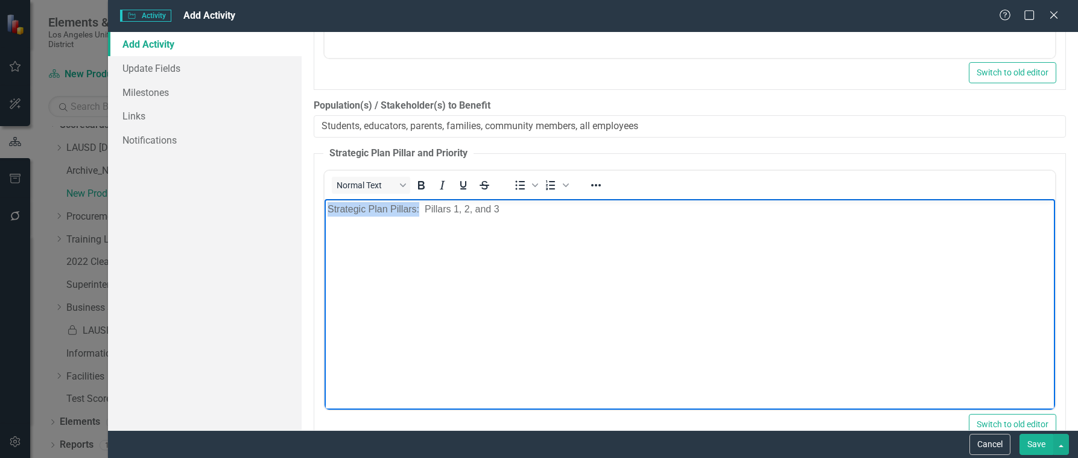
drag, startPoint x: 328, startPoint y: 211, endPoint x: 418, endPoint y: 208, distance: 90.0
click at [418, 208] on p "Strategic Plan Pillars: Pillars 1, 2, and 3" at bounding box center [690, 209] width 725 height 14
click at [418, 182] on icon "Bold" at bounding box center [421, 185] width 14 height 14
click at [520, 211] on p "Strategic Plan Pillars: Pillars 1, 2, and 3" at bounding box center [690, 209] width 725 height 14
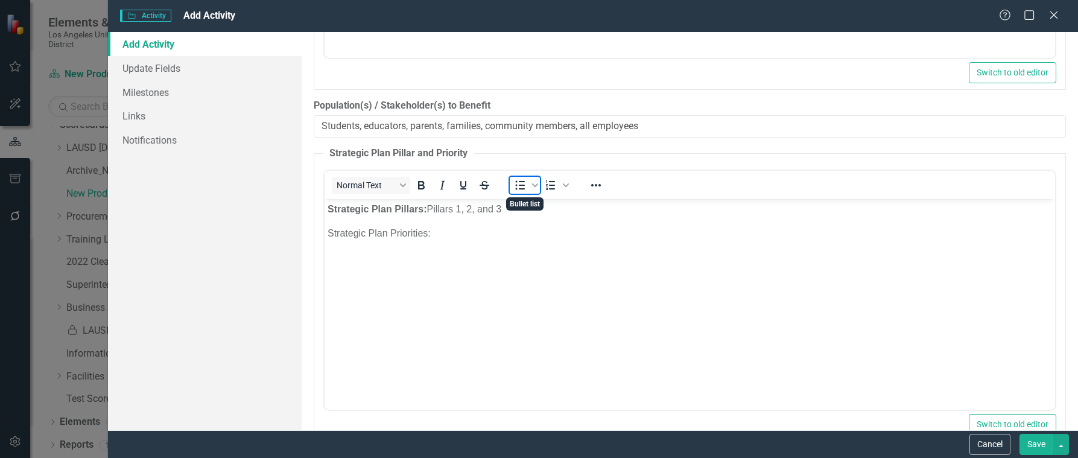
click at [518, 179] on icon "Bullet list" at bounding box center [520, 185] width 14 height 14
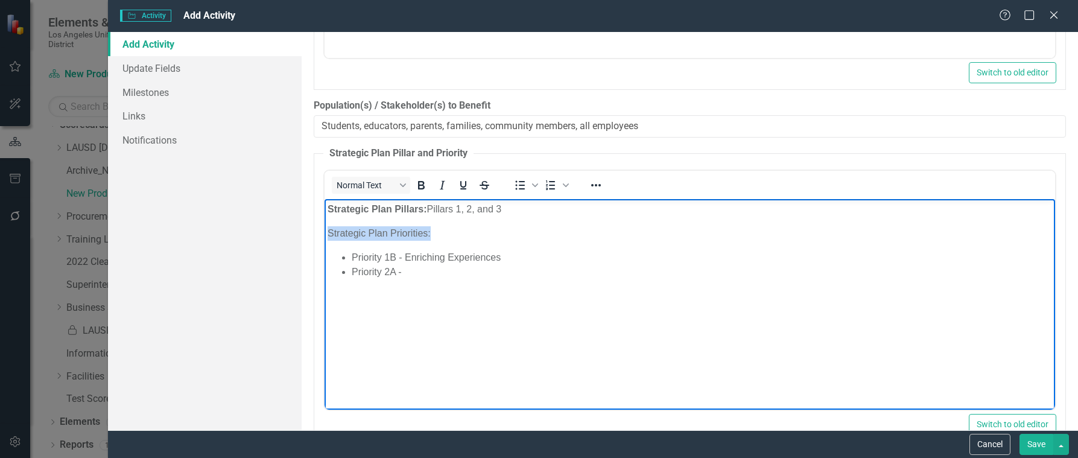
drag, startPoint x: 326, startPoint y: 232, endPoint x: 429, endPoint y: 237, distance: 103.3
click at [429, 237] on body "Strategic Plan Pillars: Pillars 1, 2, and 3 Strategic Plan Priorities: Priority…" at bounding box center [690, 289] width 731 height 181
click at [421, 189] on icon "Bold" at bounding box center [421, 185] width 7 height 8
click at [412, 273] on li "Priority 2A -" at bounding box center [702, 272] width 701 height 14
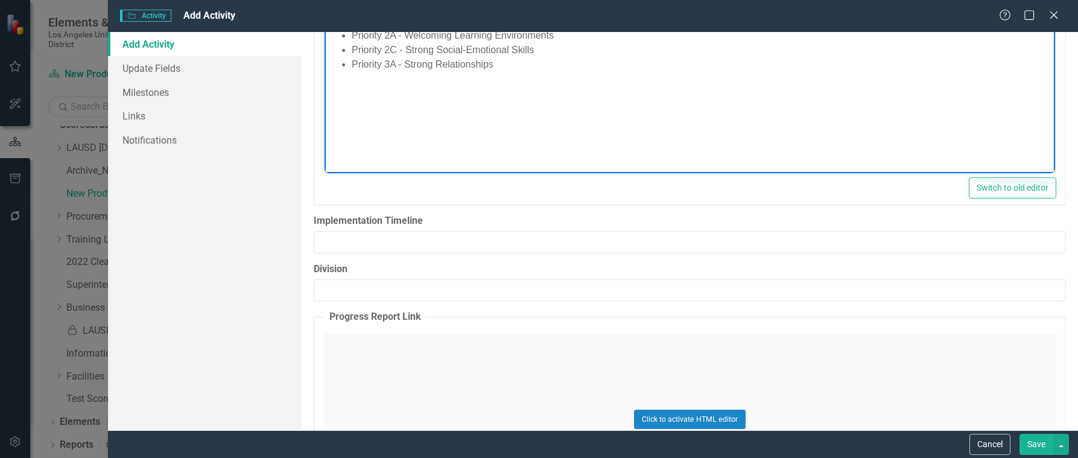
scroll to position [1448, 0]
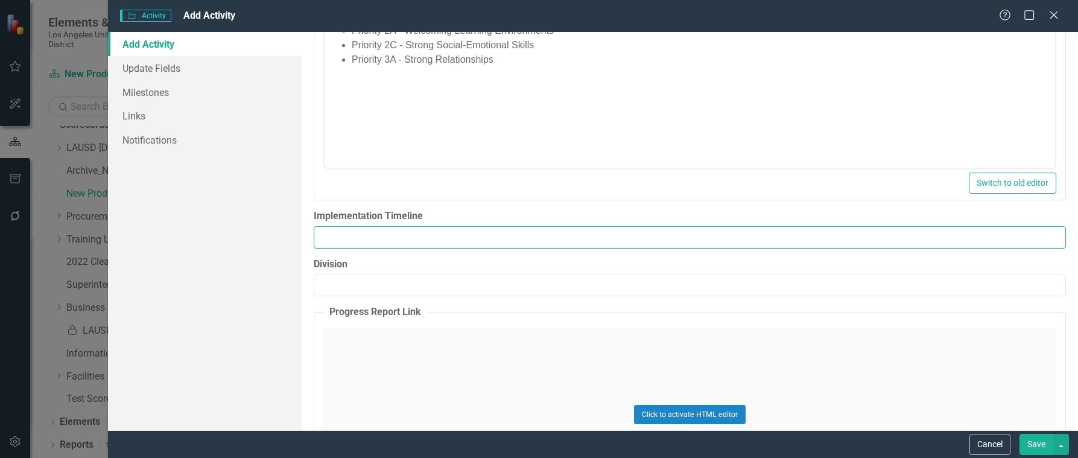
click at [383, 241] on input "Implementation Timeline" at bounding box center [690, 237] width 753 height 22
click at [397, 232] on input "Implementation Timeline" at bounding box center [690, 237] width 753 height 22
click at [344, 238] on input "Implementation Timeline" at bounding box center [690, 237] width 753 height 22
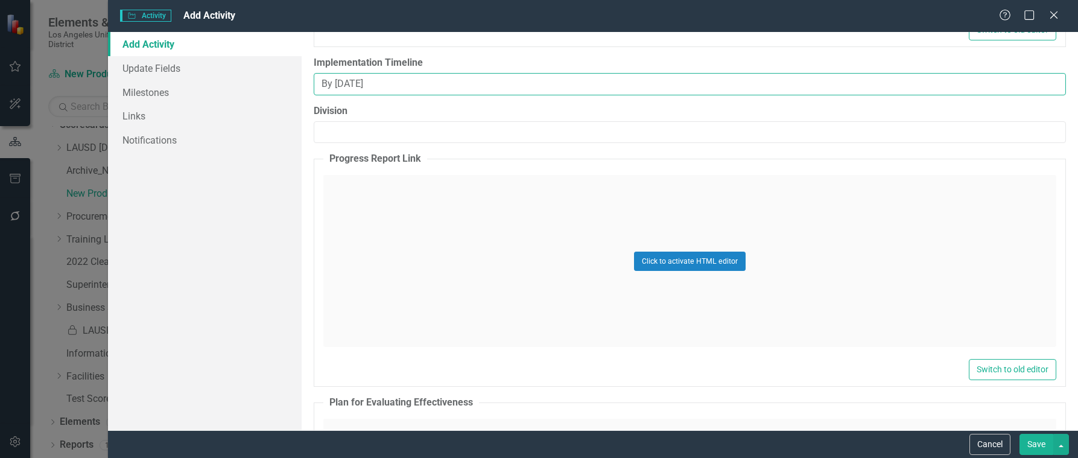
scroll to position [1629, 0]
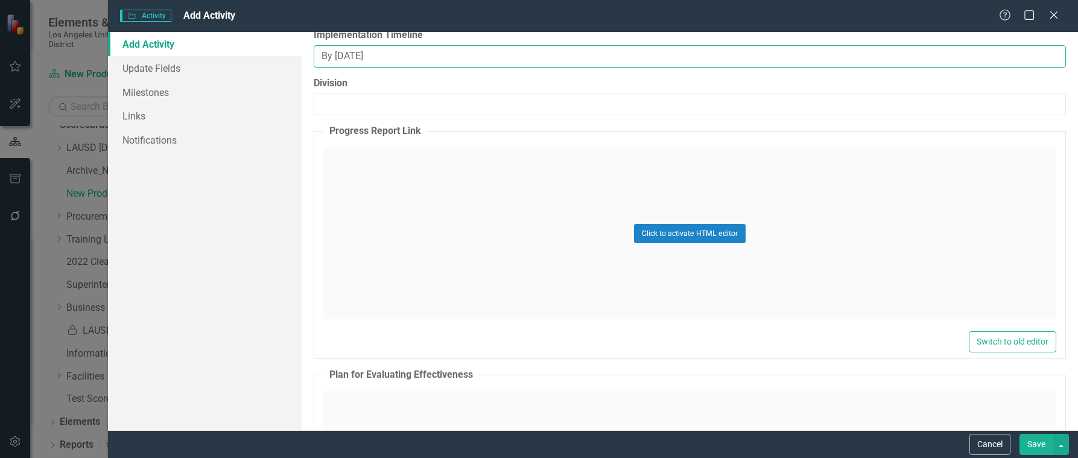
type input "By [DATE]"
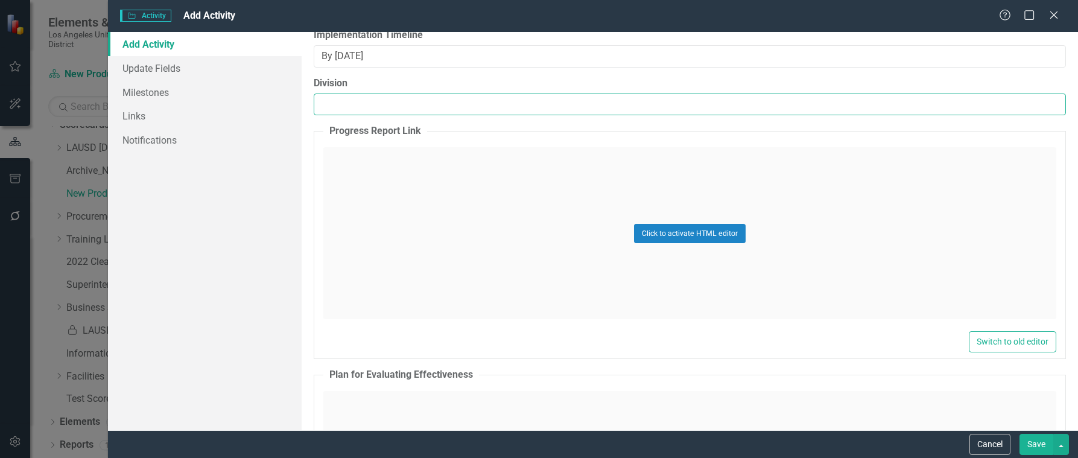
click at [349, 97] on input "Division" at bounding box center [690, 105] width 753 height 22
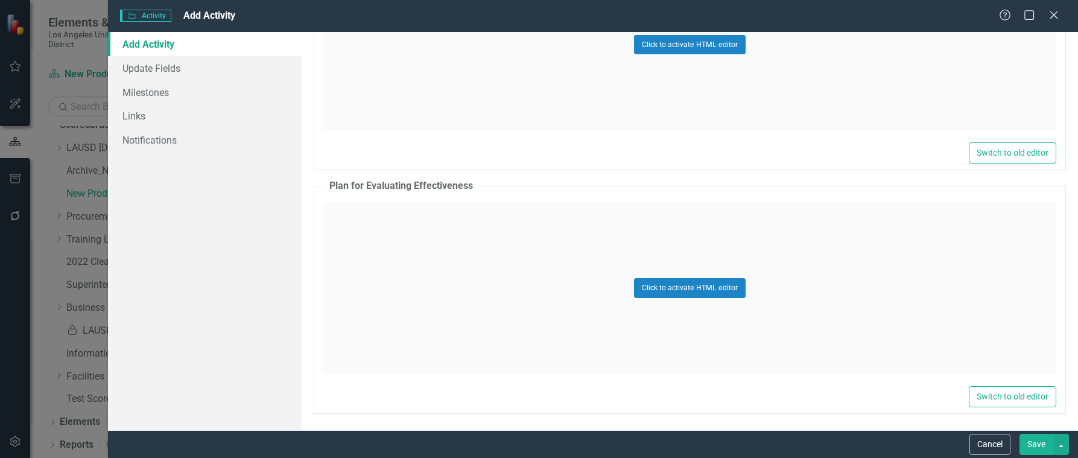
scroll to position [1820, 0]
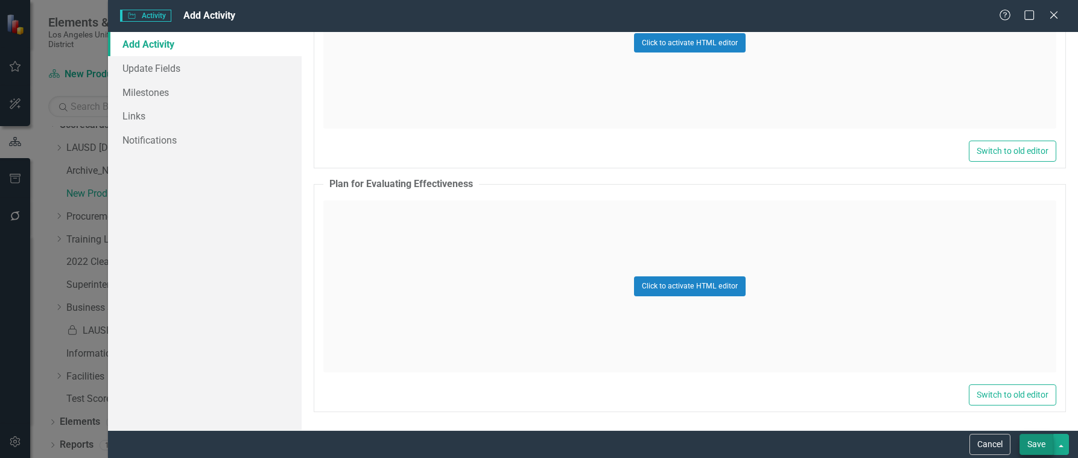
type input "Information Technology Services / Division of Instruction"
click at [1040, 443] on button "Save" at bounding box center [1037, 444] width 34 height 21
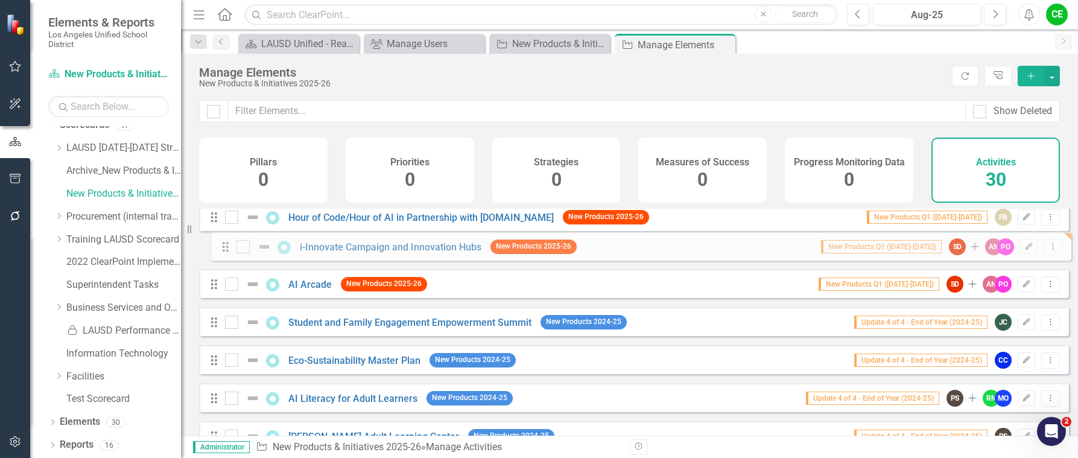
scroll to position [556, 0]
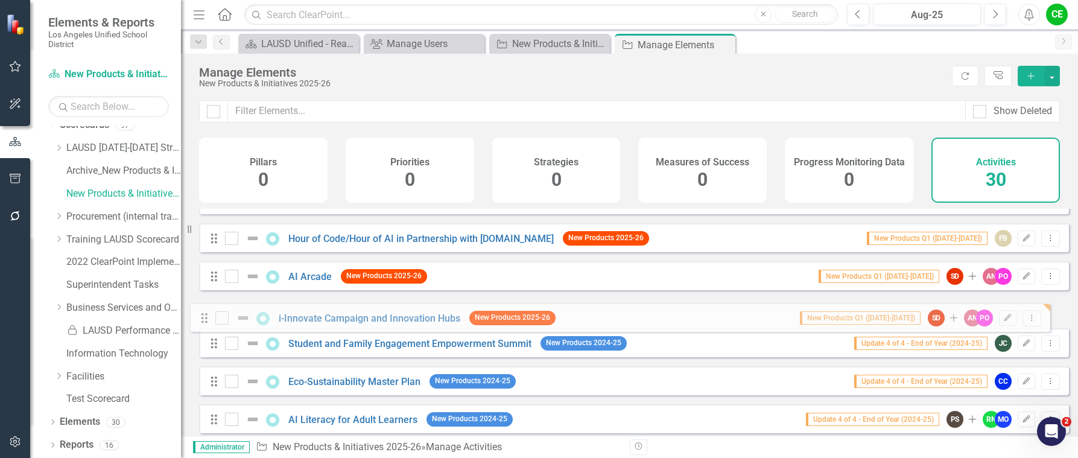
drag, startPoint x: 212, startPoint y: 287, endPoint x: 202, endPoint y: 322, distance: 36.3
click at [202, 322] on div "Drag Expansion of Outdoor Classrooms New Products 2025-26 New Products Q1 ([DAT…" at bounding box center [634, 219] width 870 height 1132
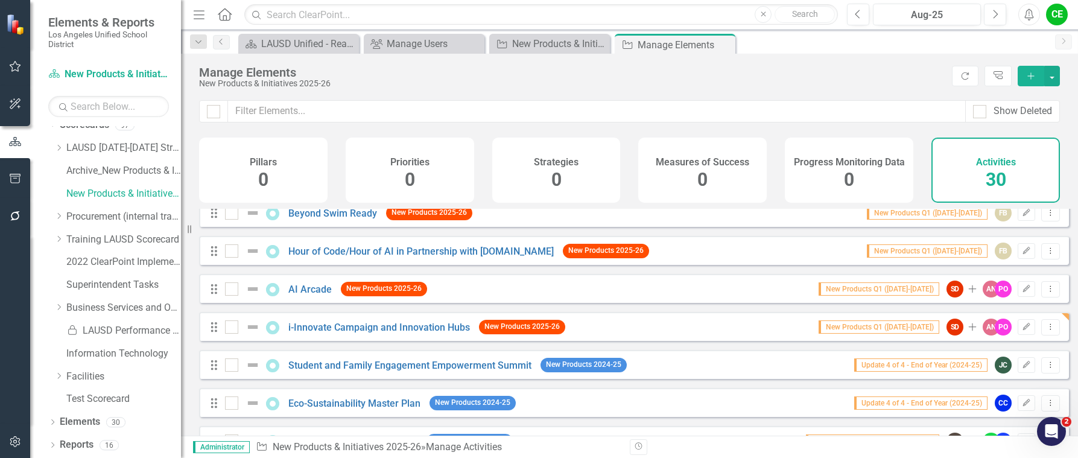
scroll to position [604, 0]
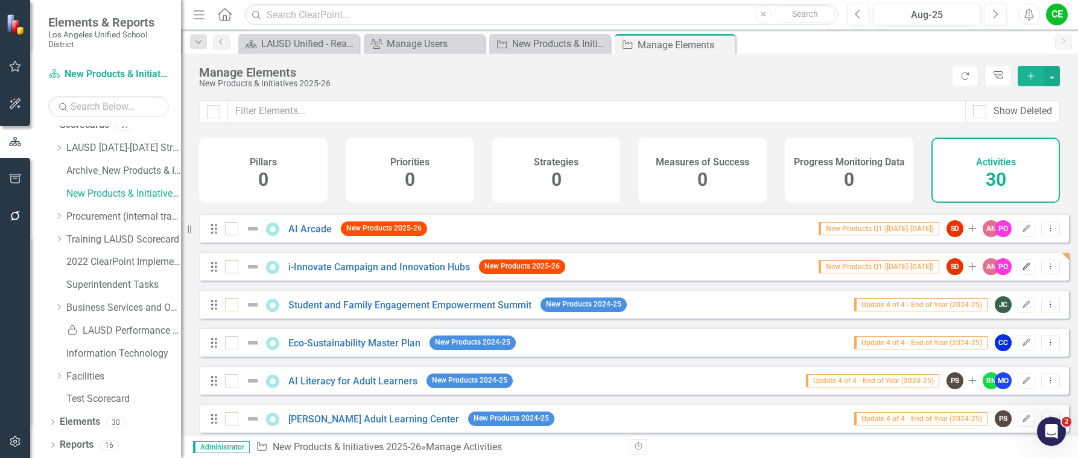
click at [1022, 270] on icon "Edit" at bounding box center [1026, 266] width 9 height 7
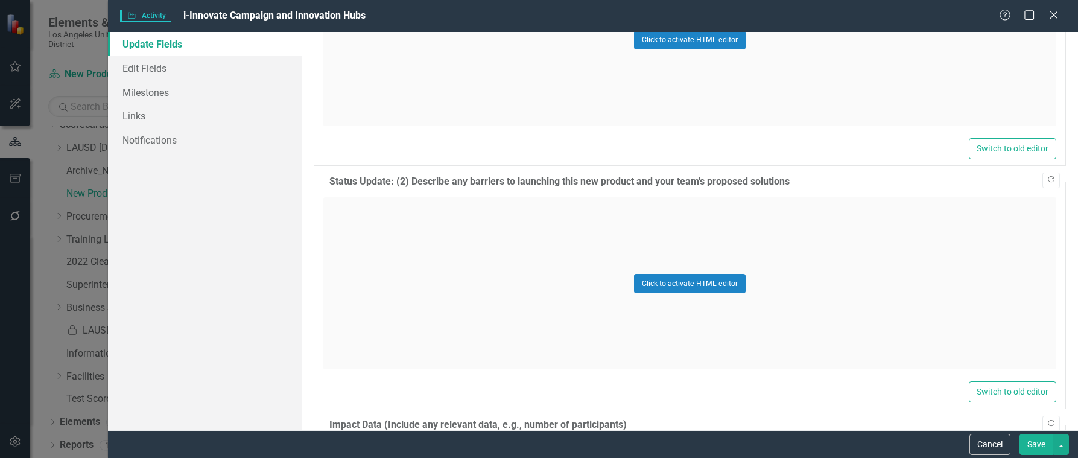
scroll to position [1025, 0]
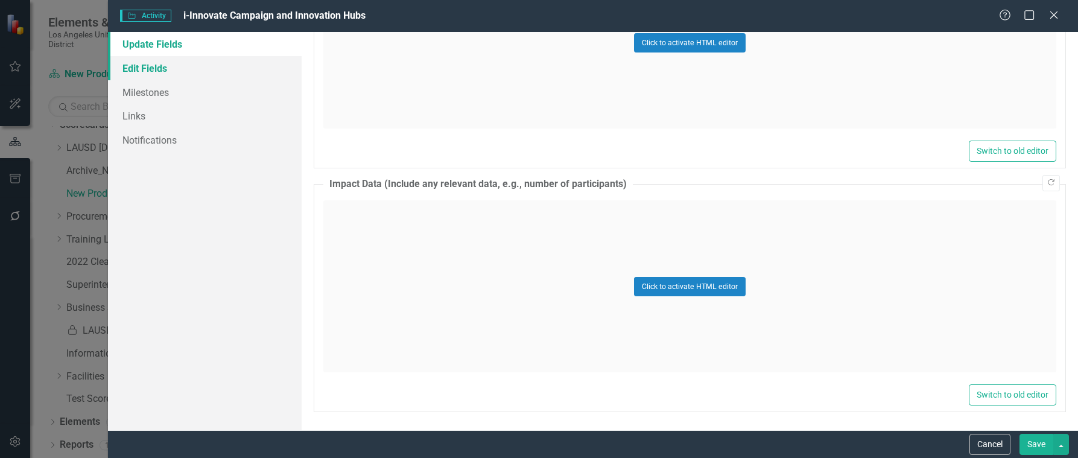
click at [137, 63] on link "Edit Fields" at bounding box center [205, 68] width 194 height 24
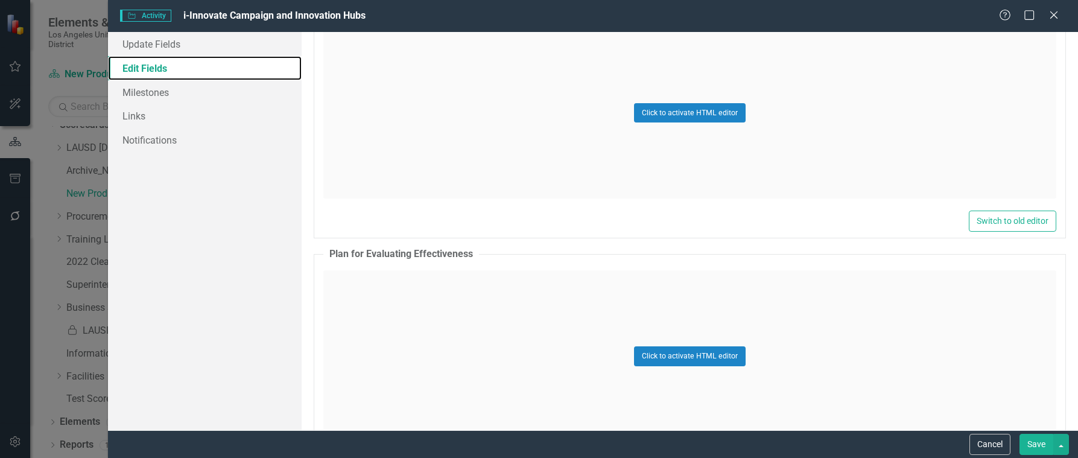
scroll to position [1639, 0]
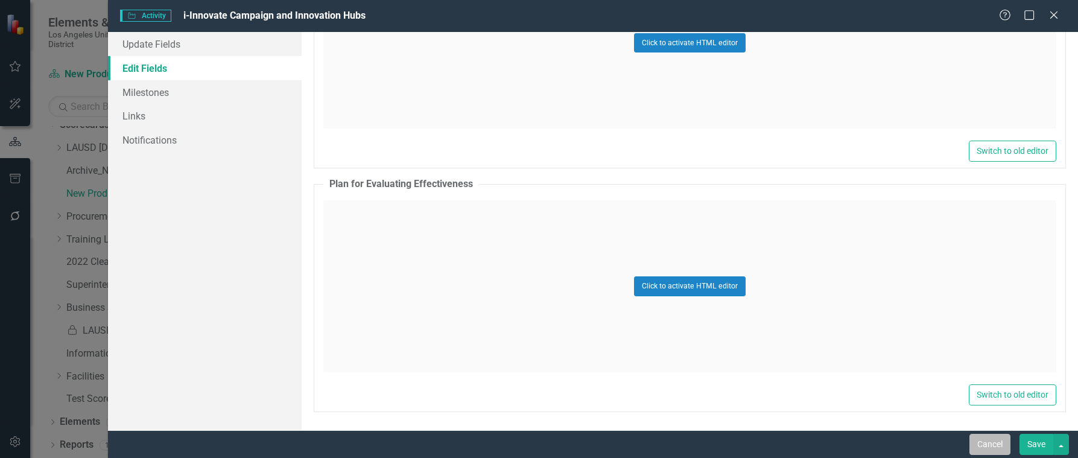
click at [990, 448] on button "Cancel" at bounding box center [990, 444] width 41 height 21
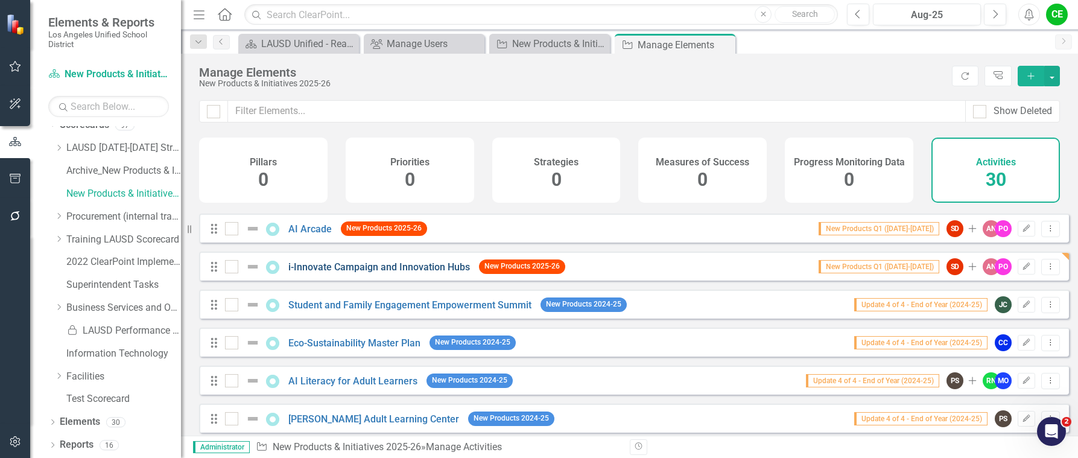
click at [395, 273] on link "i-Innovate Campaign and Innovation Hubs" at bounding box center [379, 266] width 182 height 11
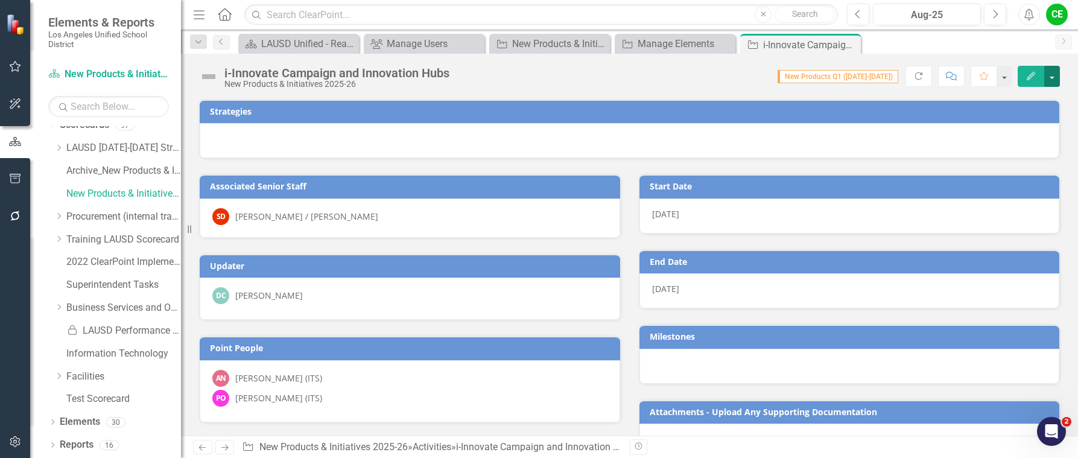
click at [1055, 75] on button "button" at bounding box center [1053, 76] width 16 height 21
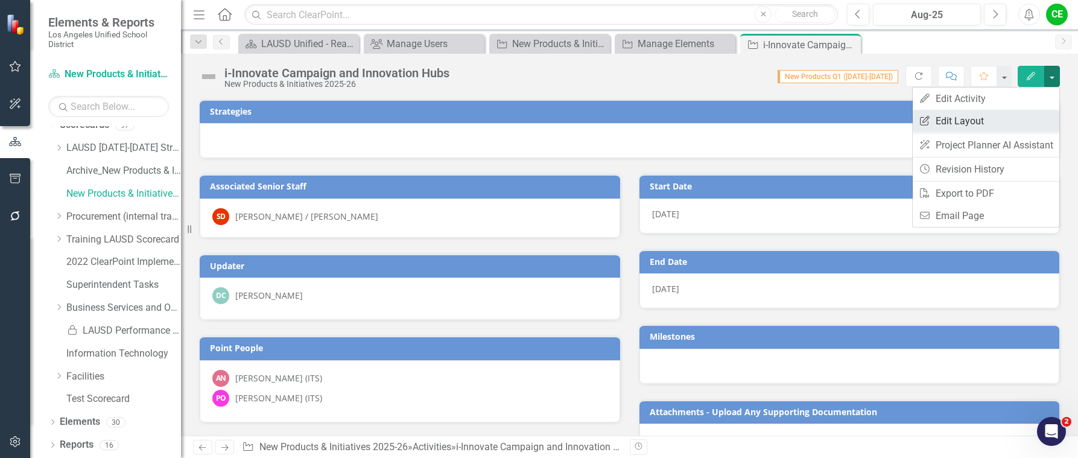
click at [955, 112] on link "Edit Report Edit Layout" at bounding box center [986, 121] width 147 height 22
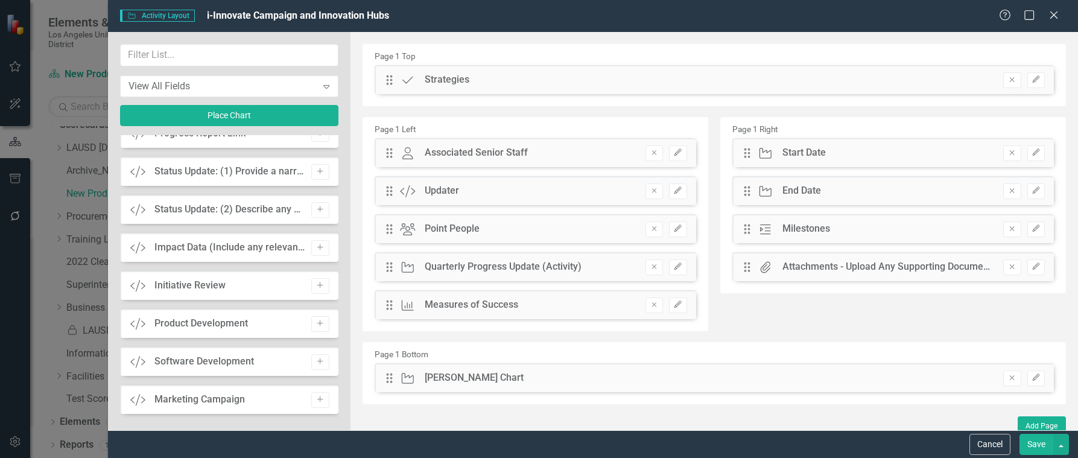
scroll to position [1314, 0]
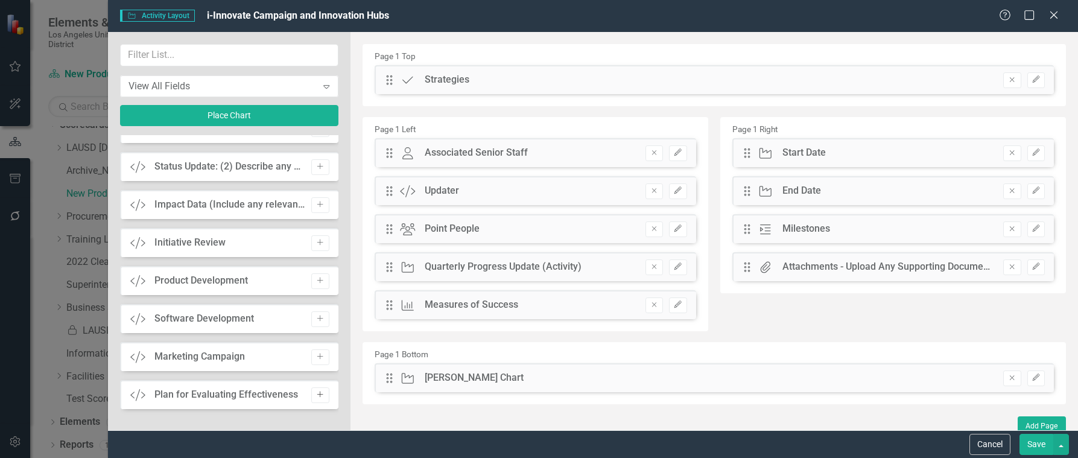
click at [316, 397] on icon "Add" at bounding box center [320, 394] width 9 height 7
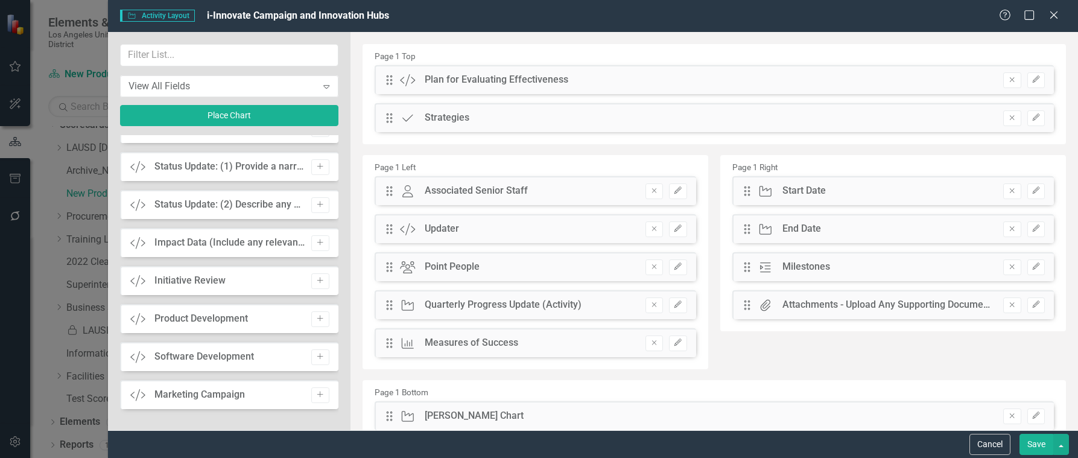
scroll to position [1276, 0]
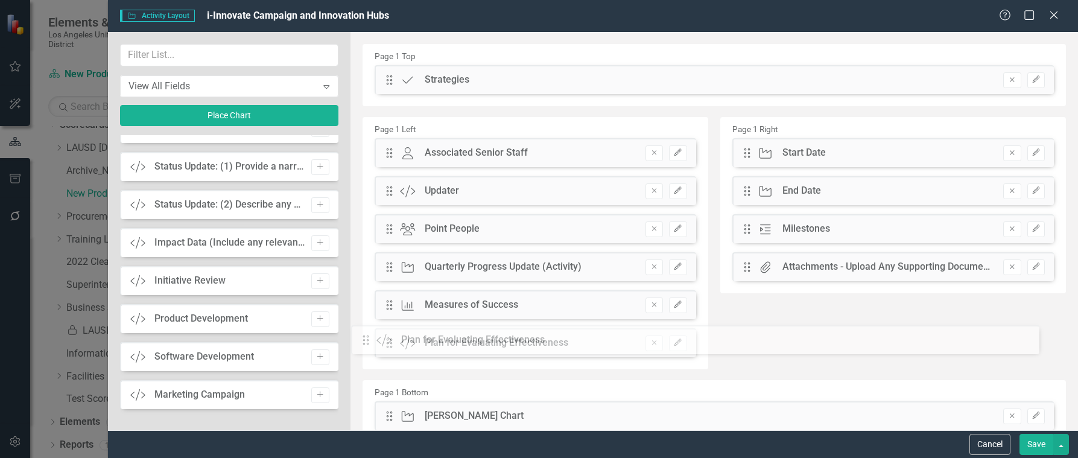
drag, startPoint x: 389, startPoint y: 75, endPoint x: 374, endPoint y: 336, distance: 260.5
click at [1030, 447] on button "Save" at bounding box center [1037, 444] width 34 height 21
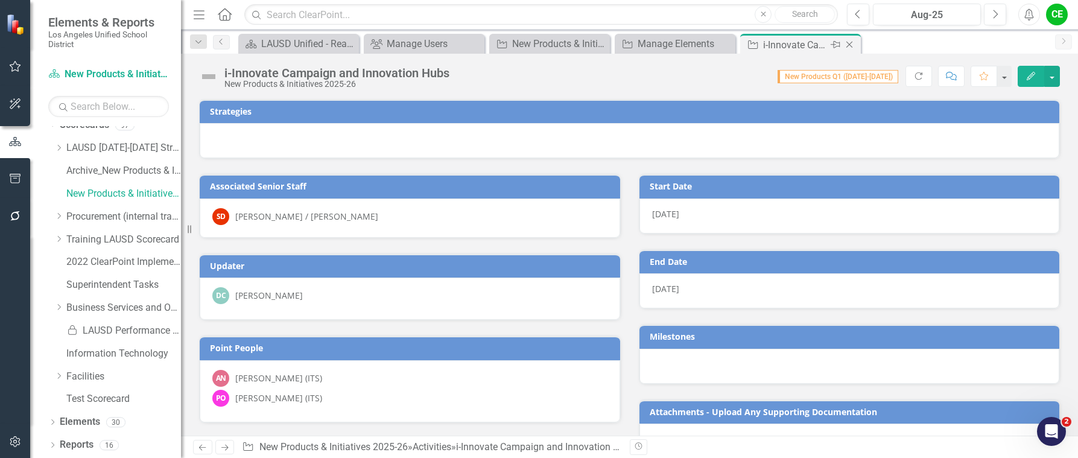
click at [853, 43] on icon "Close" at bounding box center [850, 45] width 12 height 10
